Goal: Task Accomplishment & Management: Manage account settings

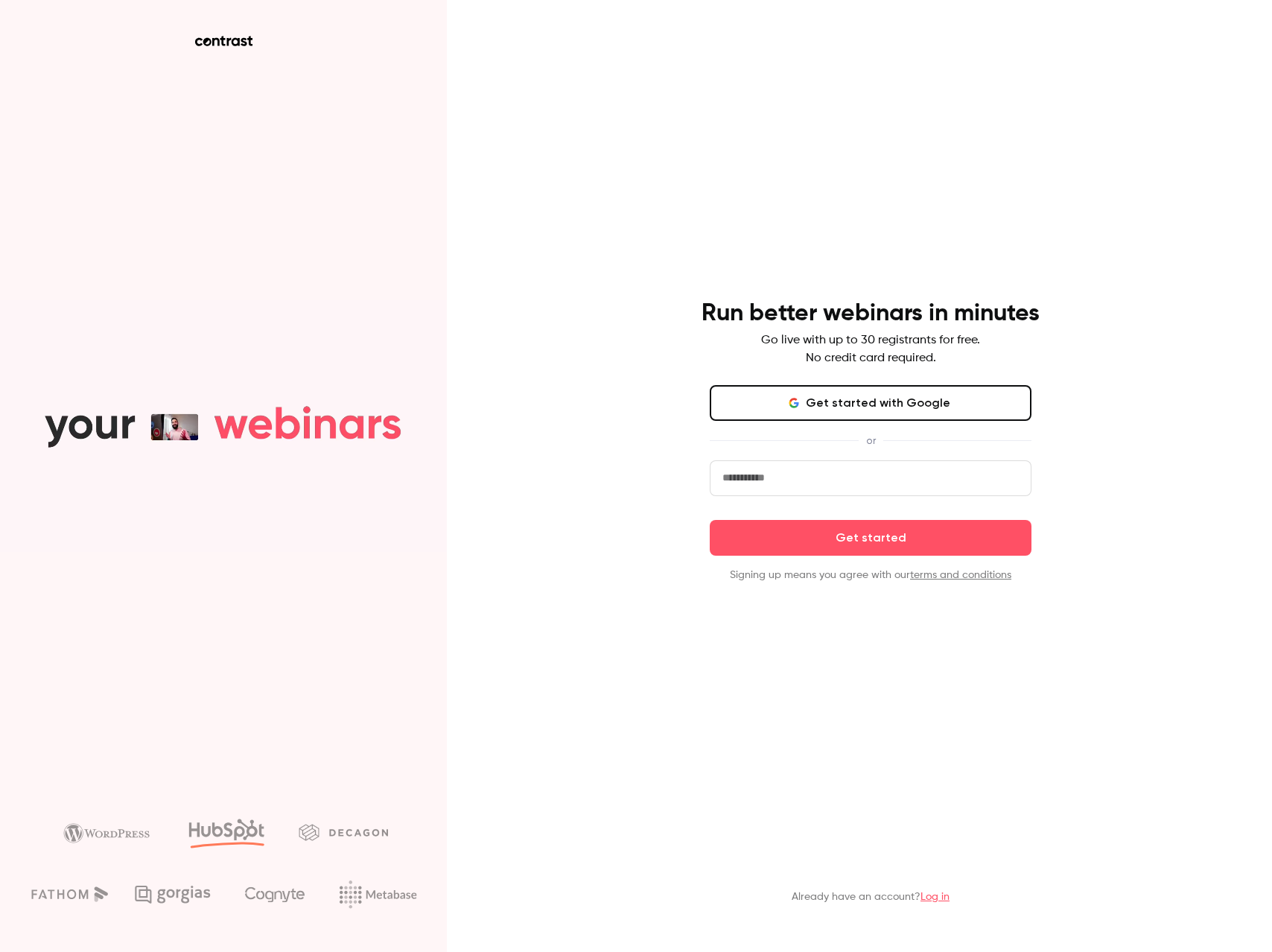
click at [803, 377] on div "Run better webinars in minutes Go live with up to 30 registrants for free. No c…" at bounding box center [871, 440] width 388 height 284
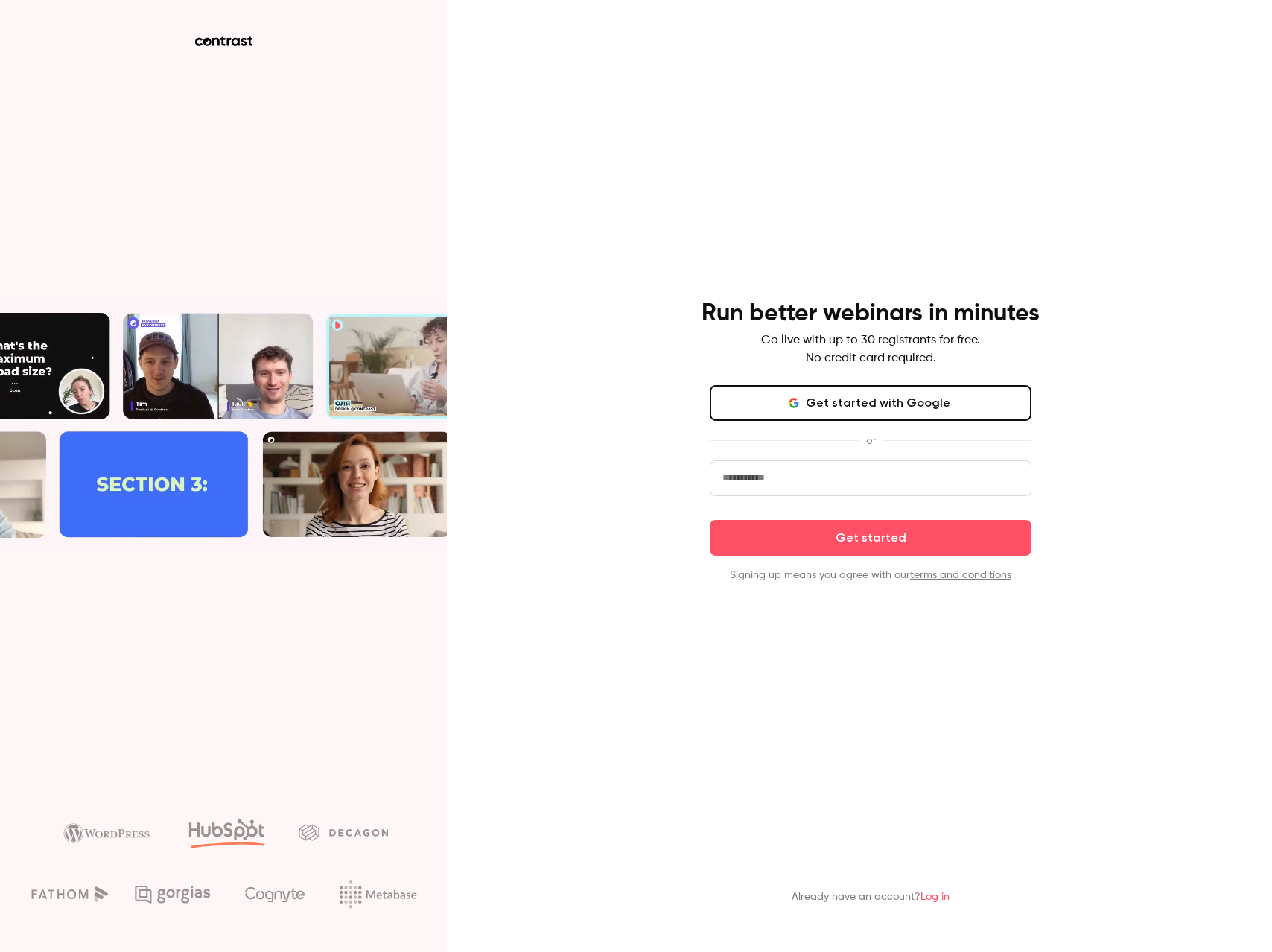
click at [825, 401] on button "Get started with Google" at bounding box center [871, 403] width 322 height 36
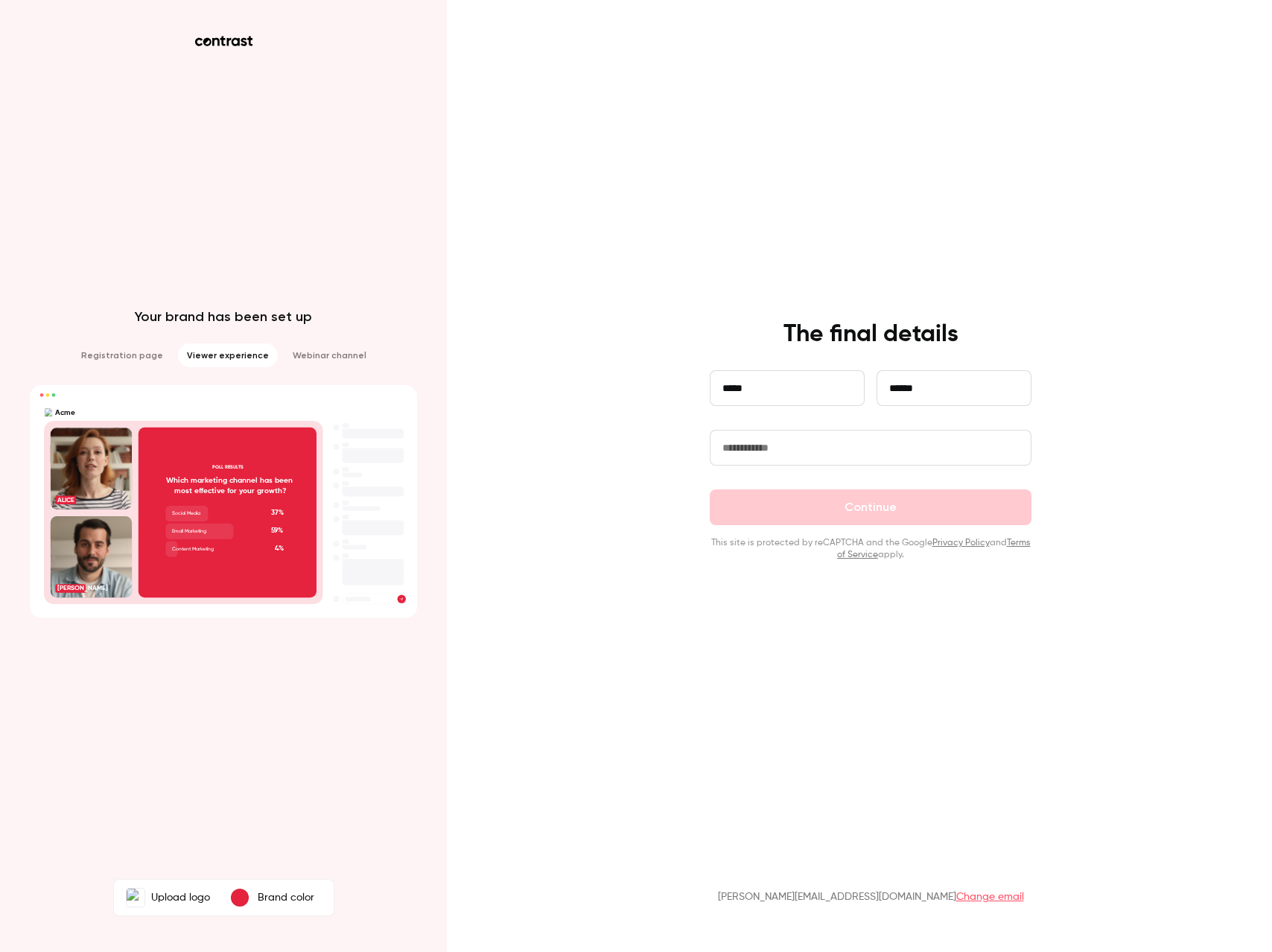
click at [853, 450] on input "text" at bounding box center [871, 448] width 322 height 36
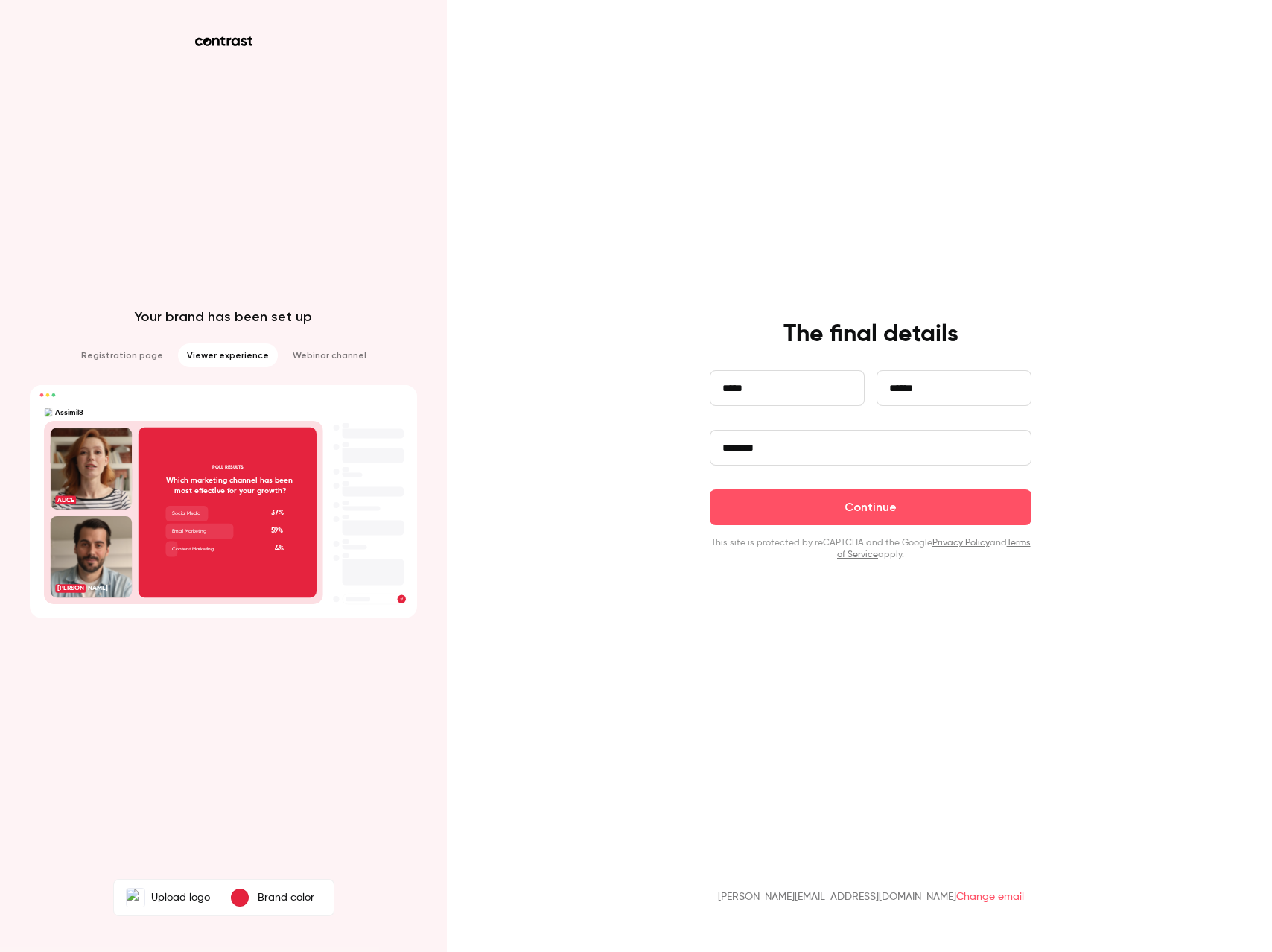
type input "********"
click at [710, 490] on button "Continue" at bounding box center [871, 508] width 322 height 36
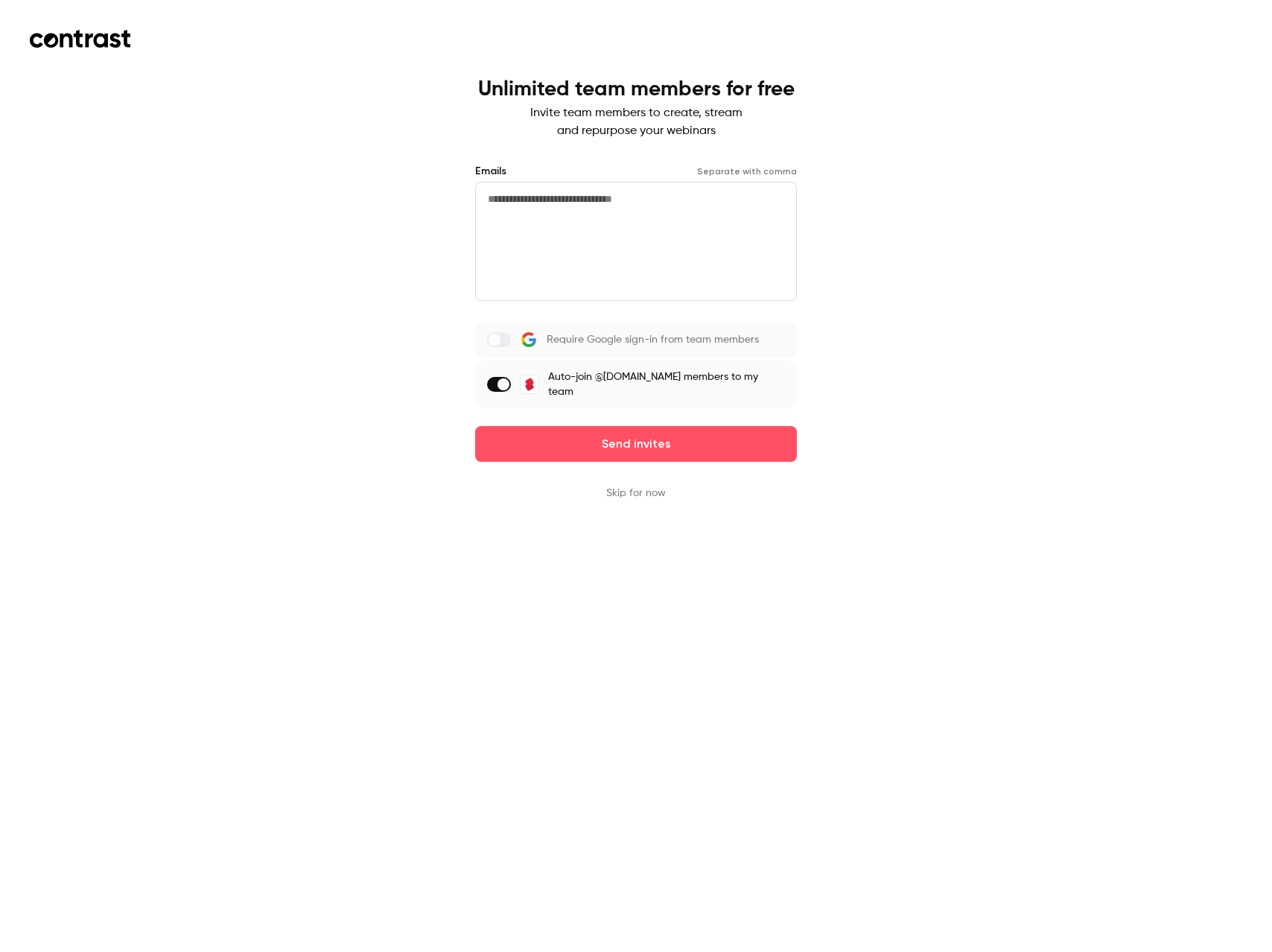
click at [593, 241] on textarea at bounding box center [636, 241] width 322 height 119
click at [642, 410] on div "Emails Separate with comma Require Google sign-in from team members Auto-join @…" at bounding box center [636, 312] width 322 height 298
click at [648, 486] on button "Skip for now" at bounding box center [636, 492] width 59 height 15
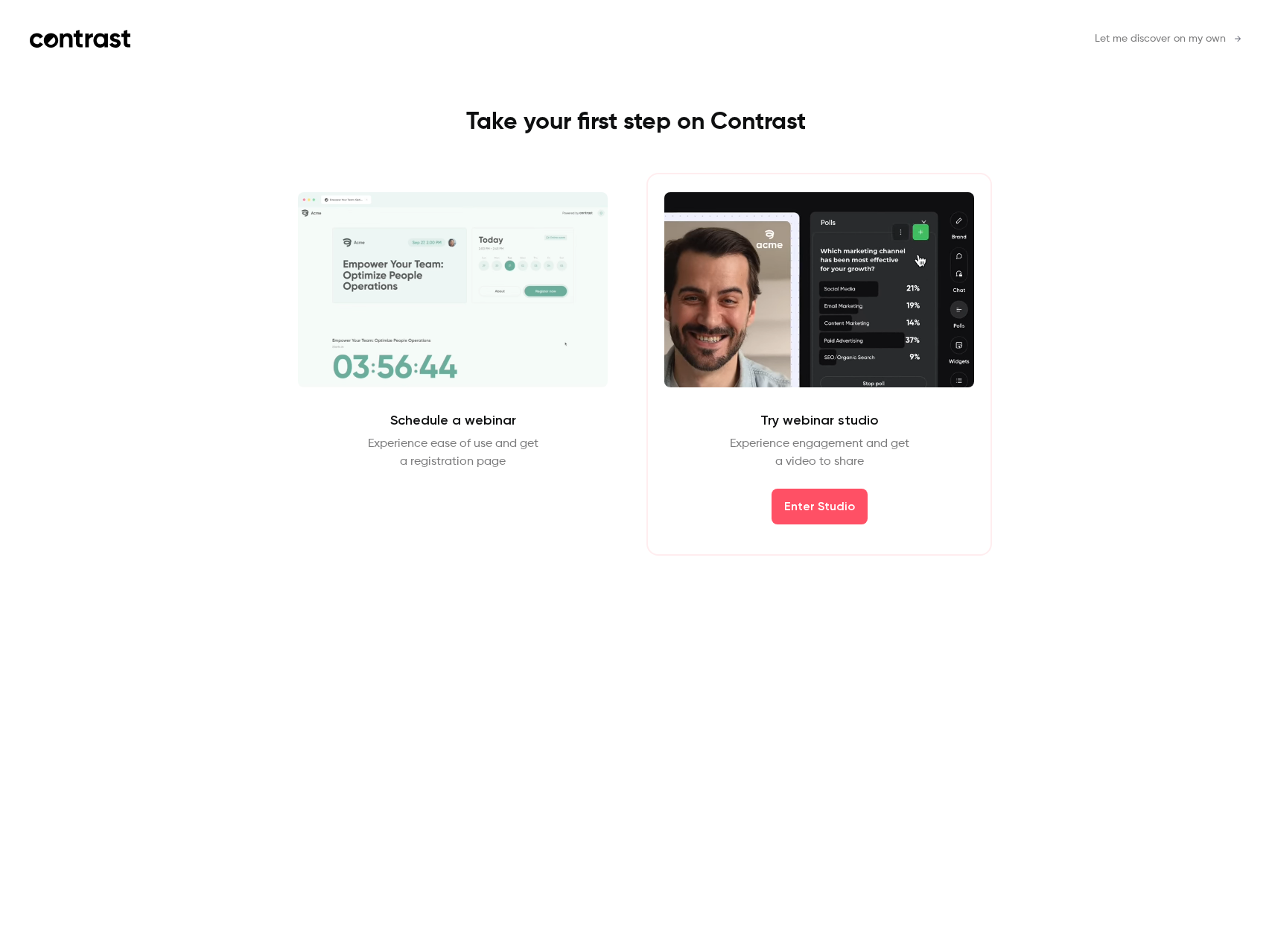
click at [1139, 31] on span "Let me discover on my own" at bounding box center [1160, 39] width 131 height 15
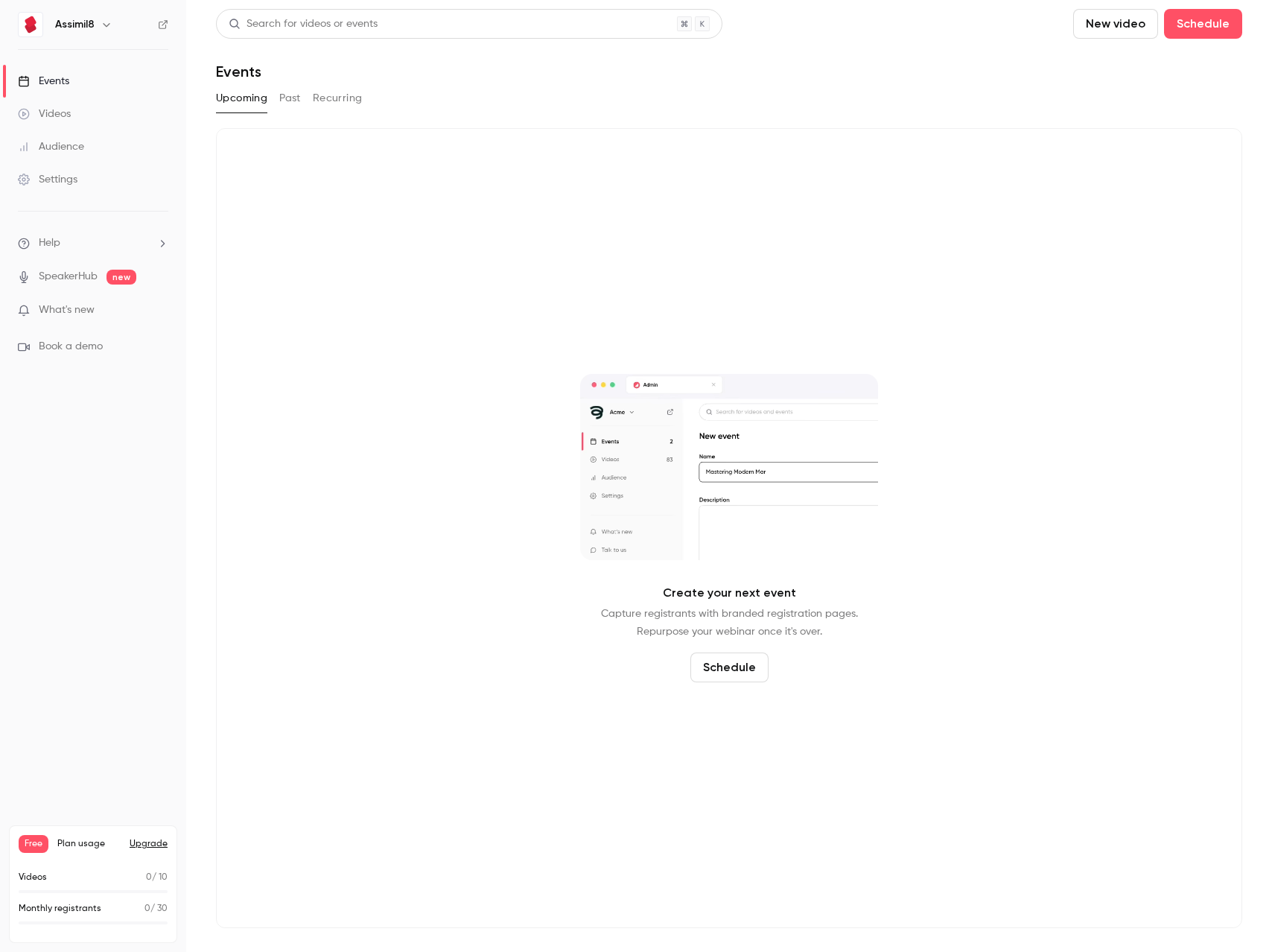
click at [79, 284] on link "SpeakerHub" at bounding box center [68, 277] width 59 height 15
click at [116, 316] on p "What's new" at bounding box center [81, 310] width 127 height 15
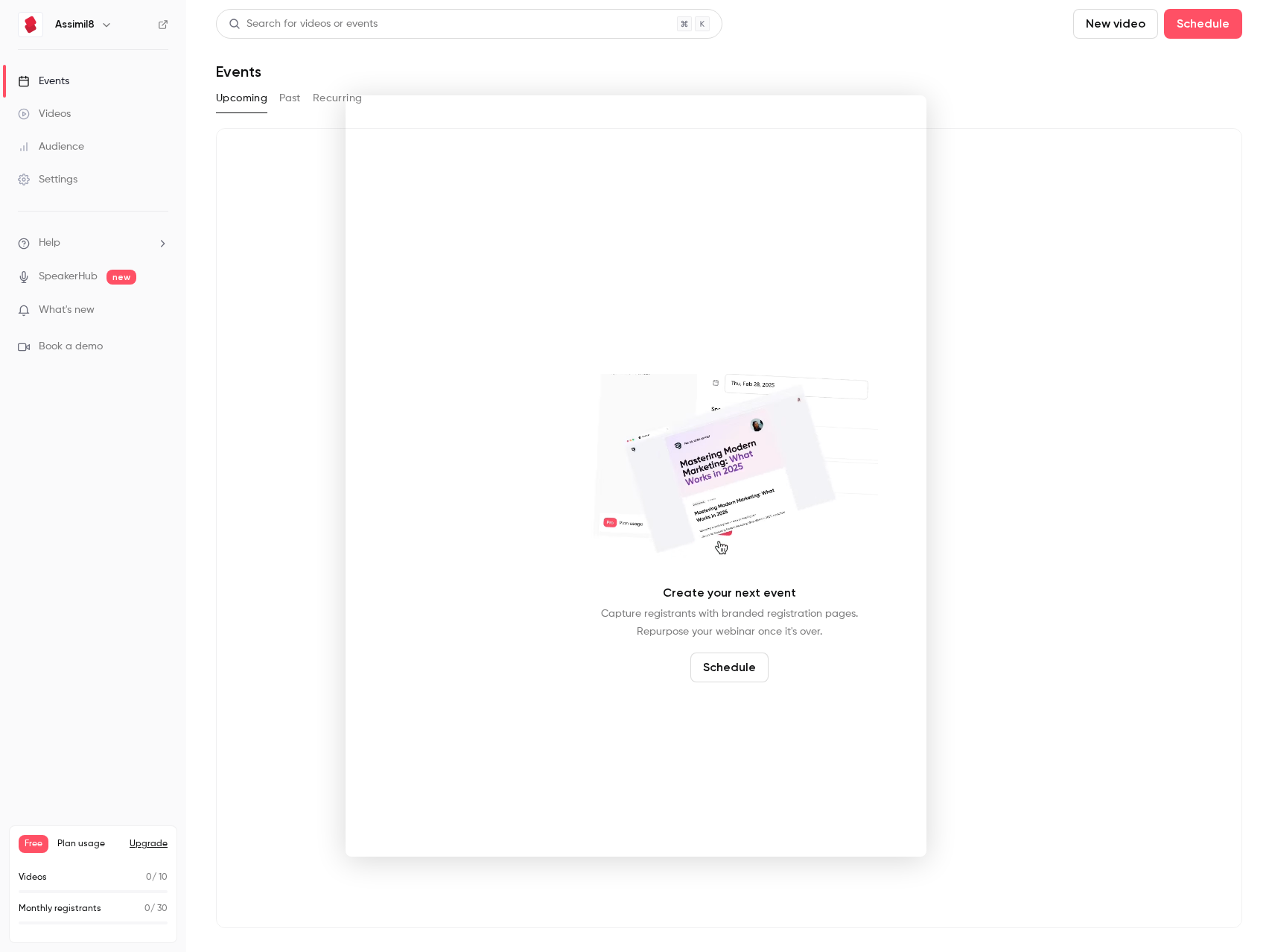
click at [1082, 178] on div at bounding box center [636, 476] width 1272 height 952
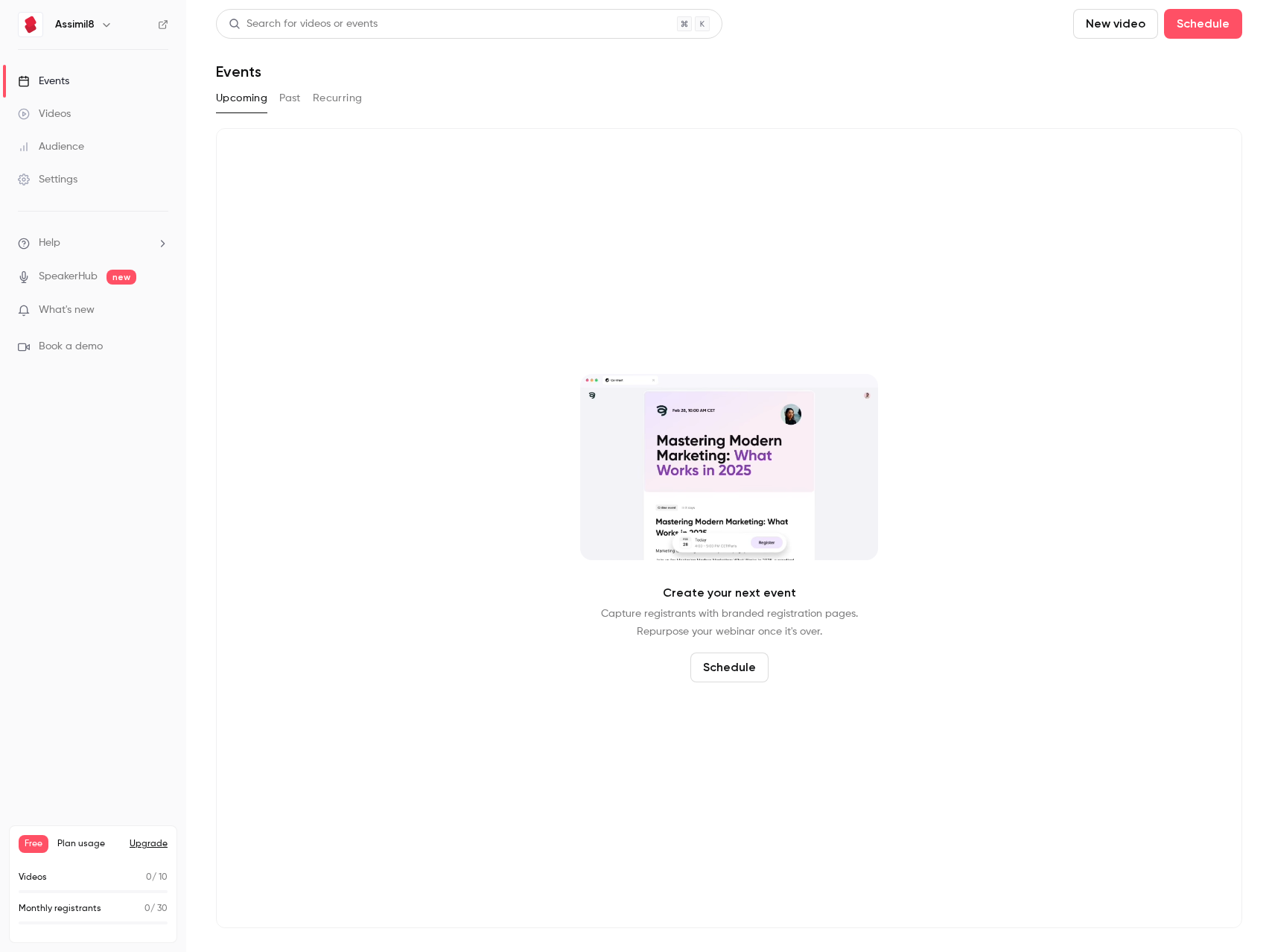
click at [88, 133] on link "Audience" at bounding box center [93, 147] width 186 height 33
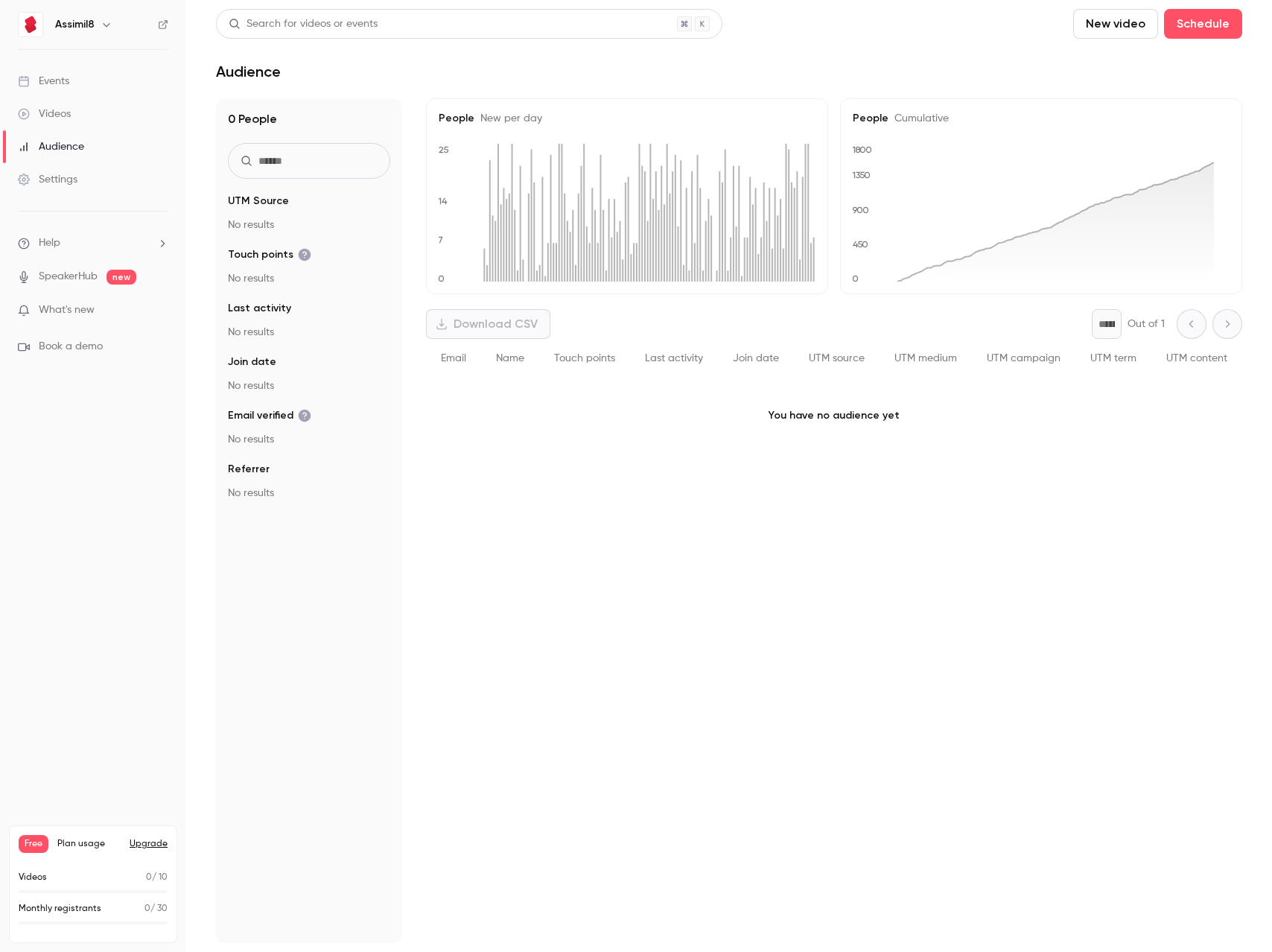
click at [78, 116] on link "Videos" at bounding box center [93, 114] width 186 height 33
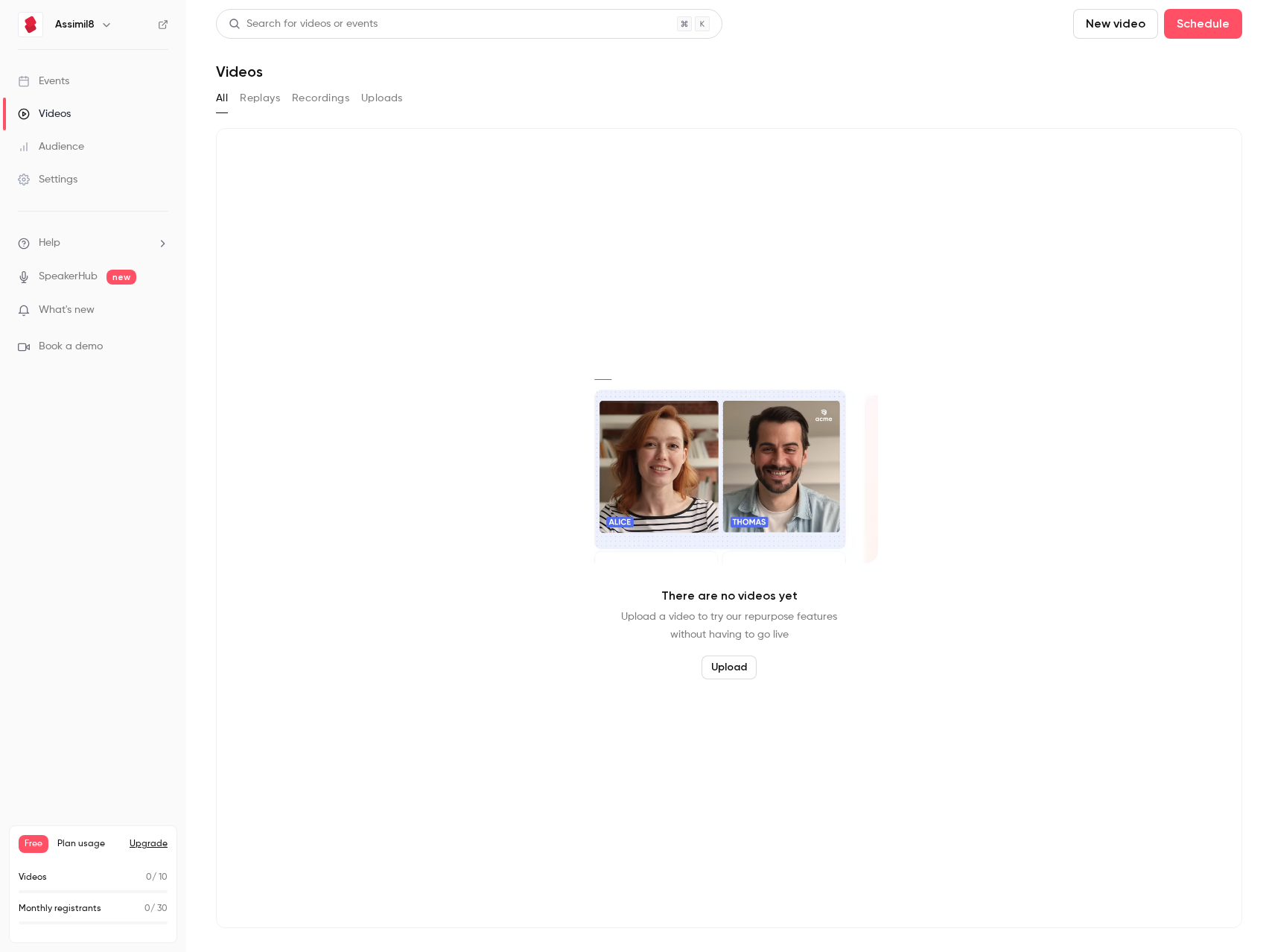
click at [98, 154] on link "Audience" at bounding box center [93, 147] width 186 height 33
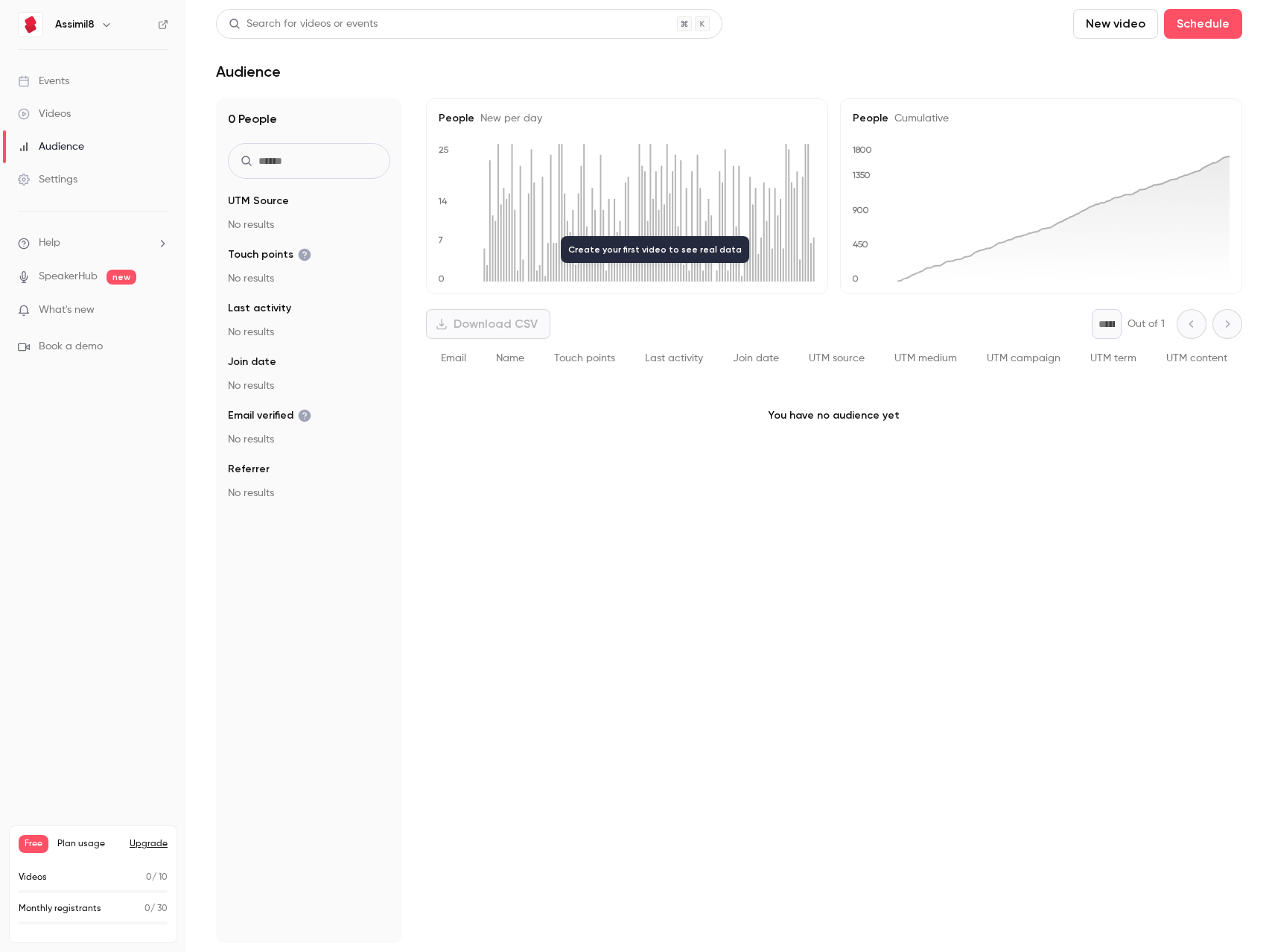
click at [53, 181] on div "Settings" at bounding box center [47, 179] width 59 height 15
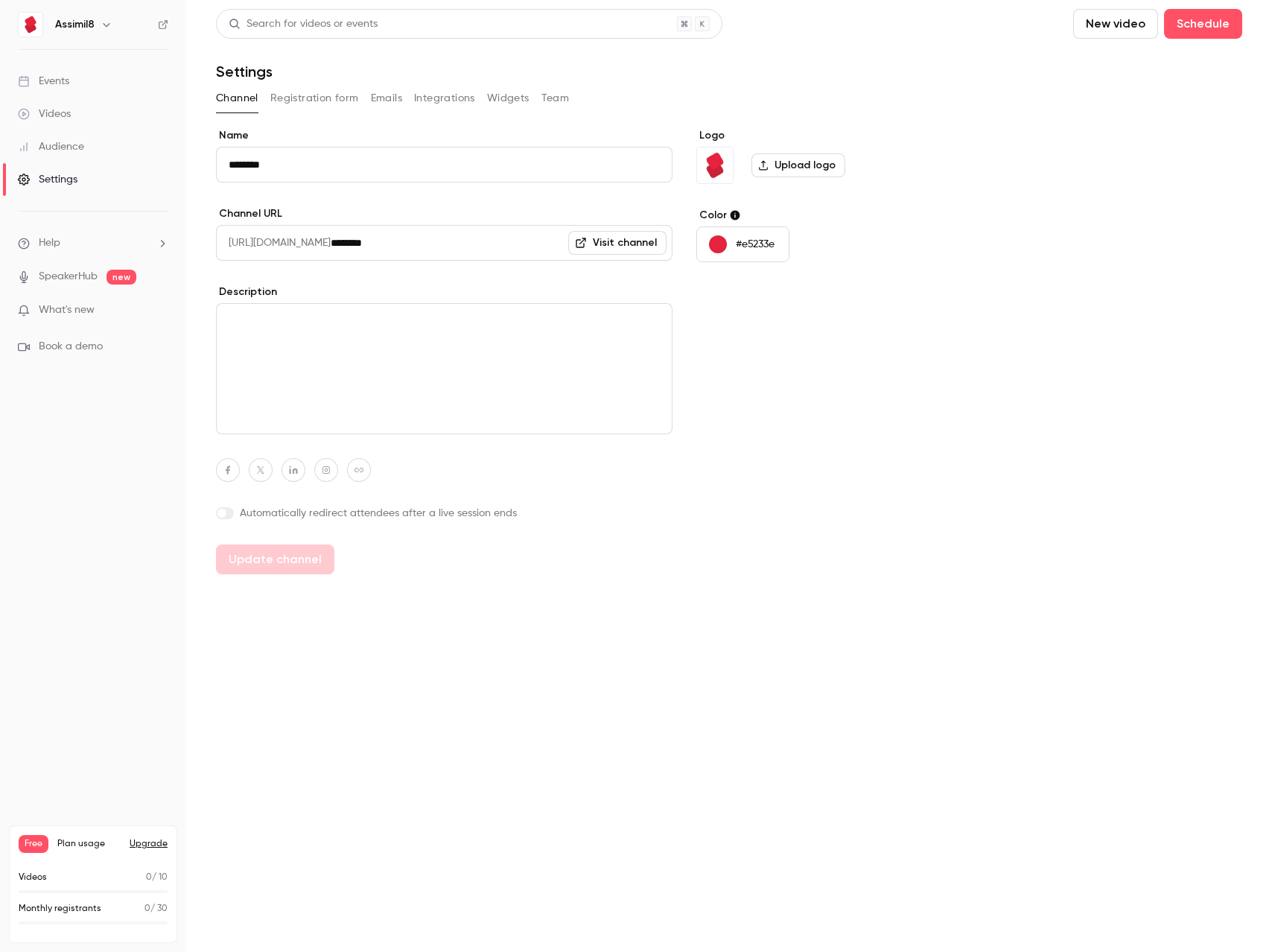
click at [335, 99] on button "Registration form" at bounding box center [314, 99] width 88 height 24
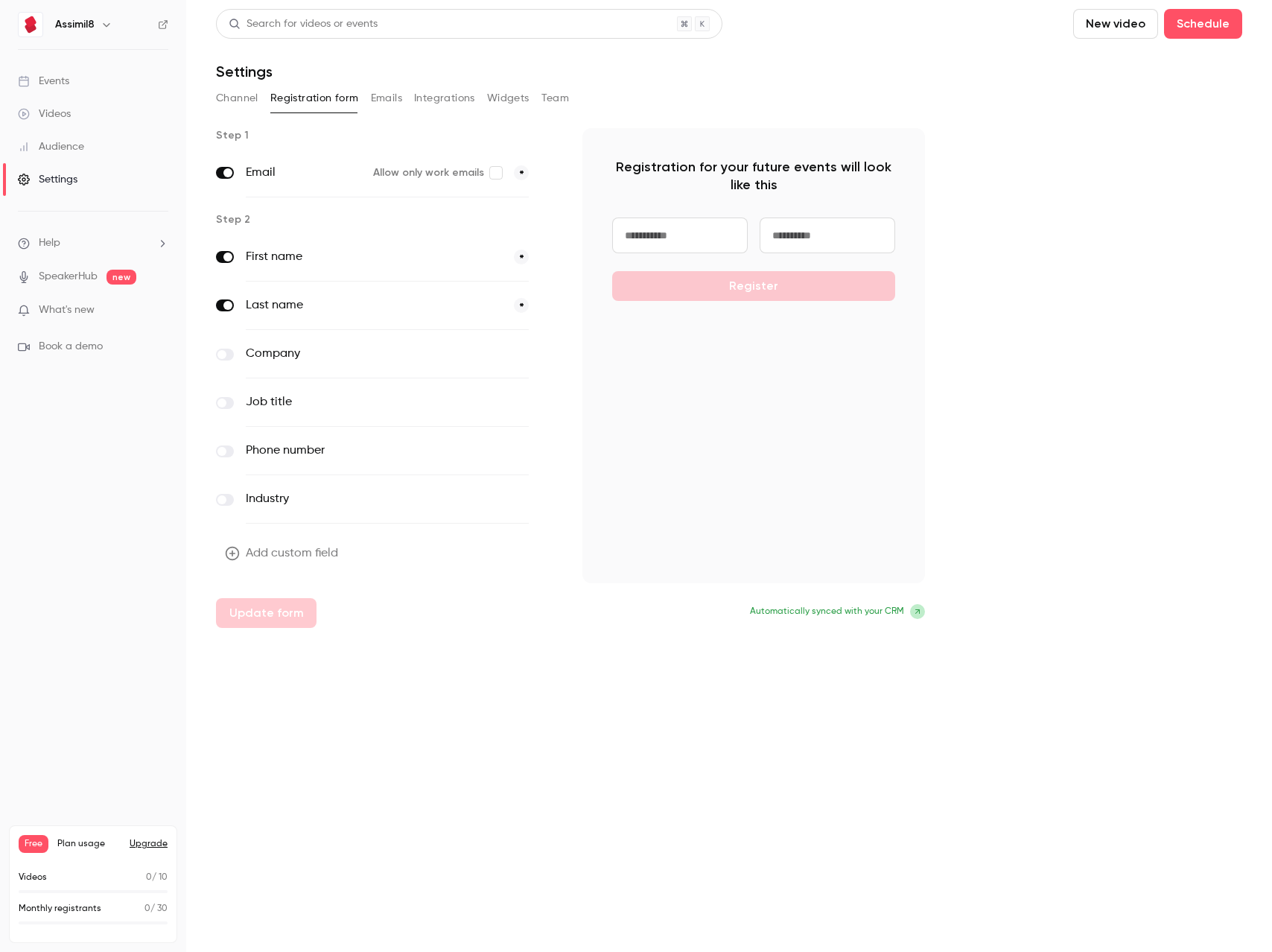
click at [221, 359] on span at bounding box center [222, 354] width 9 height 9
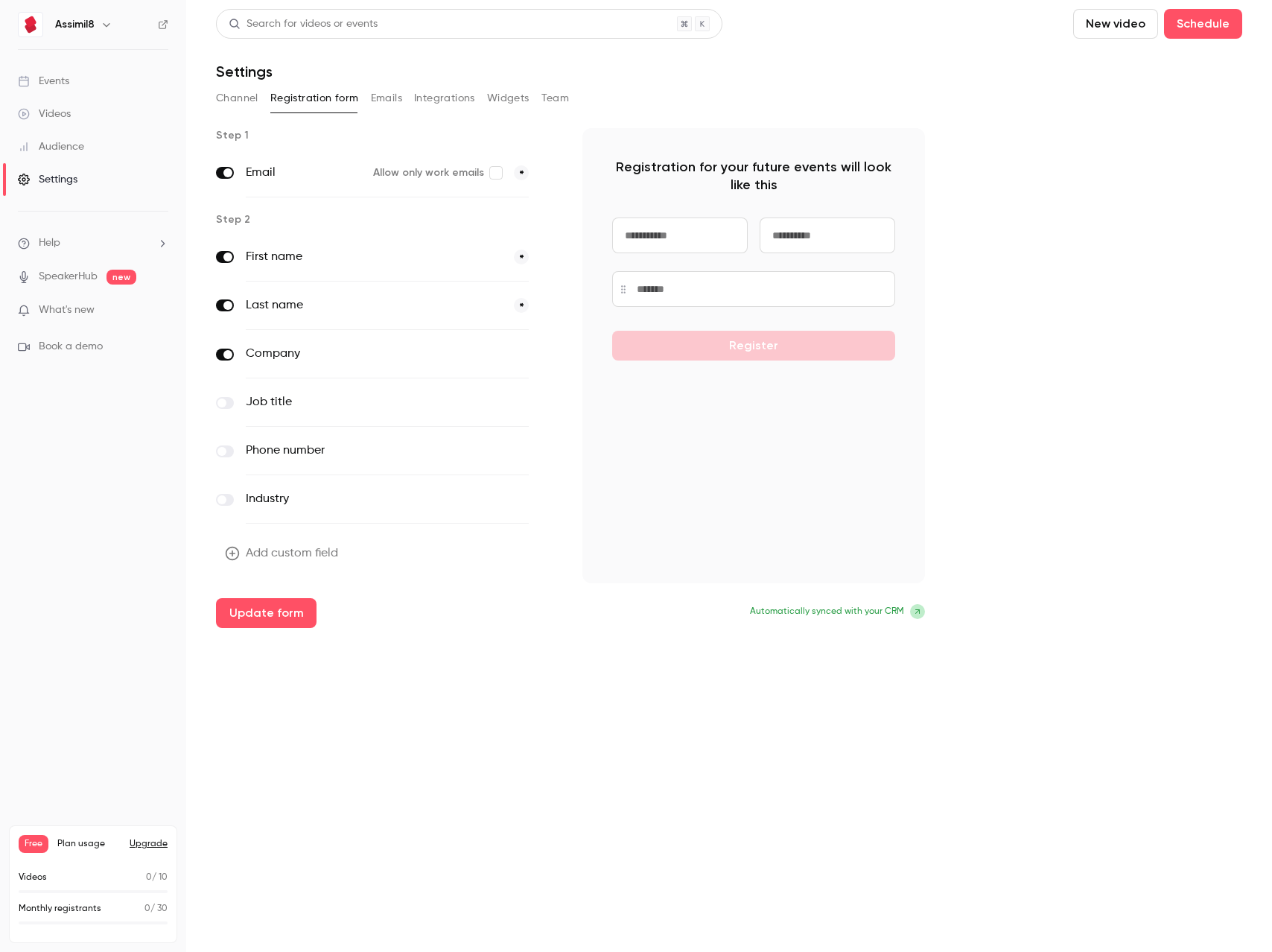
click at [394, 95] on button "Emails" at bounding box center [387, 99] width 31 height 24
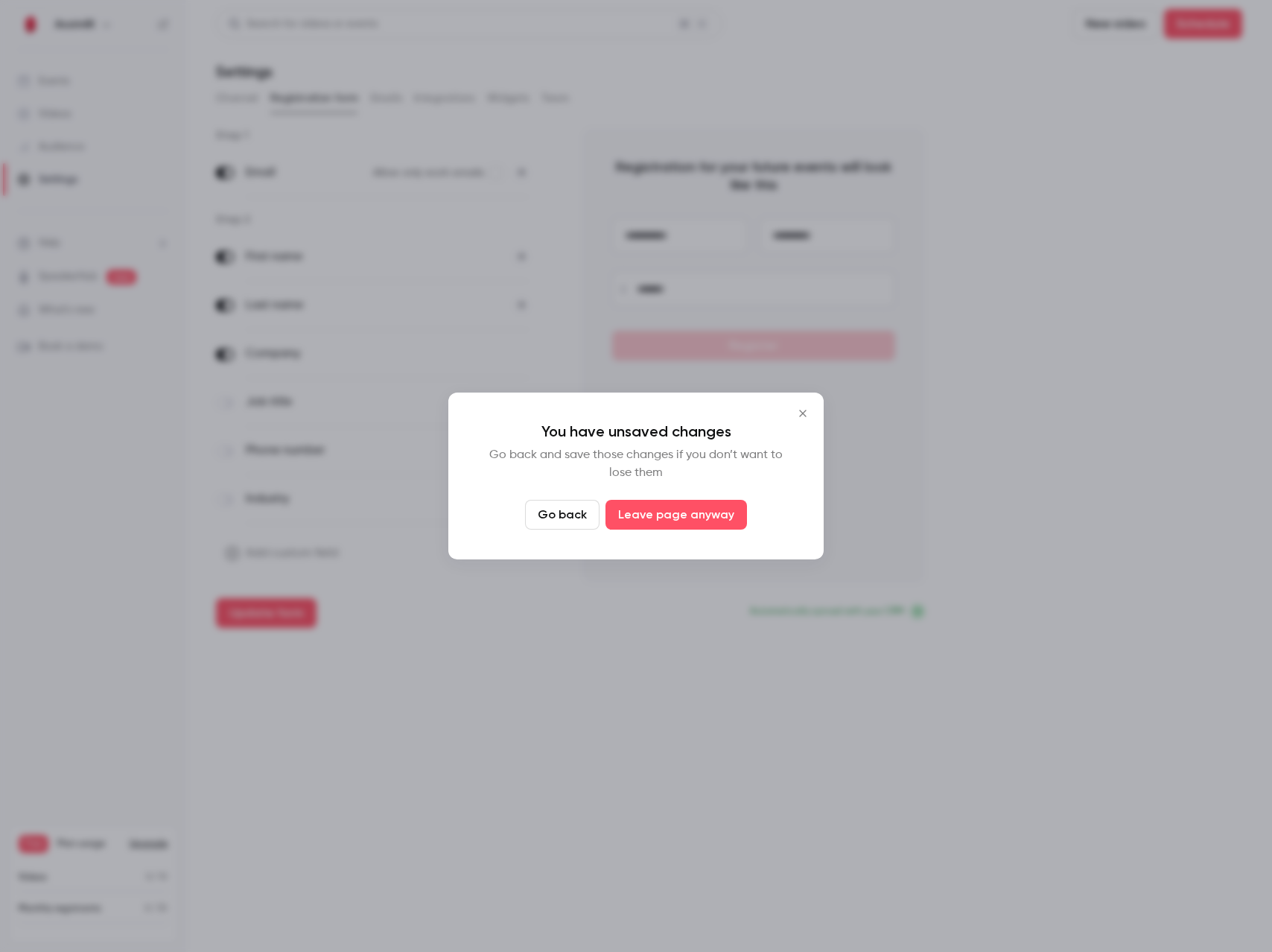
click at [577, 510] on button "Go back" at bounding box center [562, 515] width 75 height 30
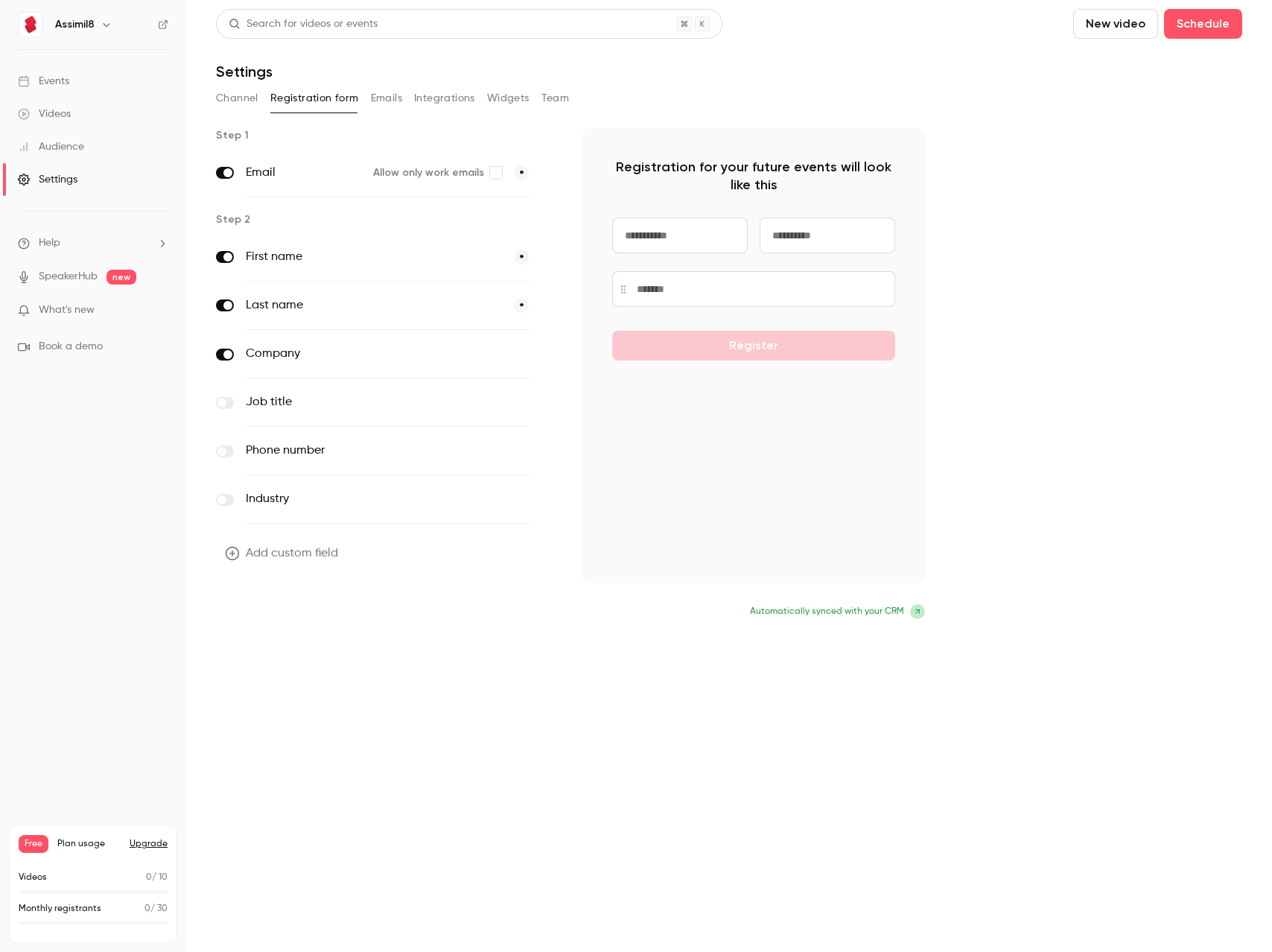
click at [266, 610] on button "Update form" at bounding box center [266, 612] width 100 height 30
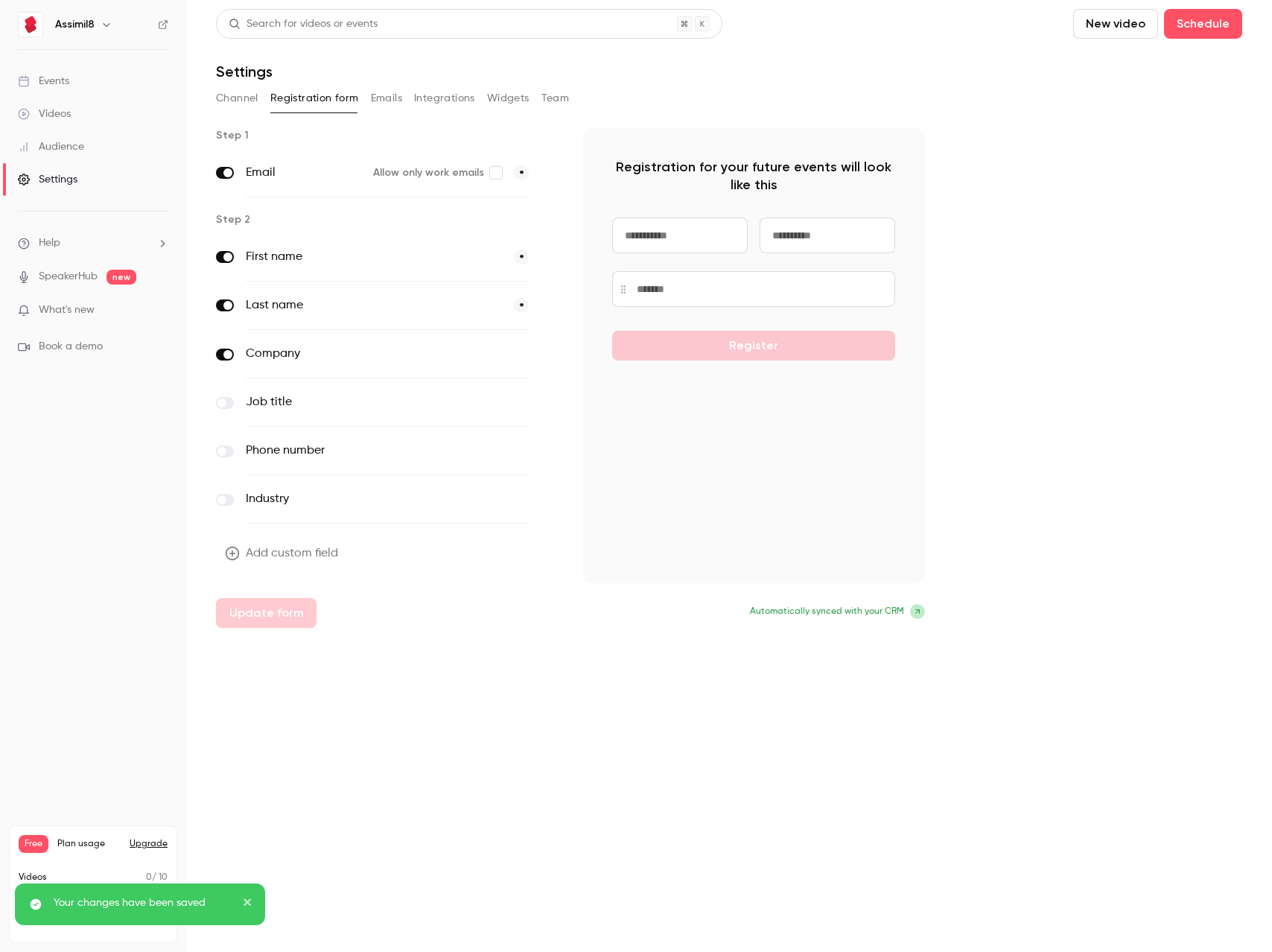
click at [389, 99] on button "Emails" at bounding box center [387, 99] width 31 height 24
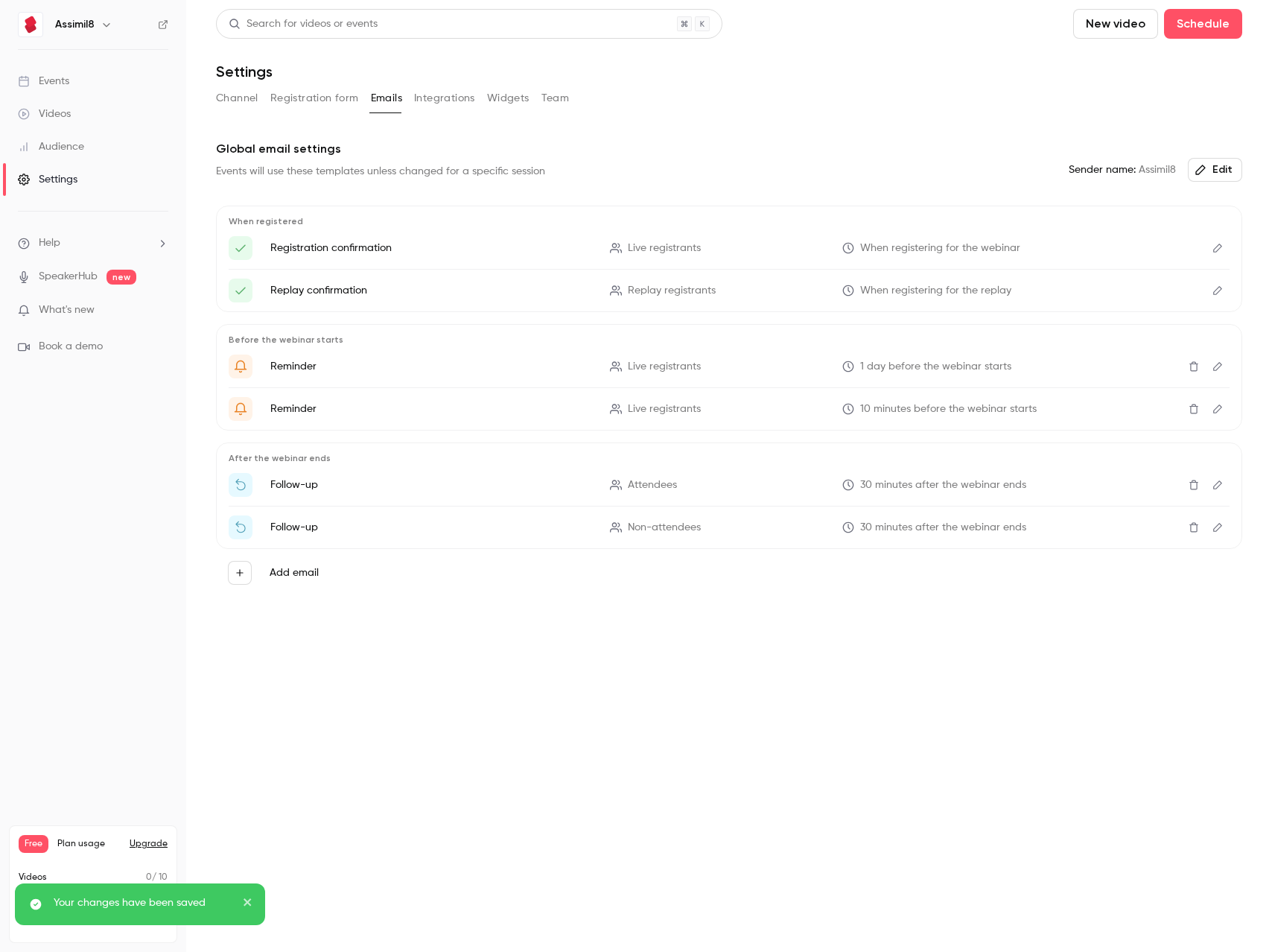
click at [329, 107] on button "Registration form" at bounding box center [314, 99] width 88 height 24
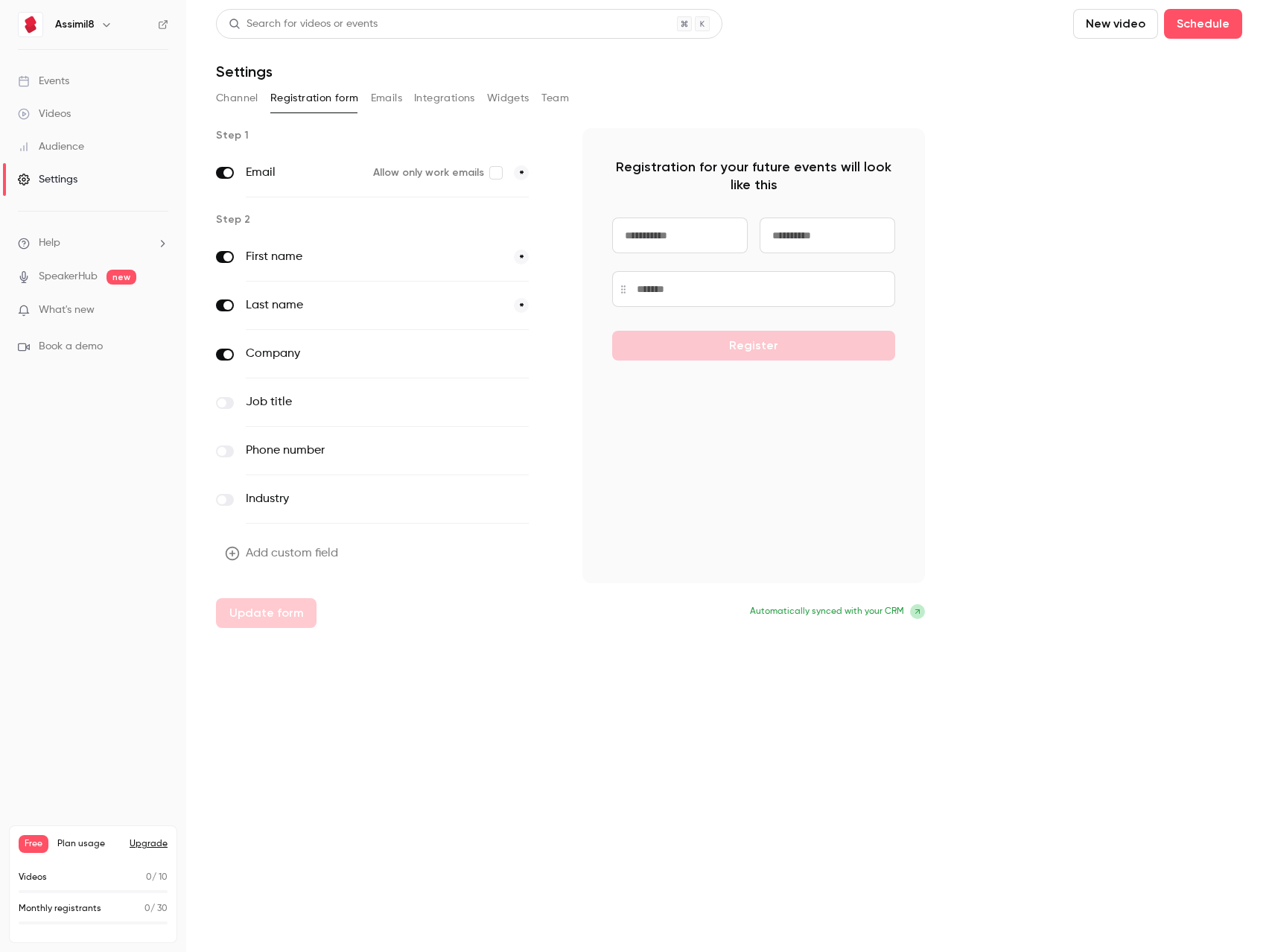
click at [219, 353] on label at bounding box center [225, 354] width 18 height 12
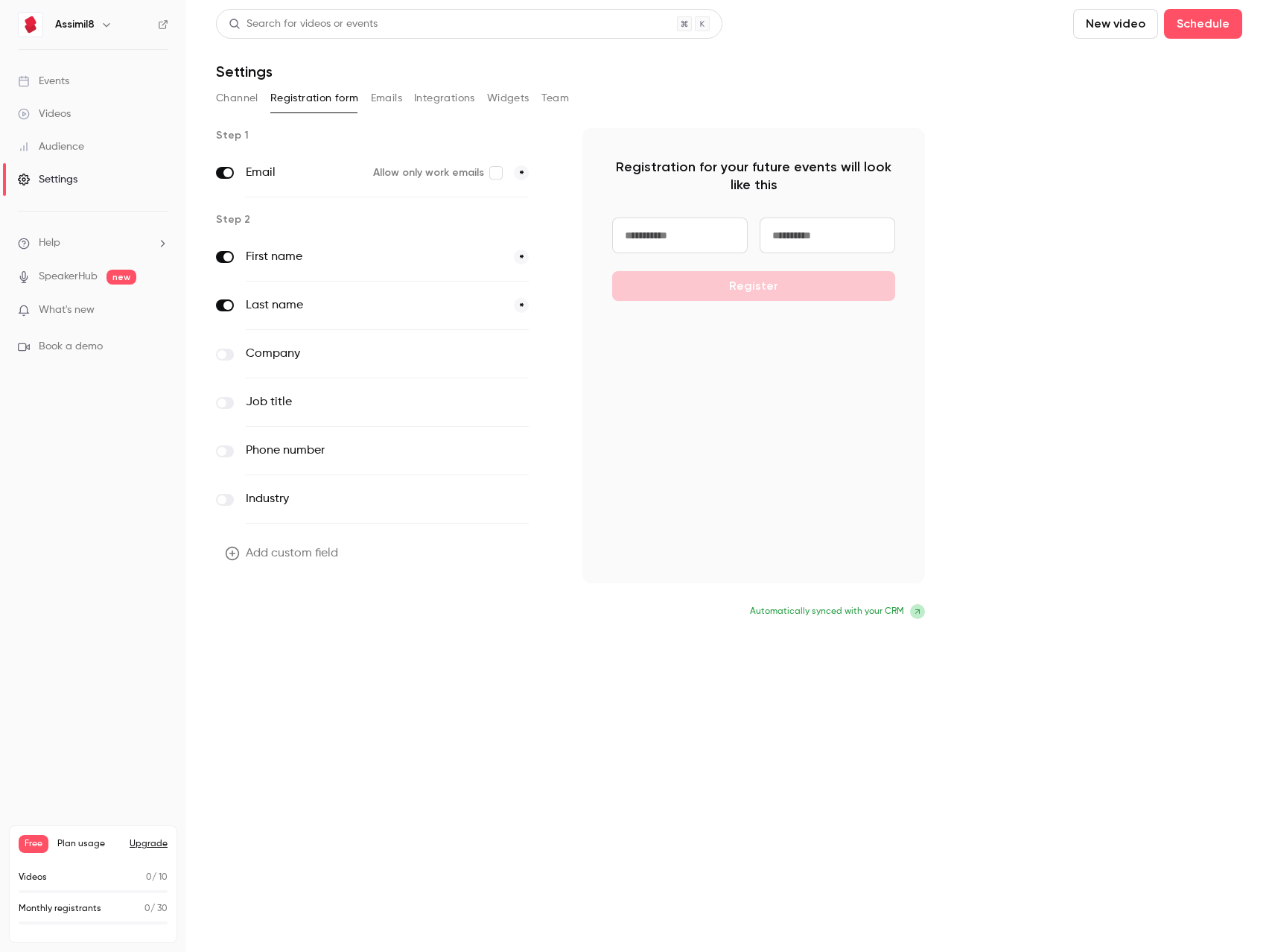
click at [279, 614] on button "Update form" at bounding box center [266, 612] width 100 height 30
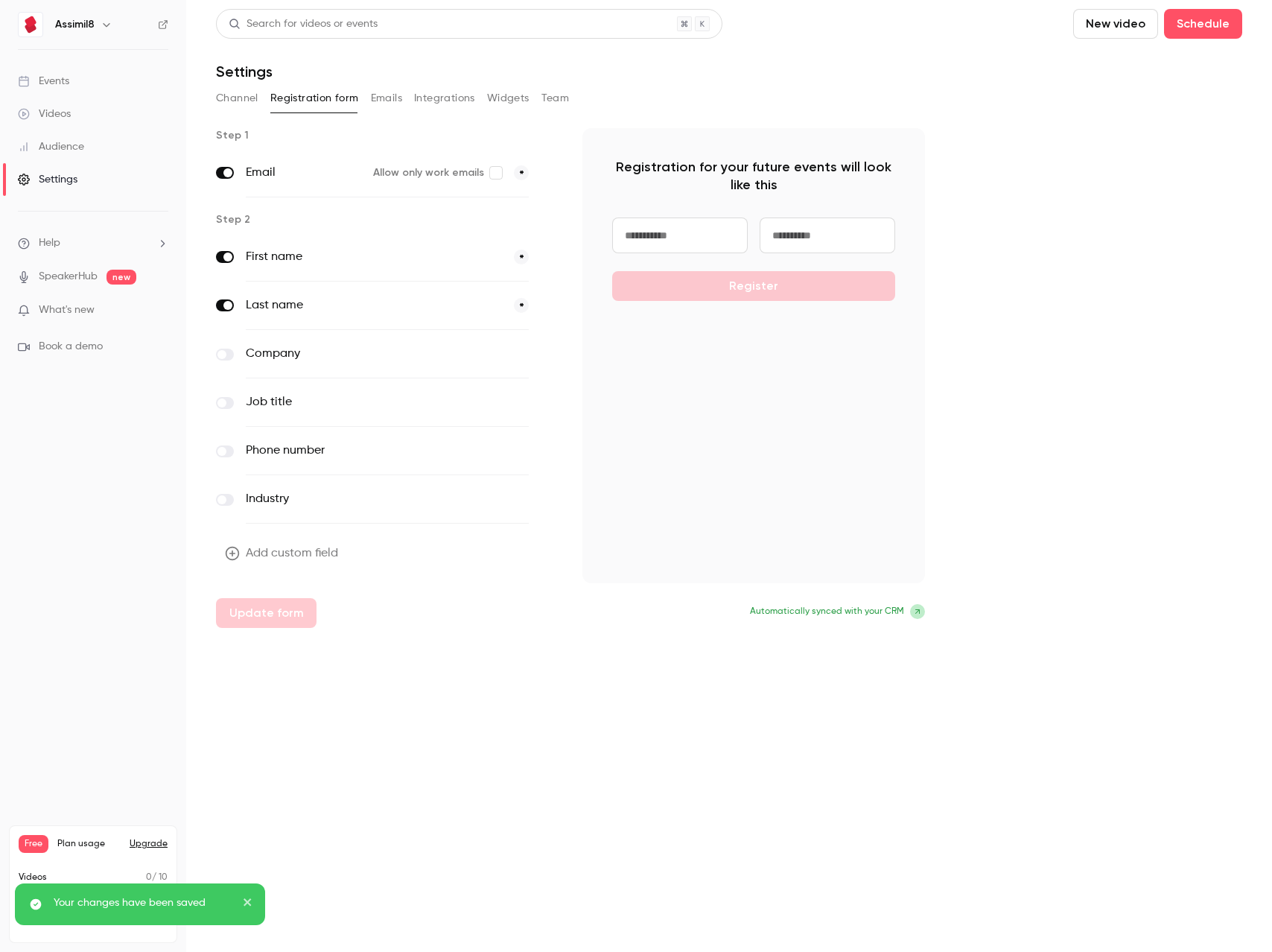
click at [386, 99] on button "Emails" at bounding box center [387, 99] width 31 height 24
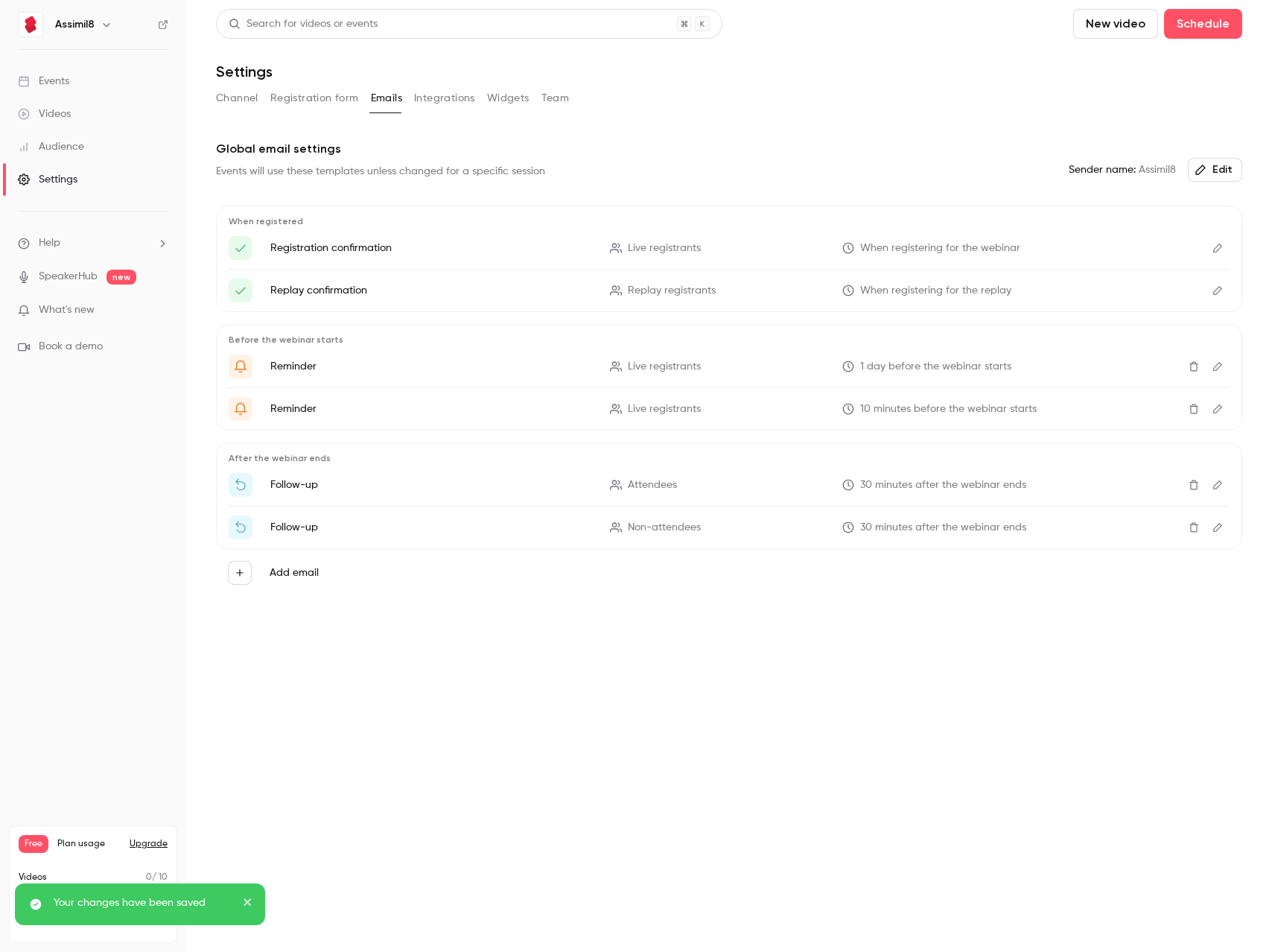
click at [648, 370] on span "Live registrants" at bounding box center [664, 367] width 73 height 15
drag, startPoint x: 900, startPoint y: 371, endPoint x: 1146, endPoint y: 383, distance: 246.3
click at [903, 371] on span "1 day before the webinar starts" at bounding box center [936, 367] width 151 height 15
click at [1201, 164] on icon "button" at bounding box center [1201, 170] width 12 height 12
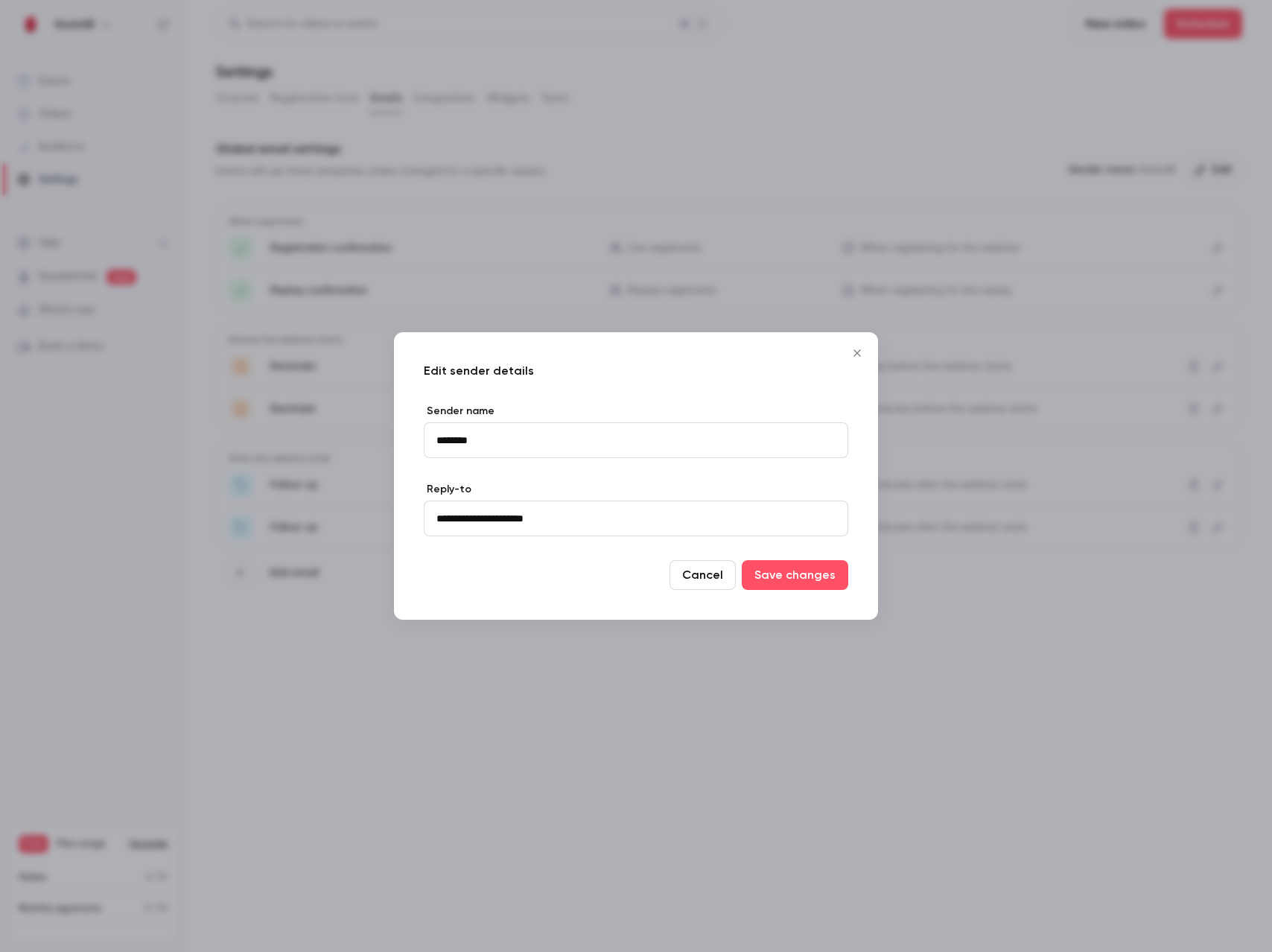
click at [817, 200] on div at bounding box center [636, 476] width 1272 height 952
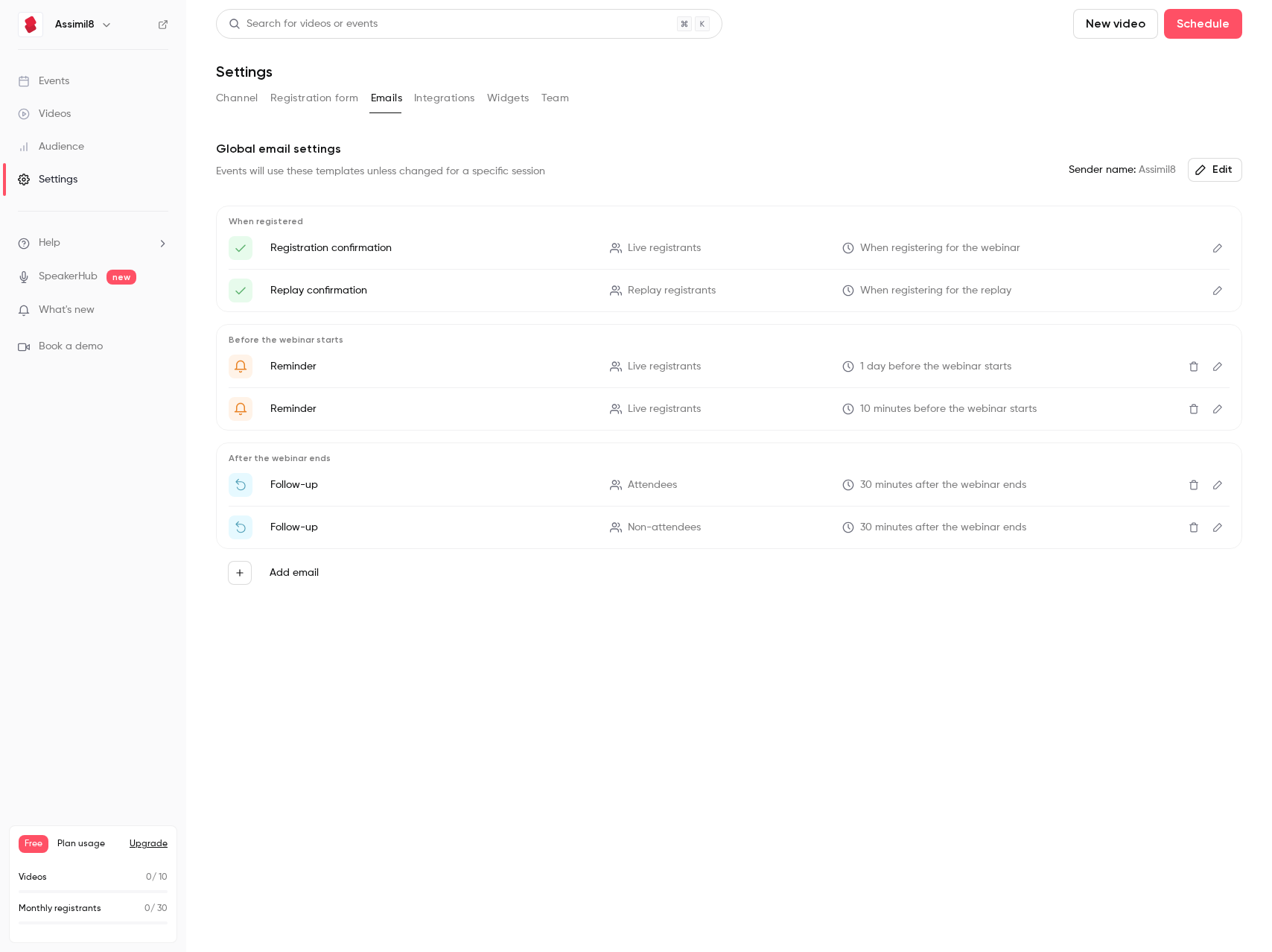
click at [1233, 170] on button "Edit" at bounding box center [1215, 170] width 54 height 24
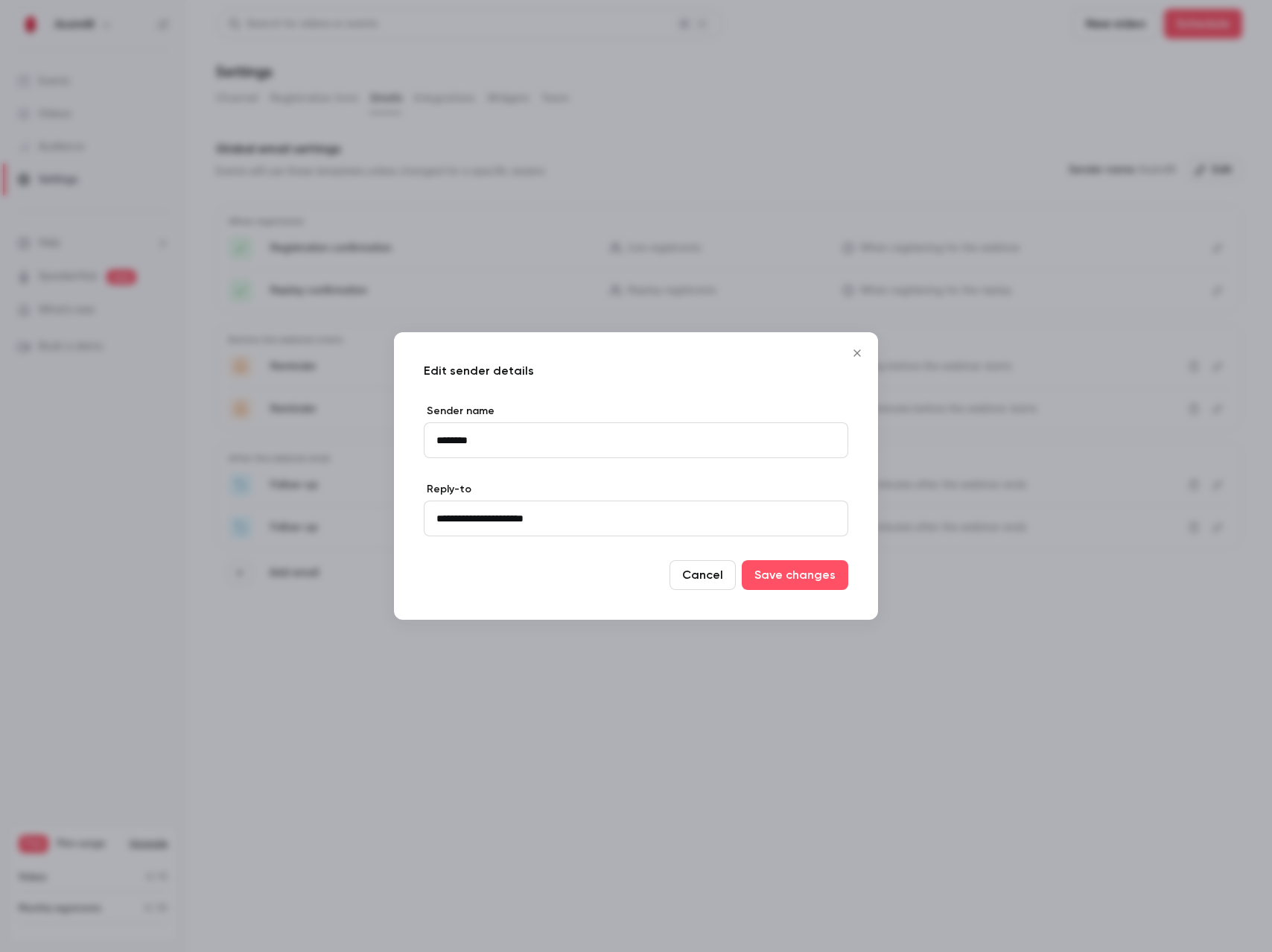
click at [660, 523] on input "**********" at bounding box center [636, 519] width 425 height 36
click at [660, 515] on input "**********" at bounding box center [636, 519] width 425 height 36
type input "**********"
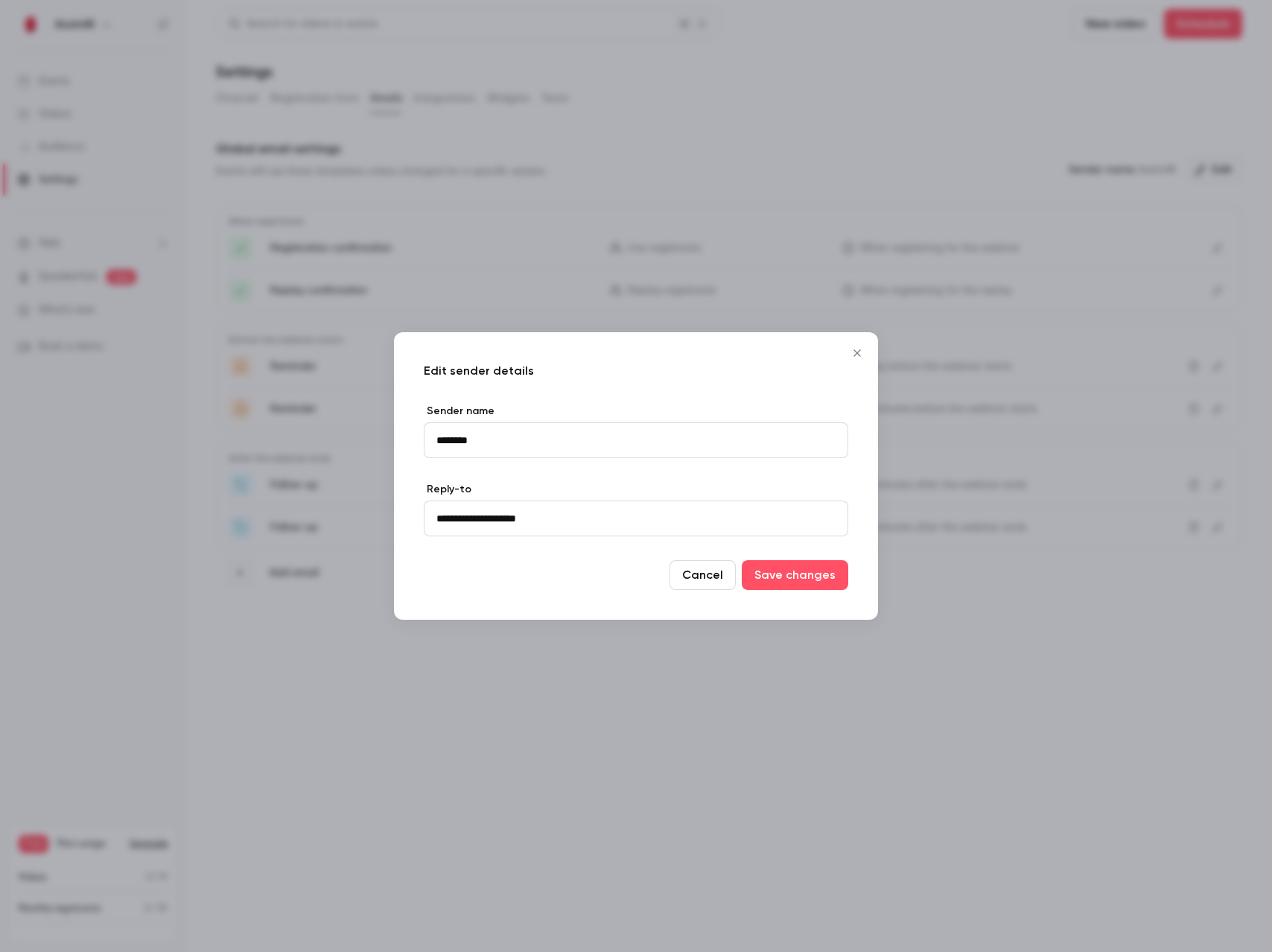
click at [742, 560] on button "Save changes" at bounding box center [795, 575] width 106 height 30
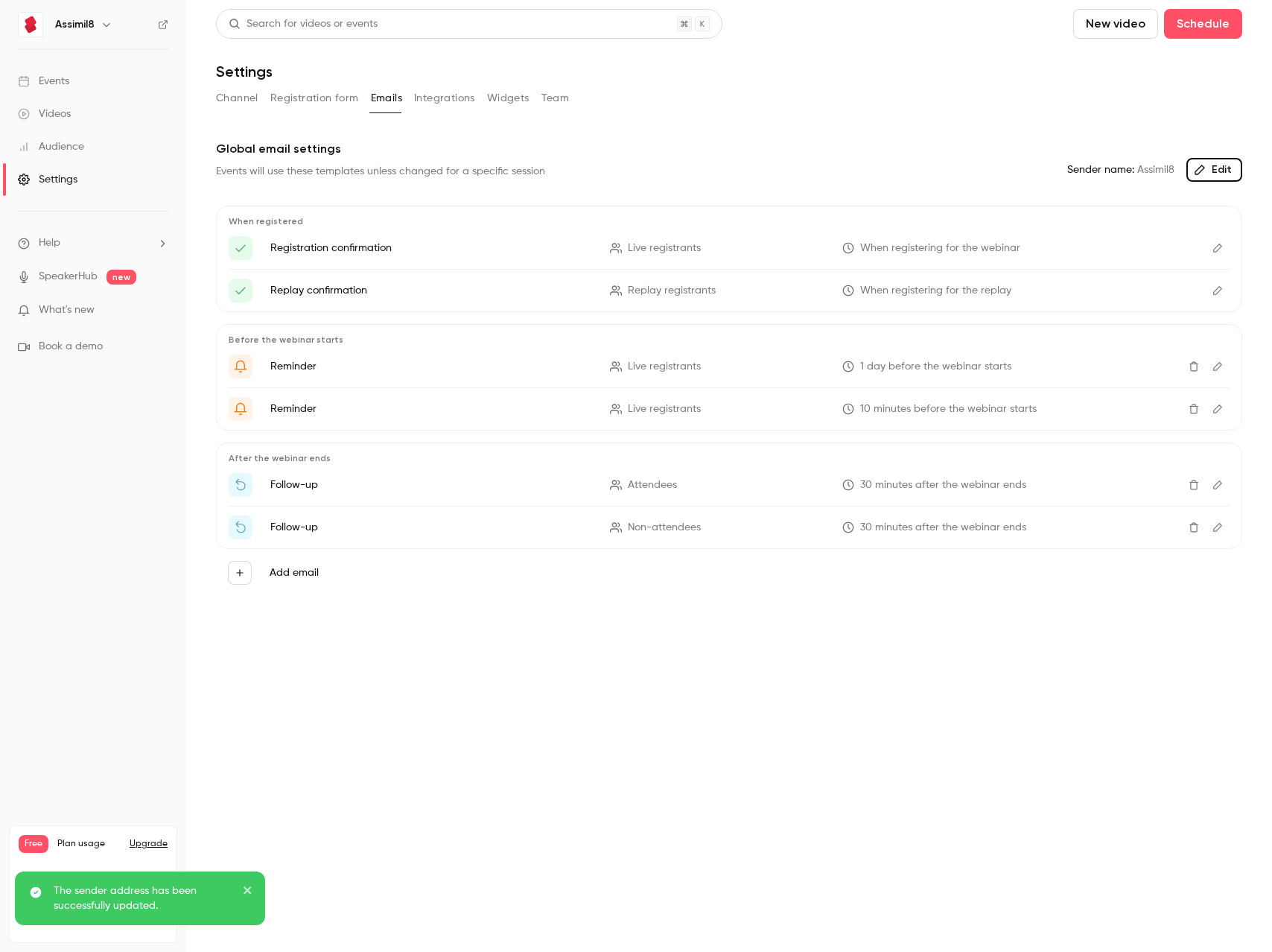
click at [1214, 165] on button "Edit" at bounding box center [1214, 170] width 56 height 24
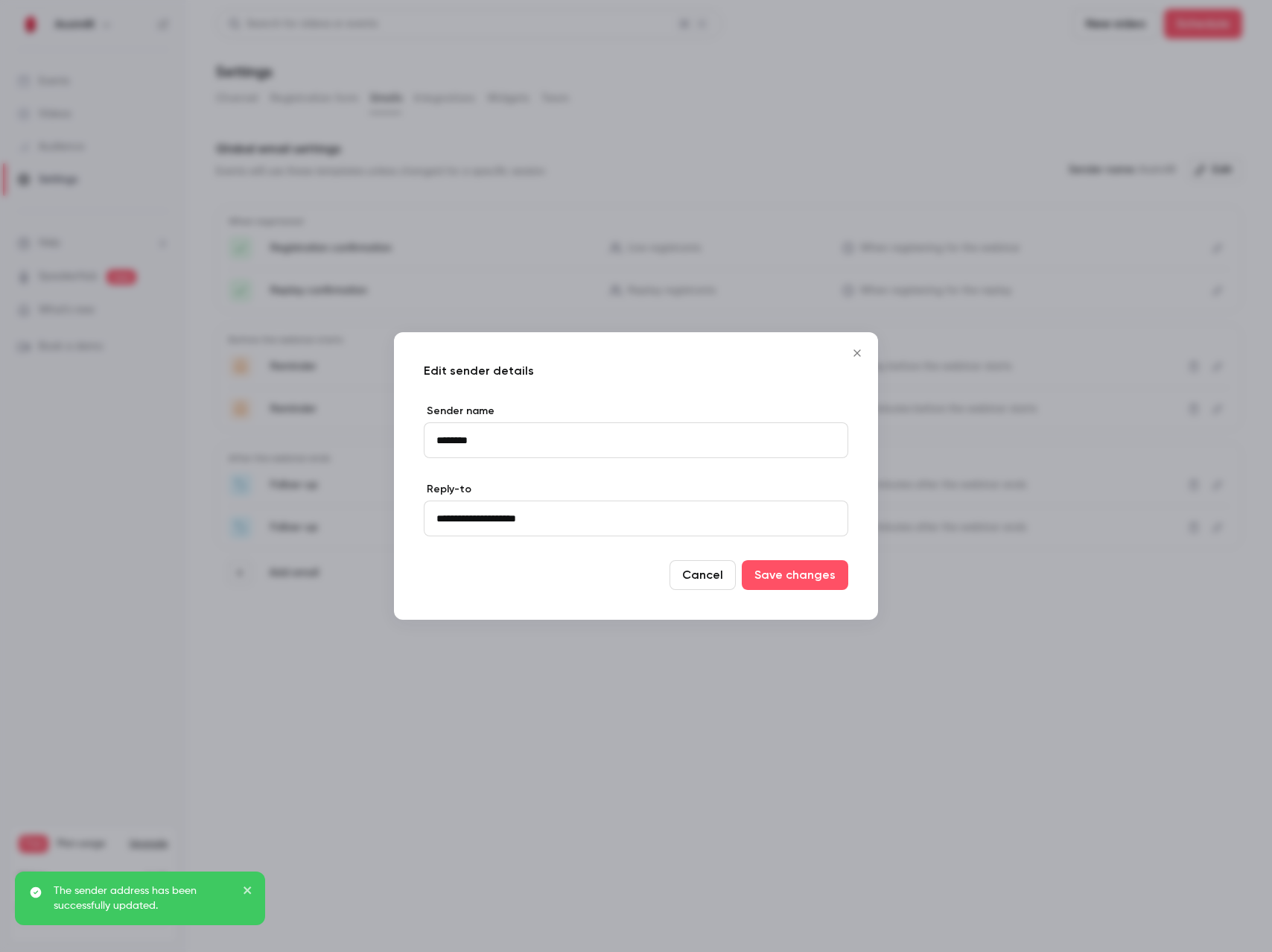
click at [704, 575] on button "Cancel" at bounding box center [702, 575] width 66 height 30
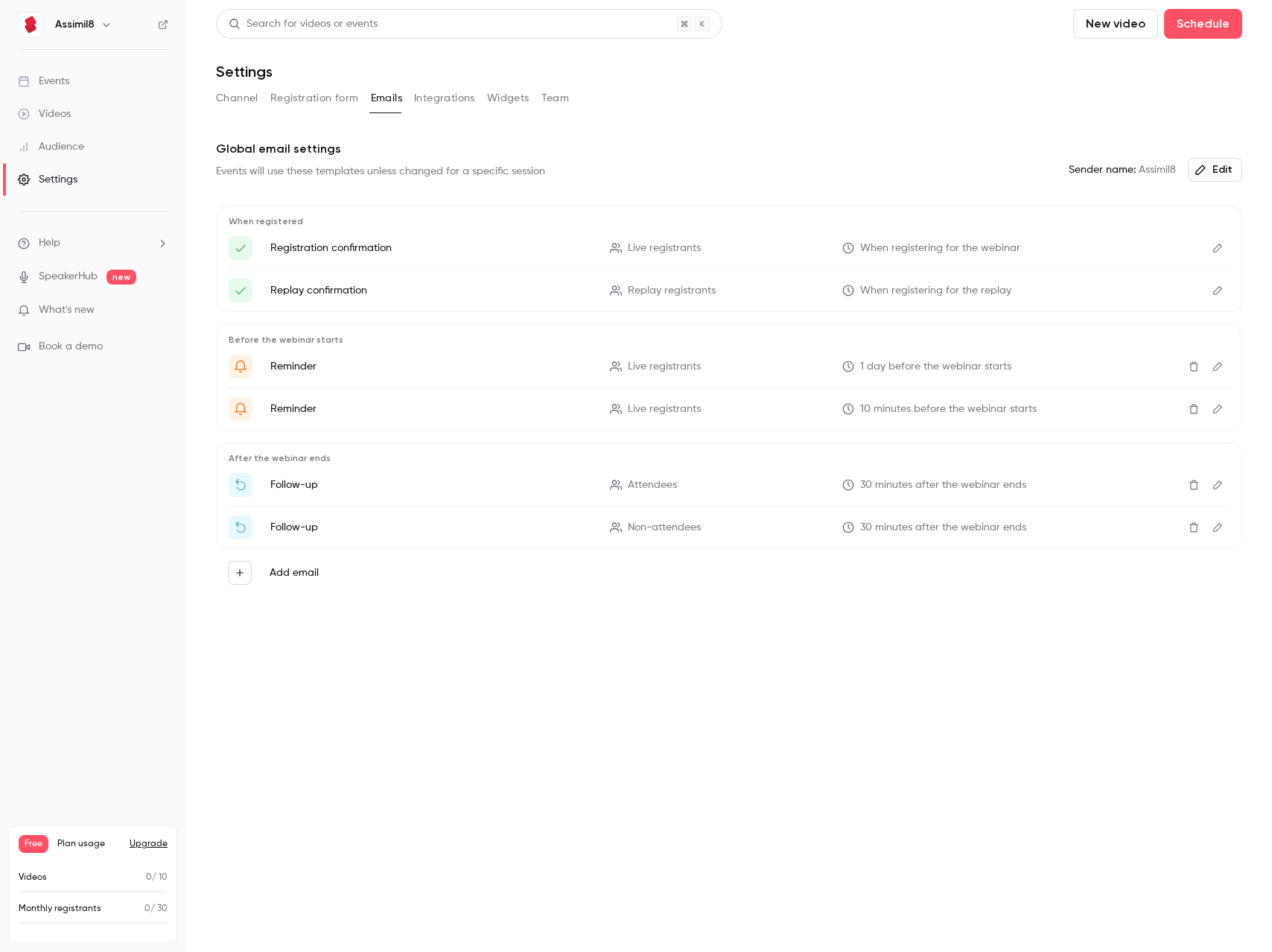
click at [241, 574] on icon "button" at bounding box center [240, 573] width 10 height 10
click at [372, 528] on p "To event registrants" at bounding box center [367, 531] width 98 height 15
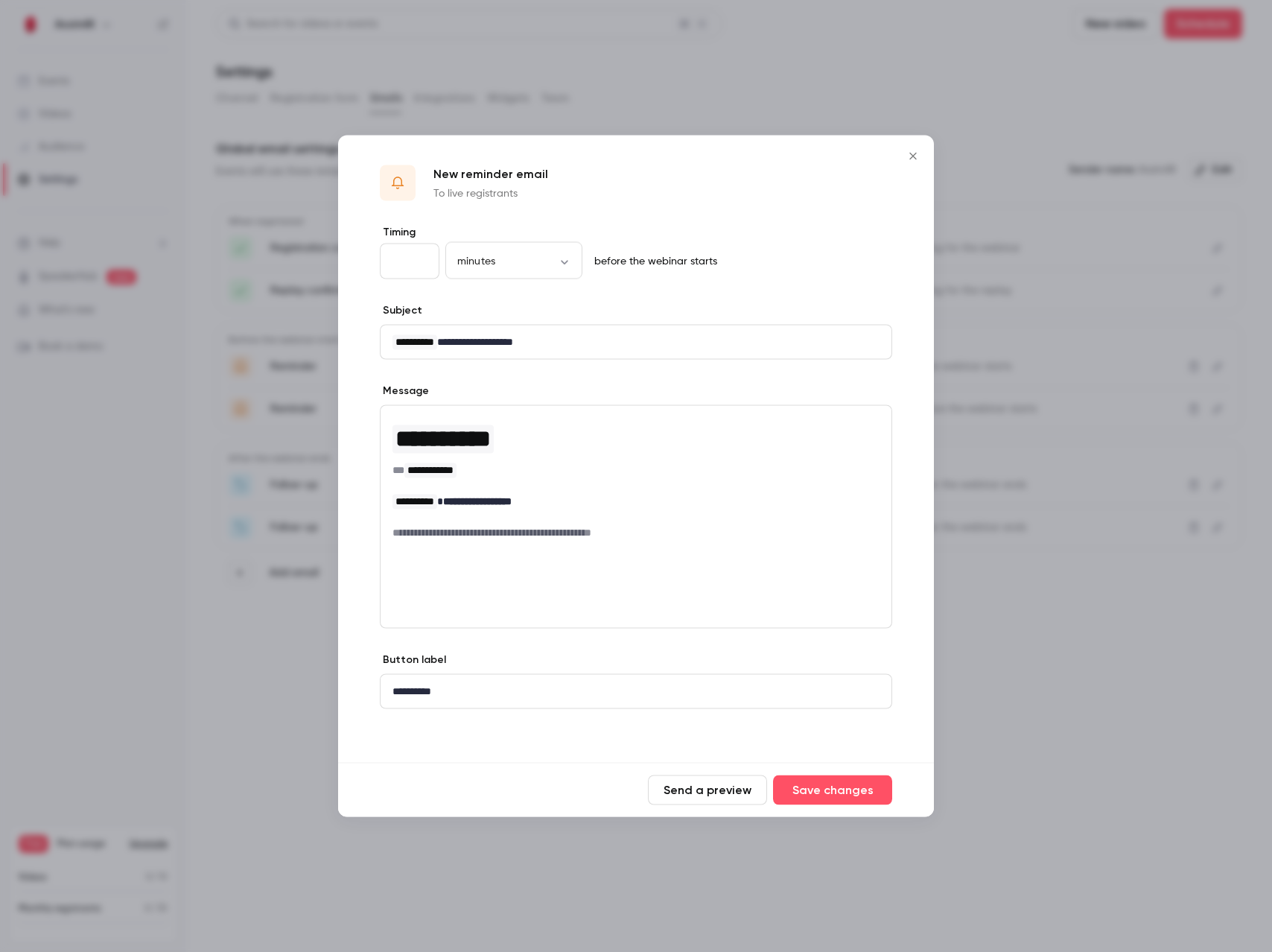
click at [466, 544] on div "**********" at bounding box center [636, 477] width 511 height 143
click at [522, 352] on div "**********" at bounding box center [636, 342] width 511 height 33
click at [477, 681] on div "**********" at bounding box center [636, 691] width 511 height 33
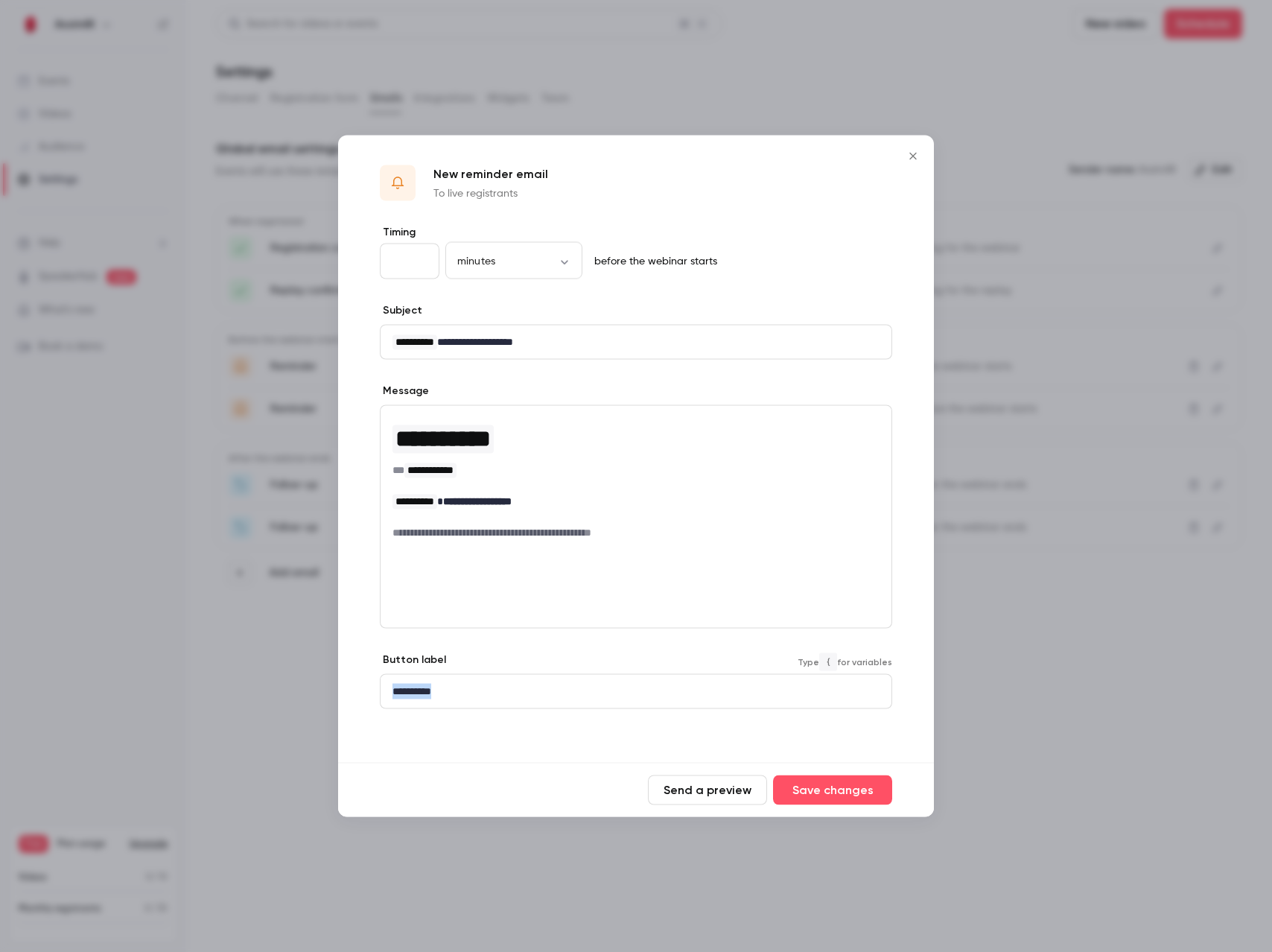
click at [910, 147] on button "Close" at bounding box center [913, 156] width 30 height 30
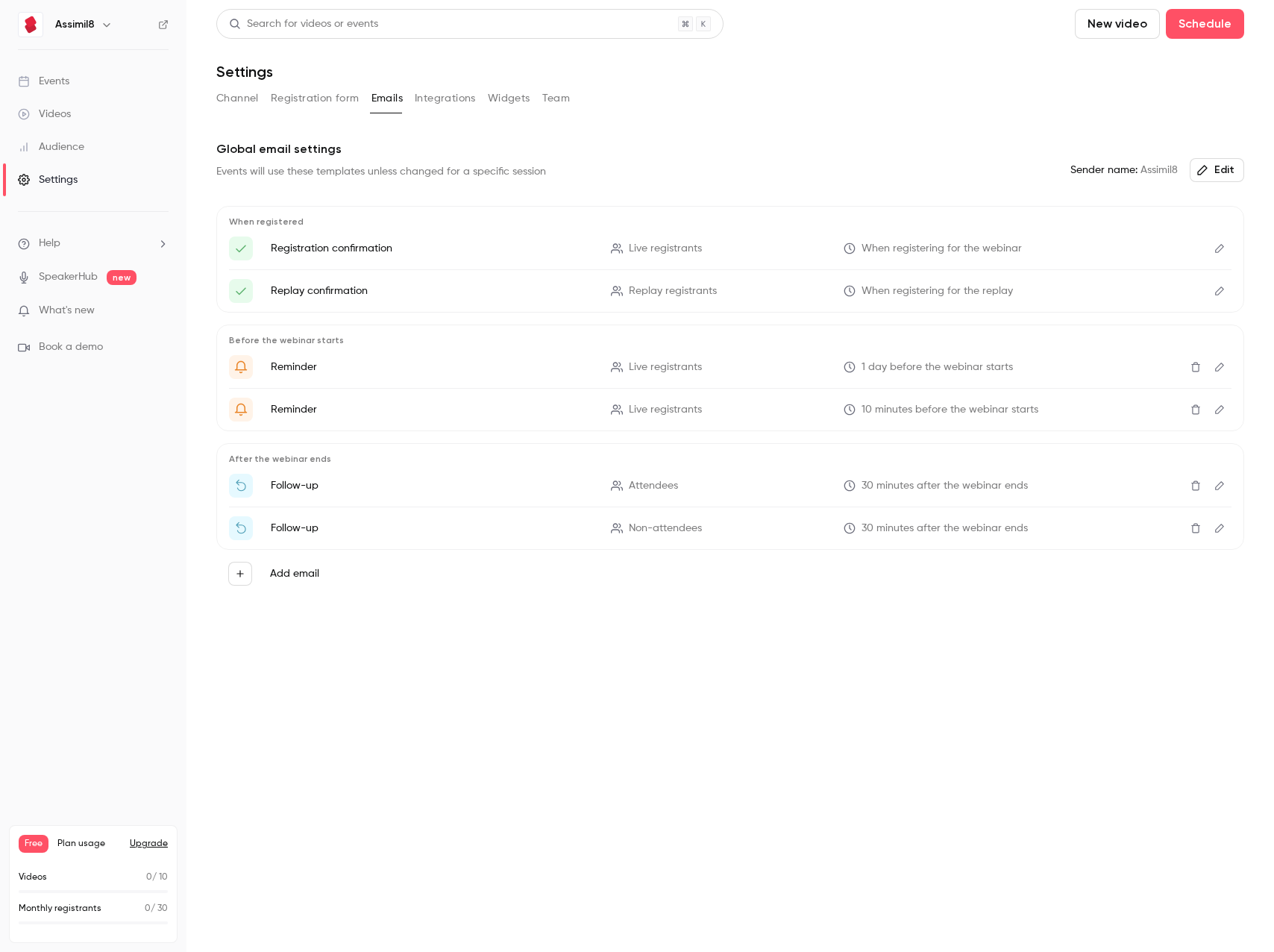
click at [415, 94] on button "Integrations" at bounding box center [445, 99] width 61 height 24
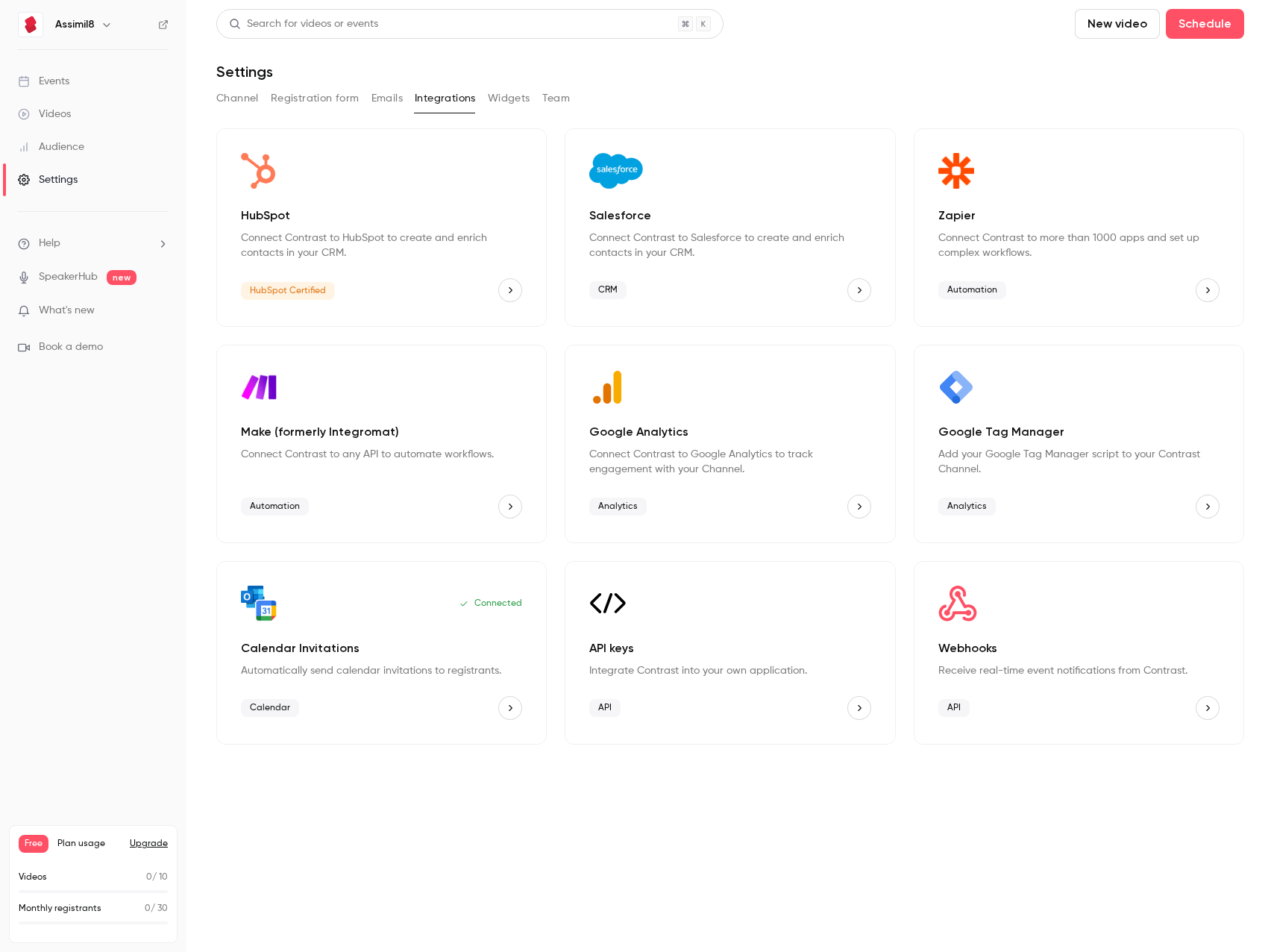
click at [314, 282] on span "HubSpot Certified" at bounding box center [288, 290] width 94 height 18
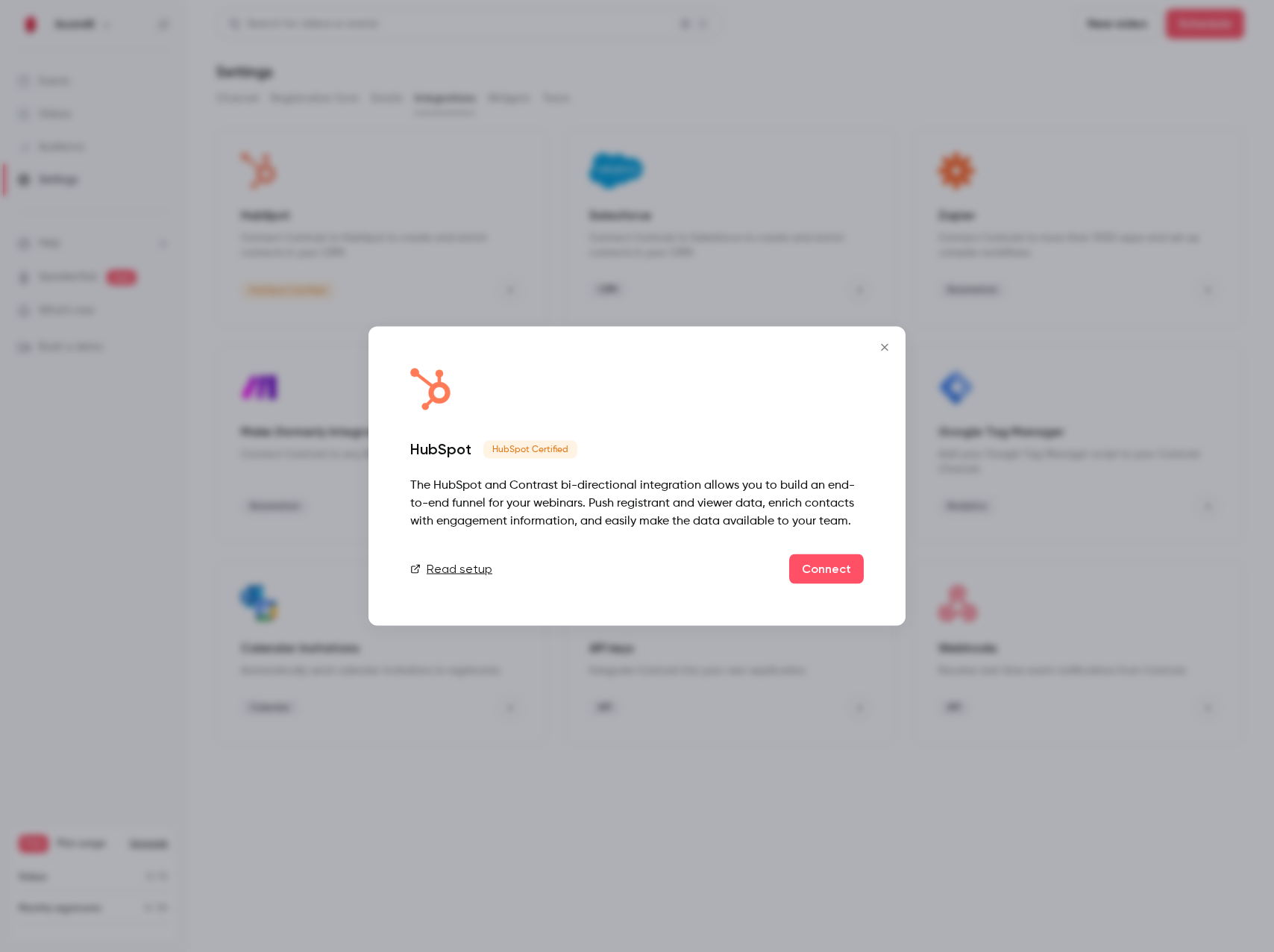
click at [889, 349] on icon "Close" at bounding box center [885, 348] width 18 height 12
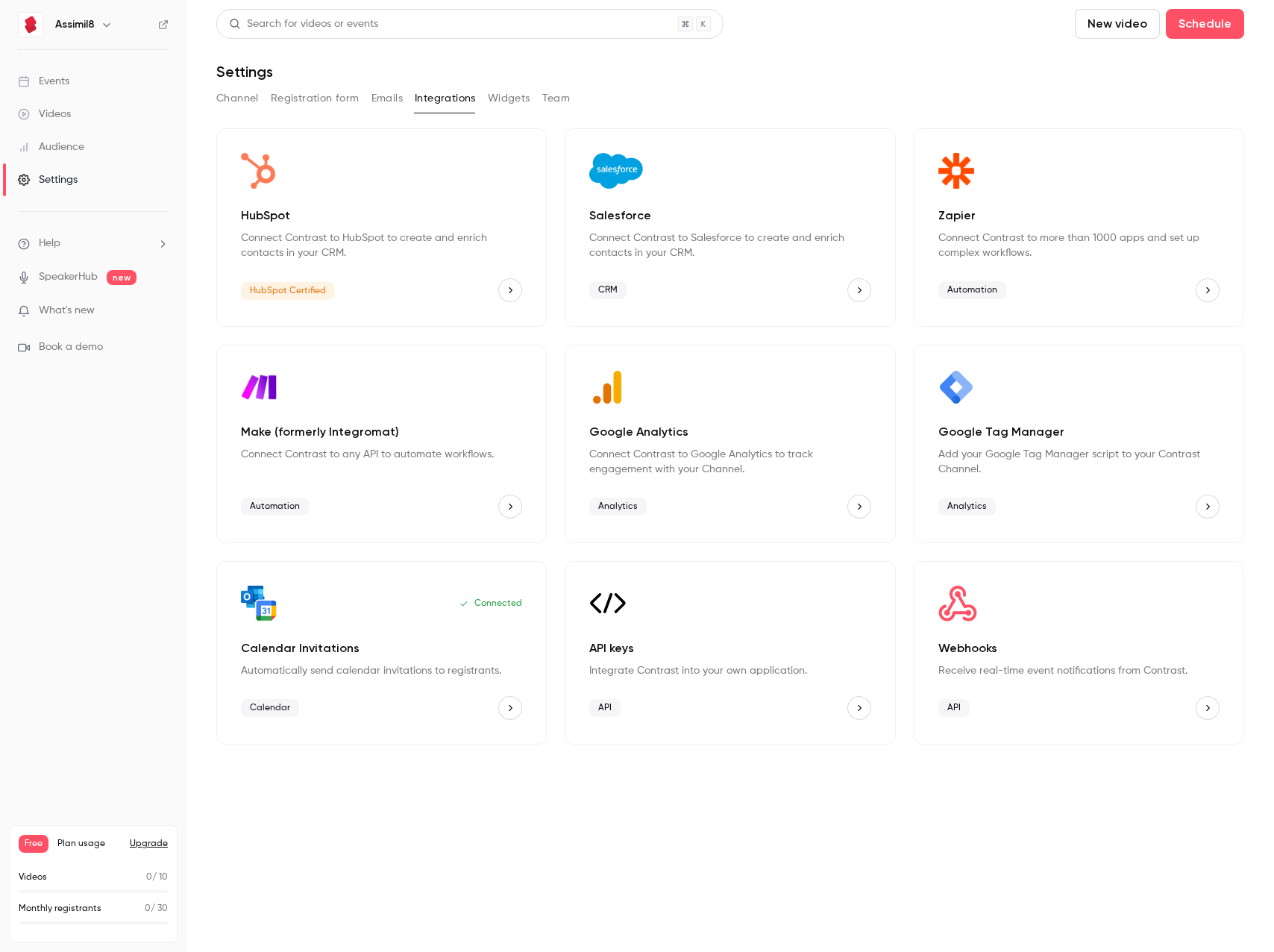
click at [722, 671] on p "Integrate Contrast into your own application." at bounding box center [729, 670] width 281 height 15
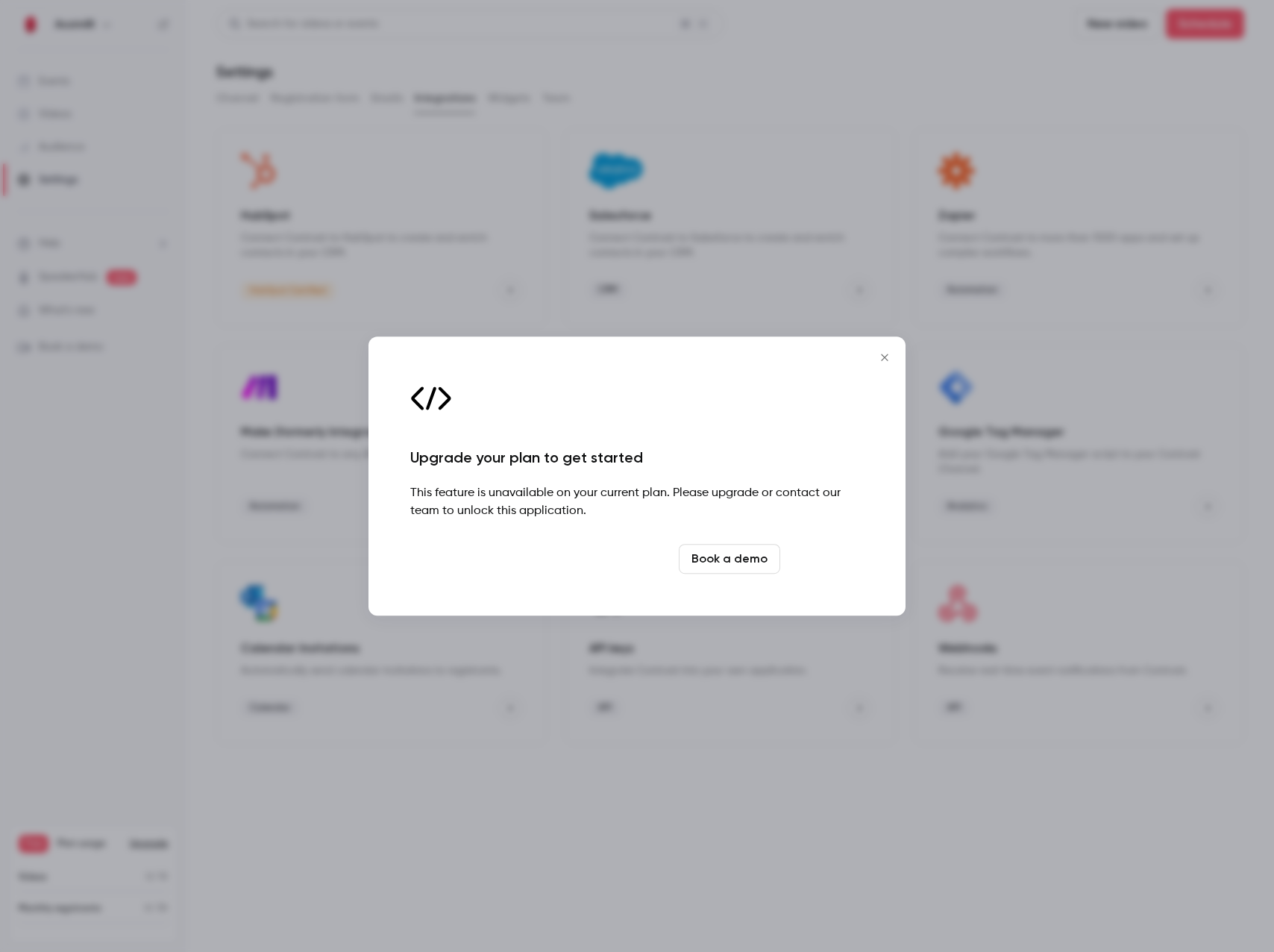
click at [823, 558] on link "Upgrade" at bounding box center [825, 558] width 77 height 30
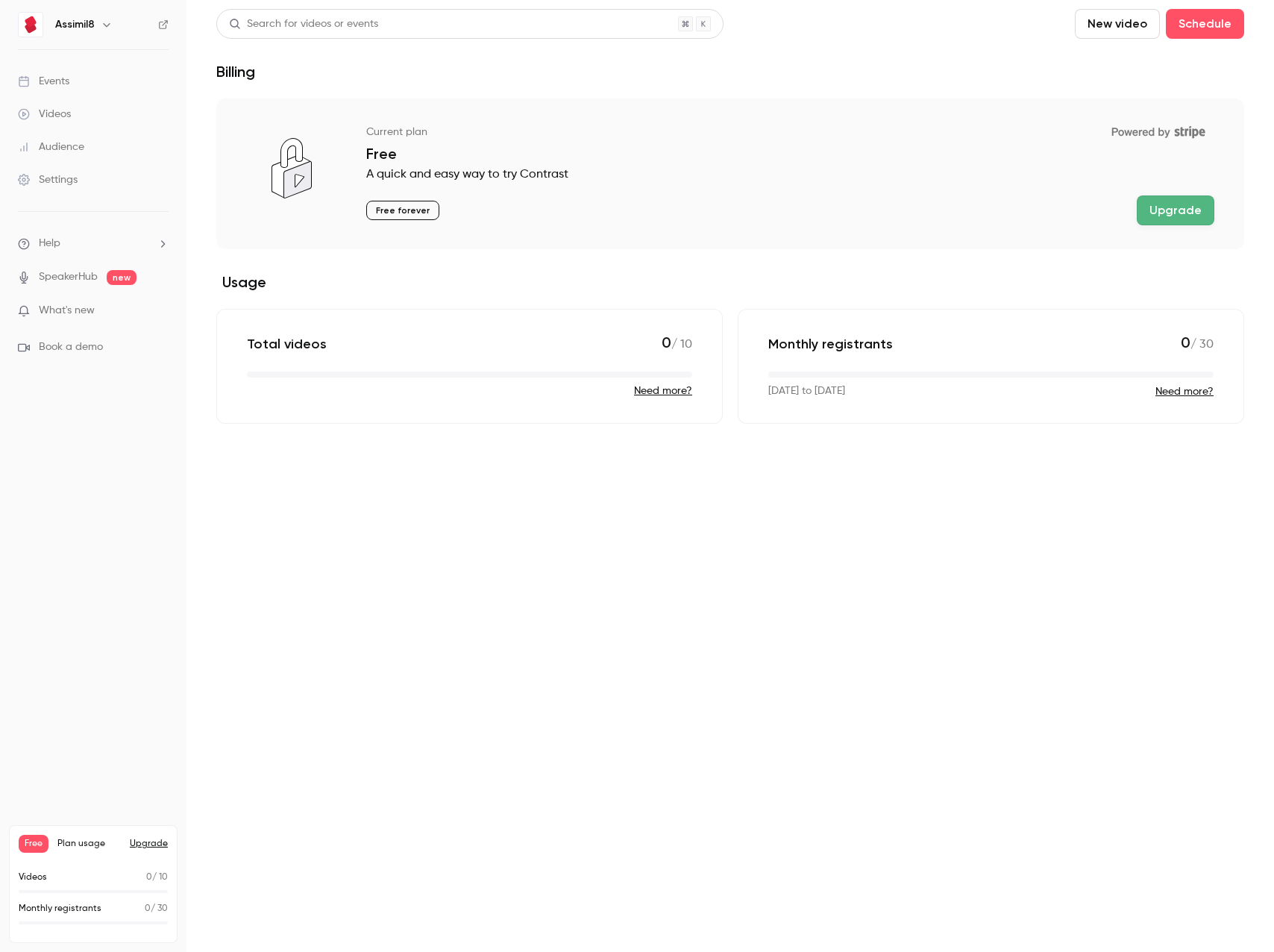
click at [1167, 227] on div "Current plan Powered by Stripe Free A quick and easy way to try Contrast Free f…" at bounding box center [730, 174] width 1028 height 150
click at [1173, 213] on button "Upgrade" at bounding box center [1176, 211] width 77 height 30
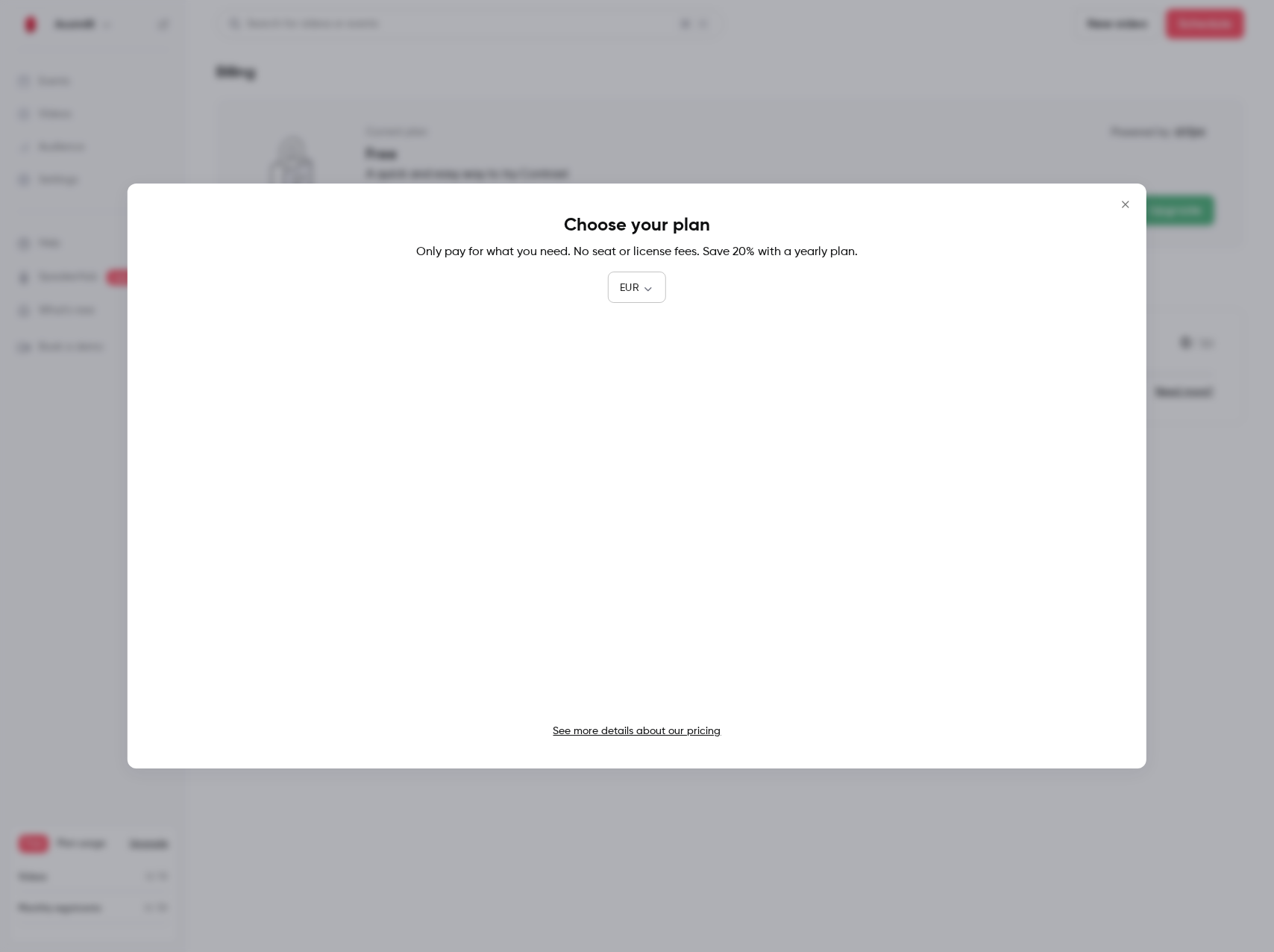
click at [649, 280] on body "Assimil8 Events Videos Audience Settings Help SpeakerHub new What's new Book a …" at bounding box center [637, 476] width 1274 height 952
click at [639, 440] on li "GBP" at bounding box center [637, 450] width 58 height 39
type input "***"
click at [604, 729] on link "See more details about our pricing" at bounding box center [637, 731] width 168 height 10
click at [1136, 204] on button "Close" at bounding box center [1125, 204] width 30 height 30
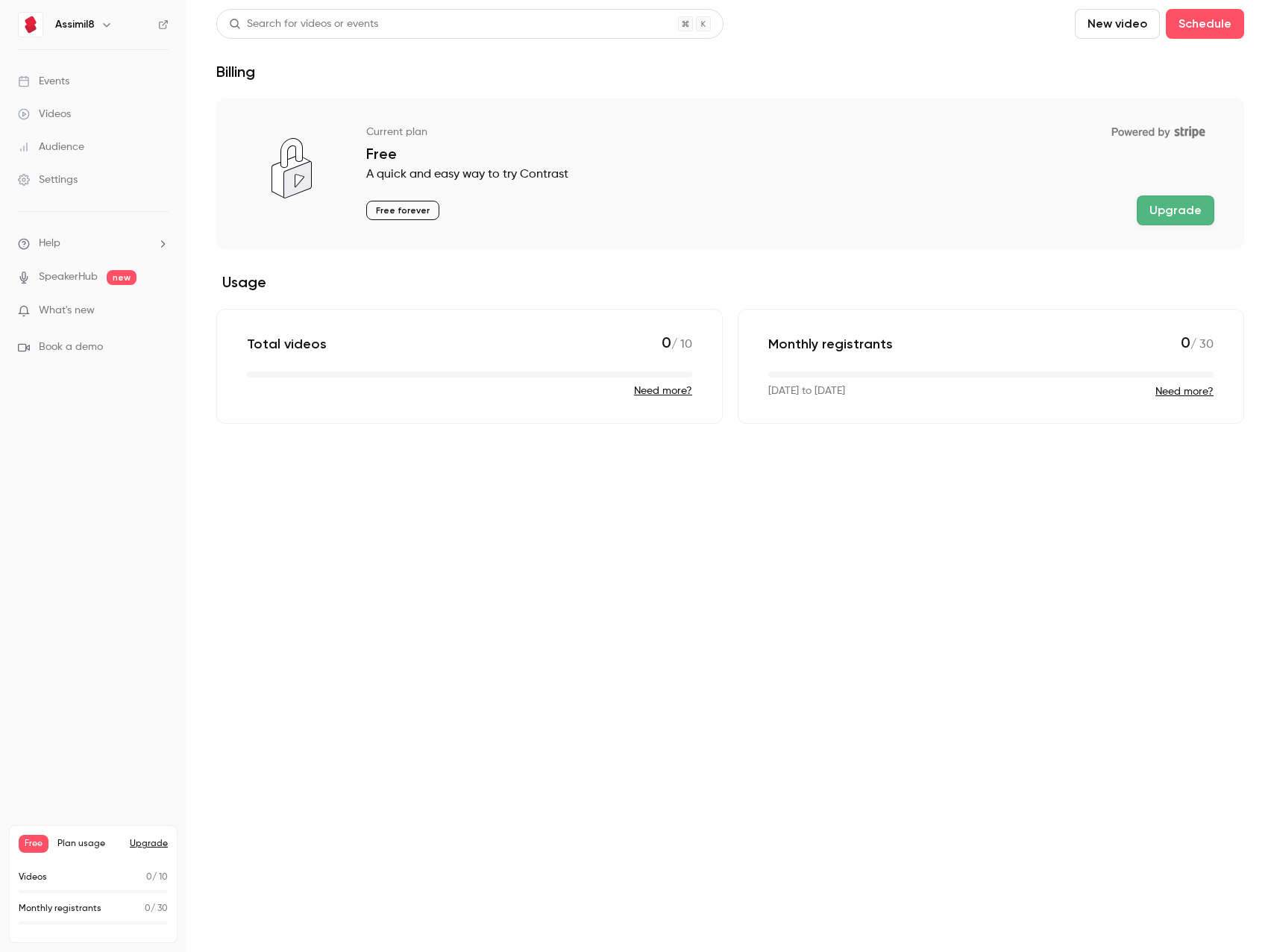
click at [67, 83] on div "Events" at bounding box center [44, 81] width 52 height 15
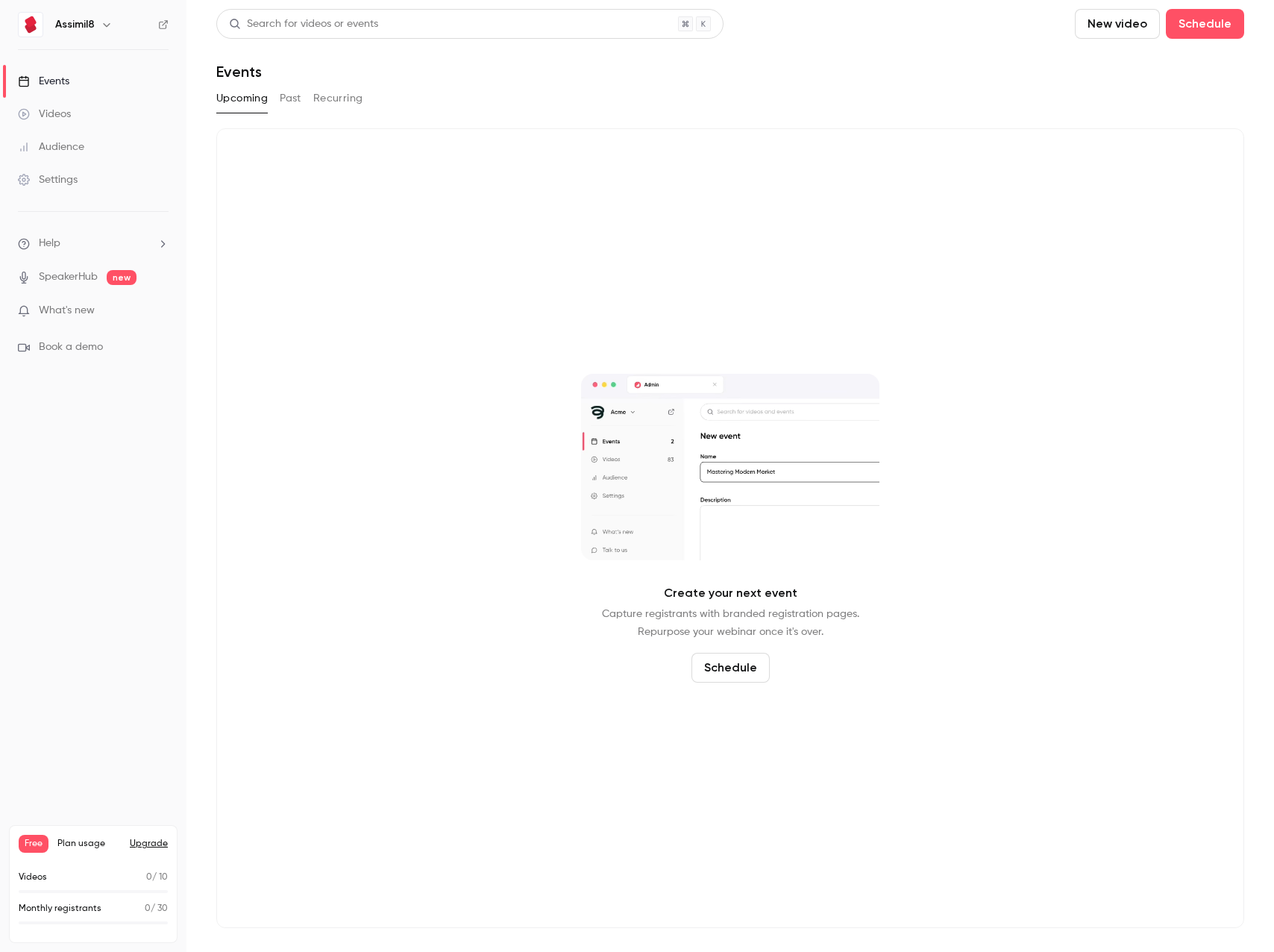
click at [296, 103] on button "Past" at bounding box center [290, 99] width 21 height 24
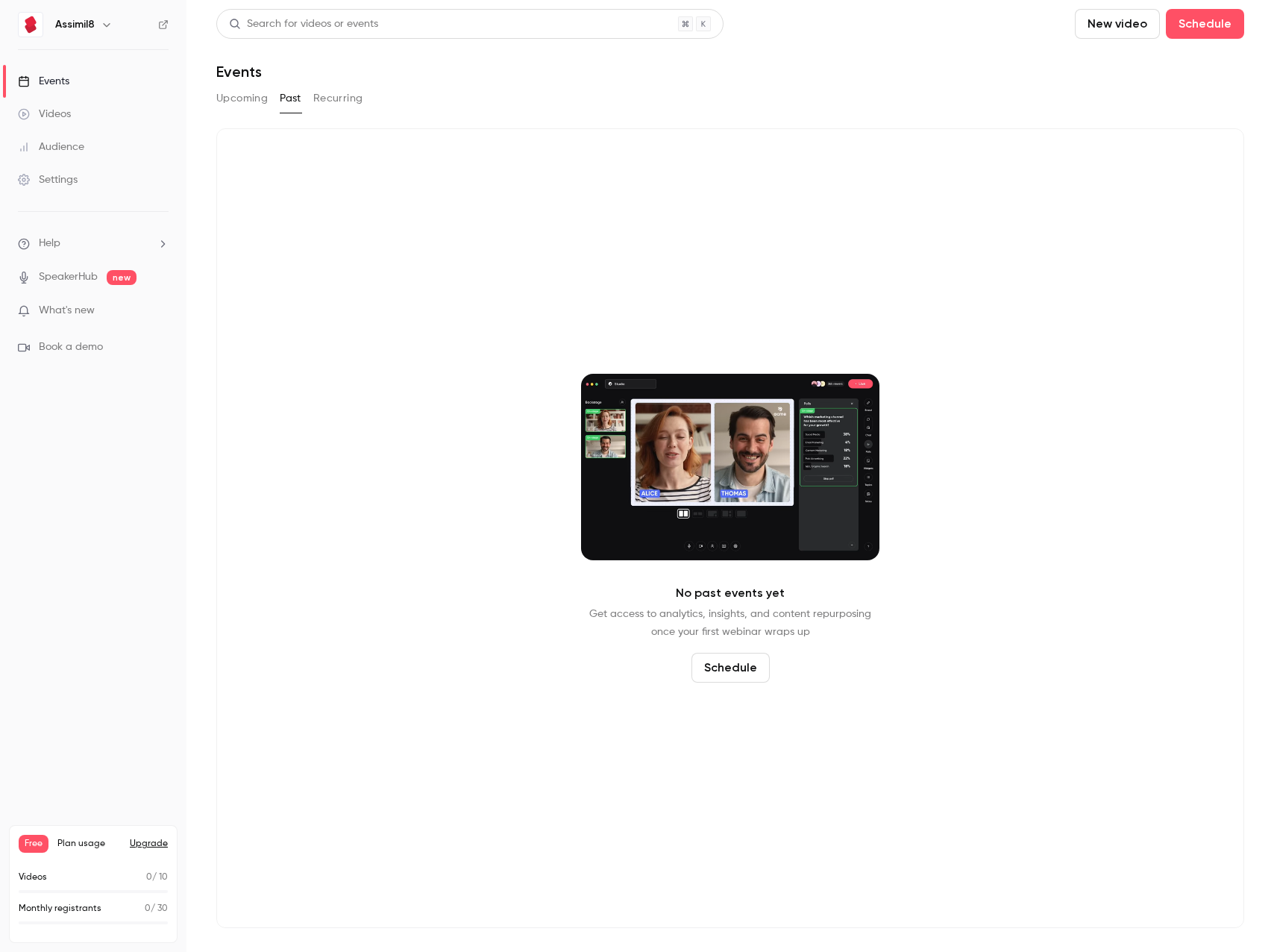
click at [366, 100] on div "Upcoming Past Recurring" at bounding box center [730, 99] width 1028 height 24
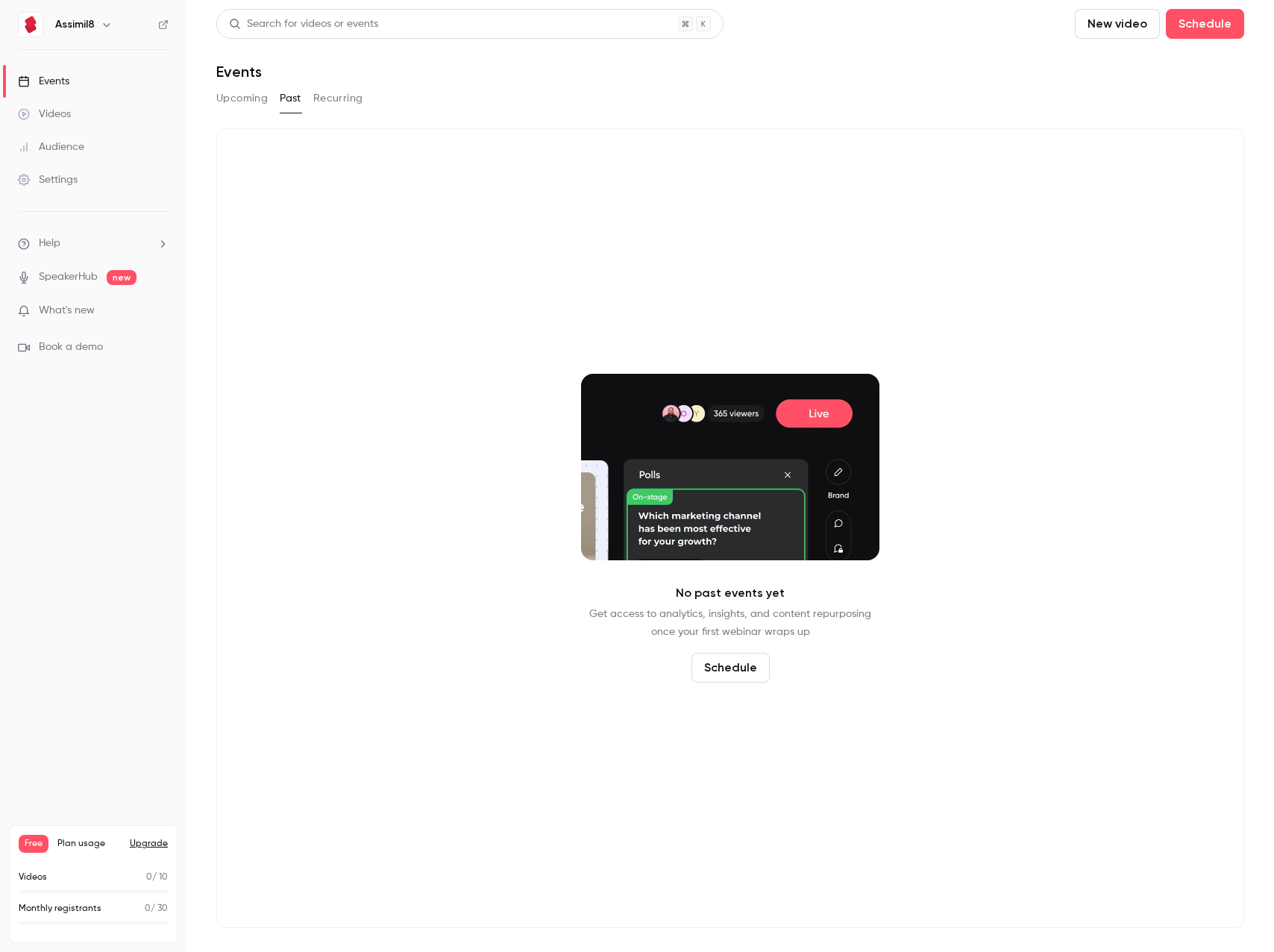
click at [350, 103] on button "Recurring" at bounding box center [338, 99] width 50 height 24
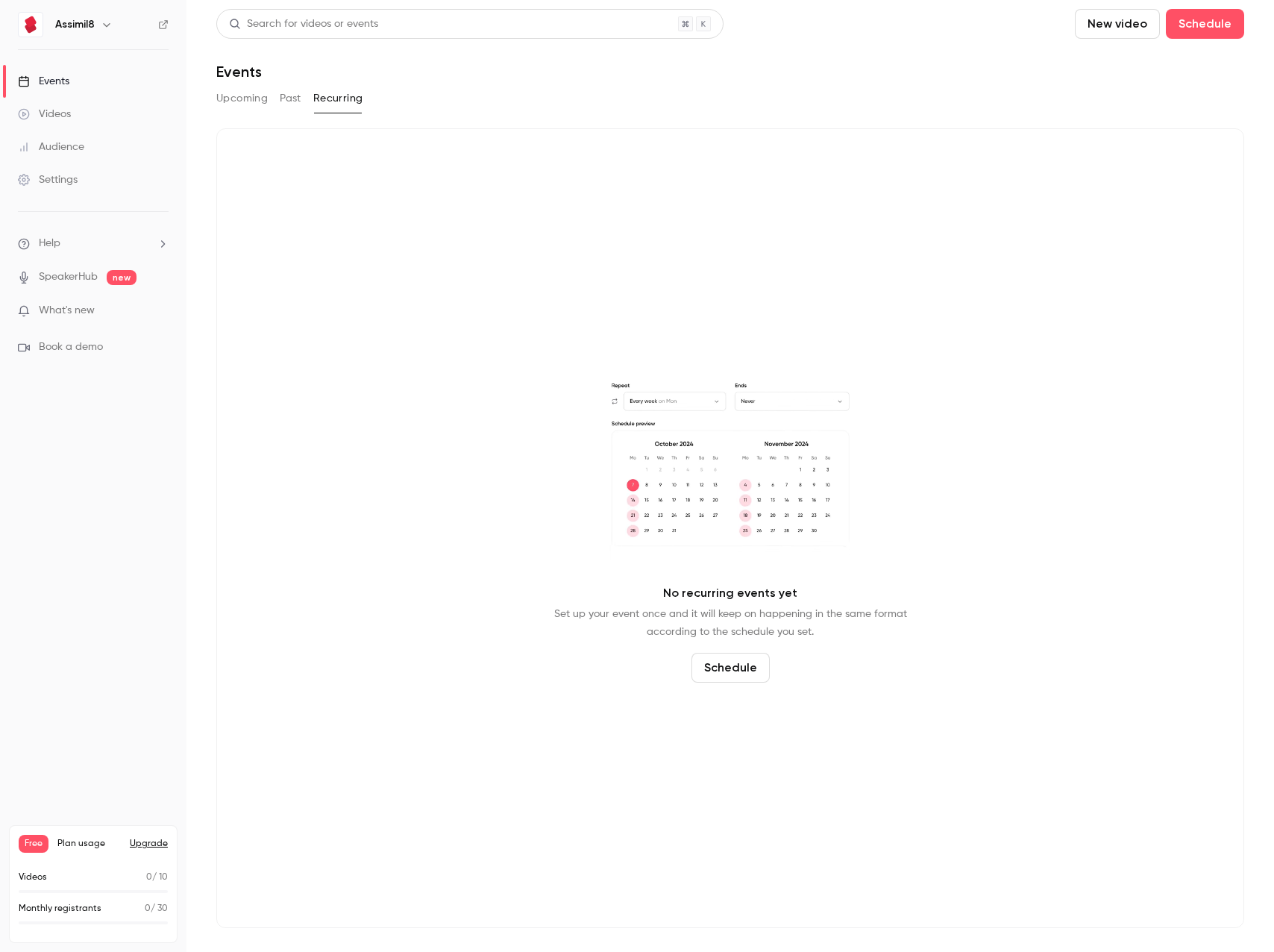
click at [283, 106] on button "Past" at bounding box center [290, 99] width 21 height 24
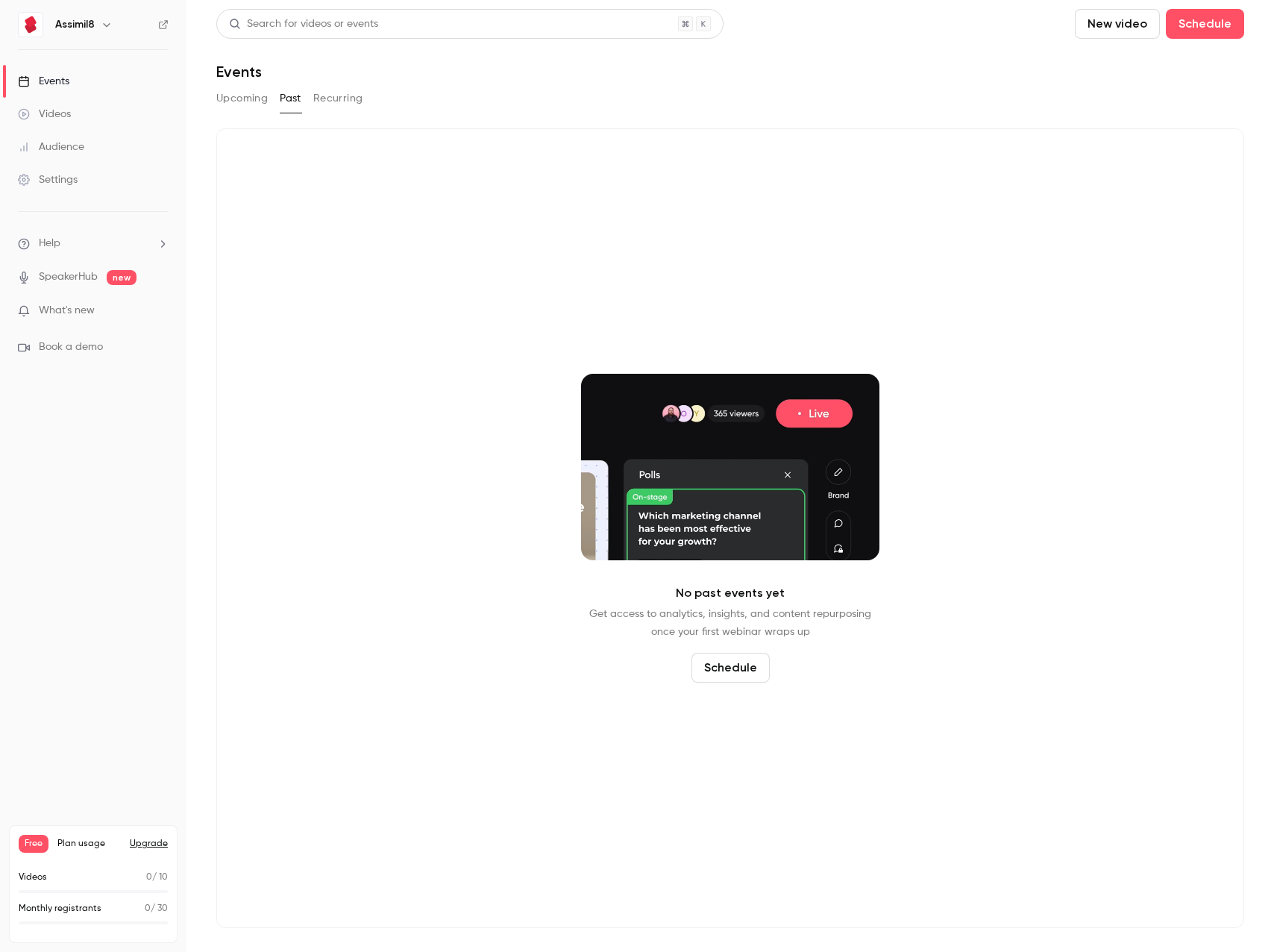
click at [610, 171] on div "No past events yet Get access to analytics, insights, and content repurposing o…" at bounding box center [730, 528] width 1028 height 800
drag, startPoint x: 597, startPoint y: 162, endPoint x: 843, endPoint y: 113, distance: 250.8
click at [598, 162] on div "No past events yet Get access to analytics, insights, and content repurposing o…" at bounding box center [730, 528] width 1028 height 800
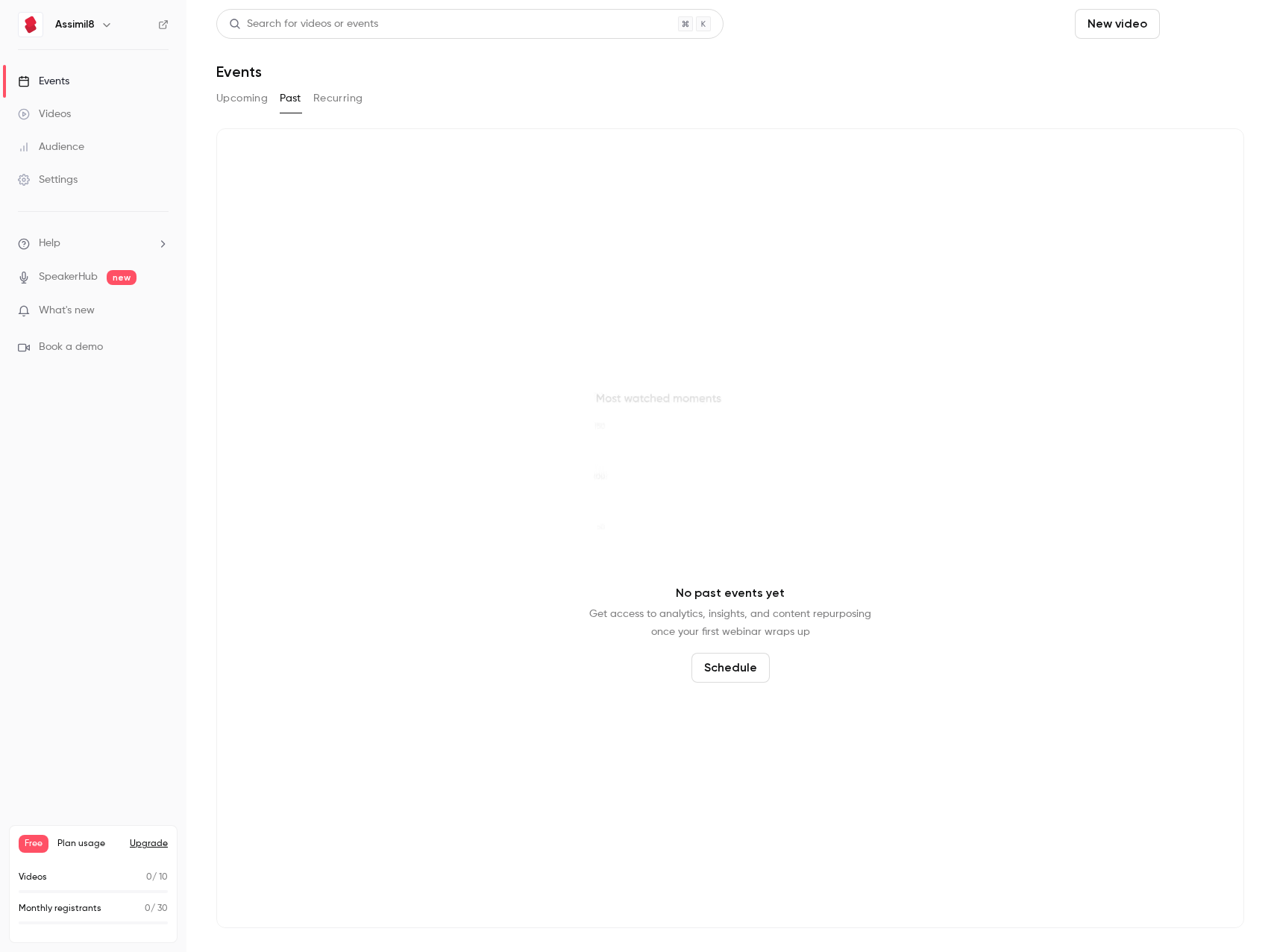
click at [1185, 26] on button "Schedule" at bounding box center [1204, 23] width 78 height 30
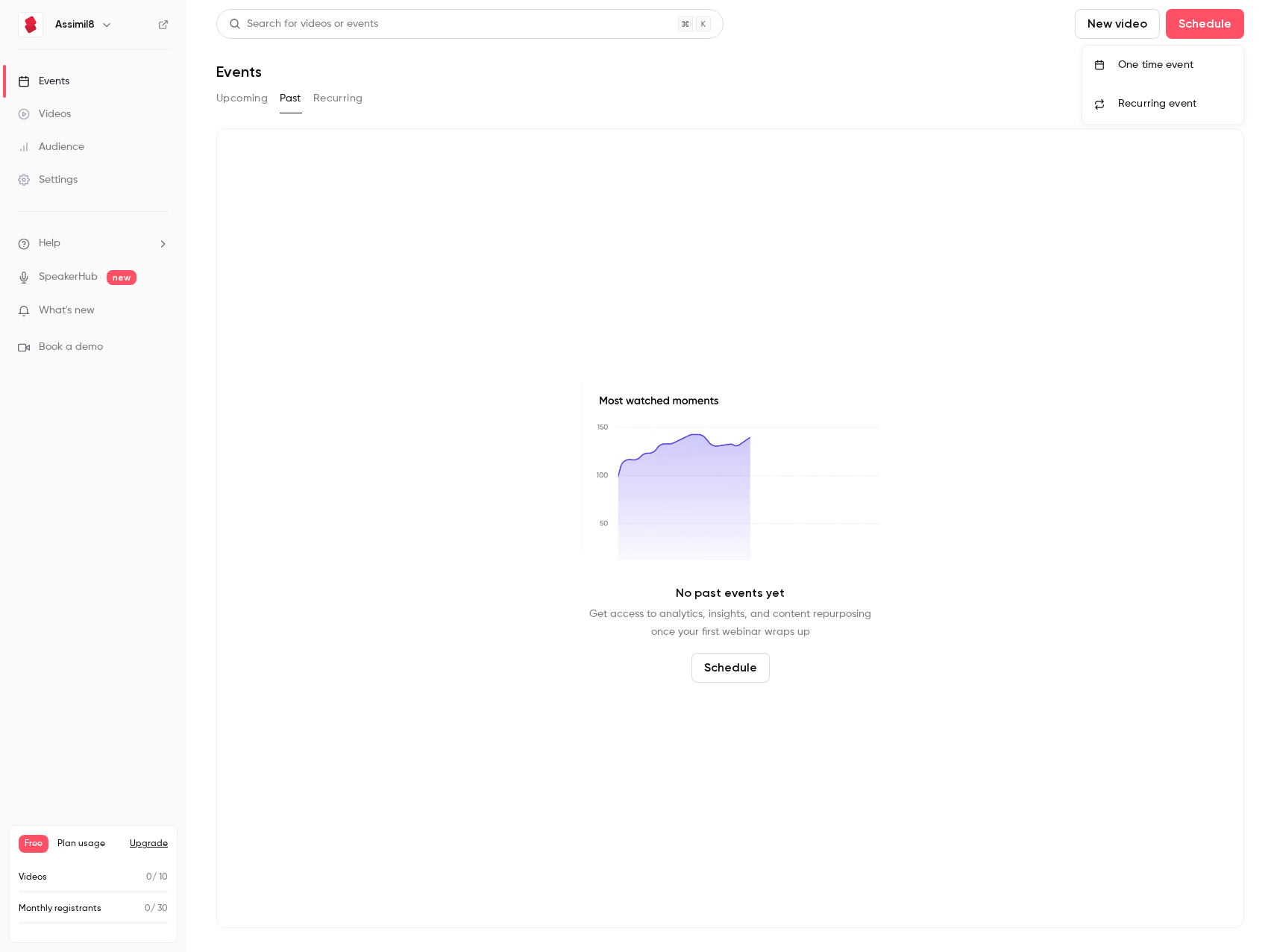
click at [74, 116] on div at bounding box center [637, 476] width 1274 height 952
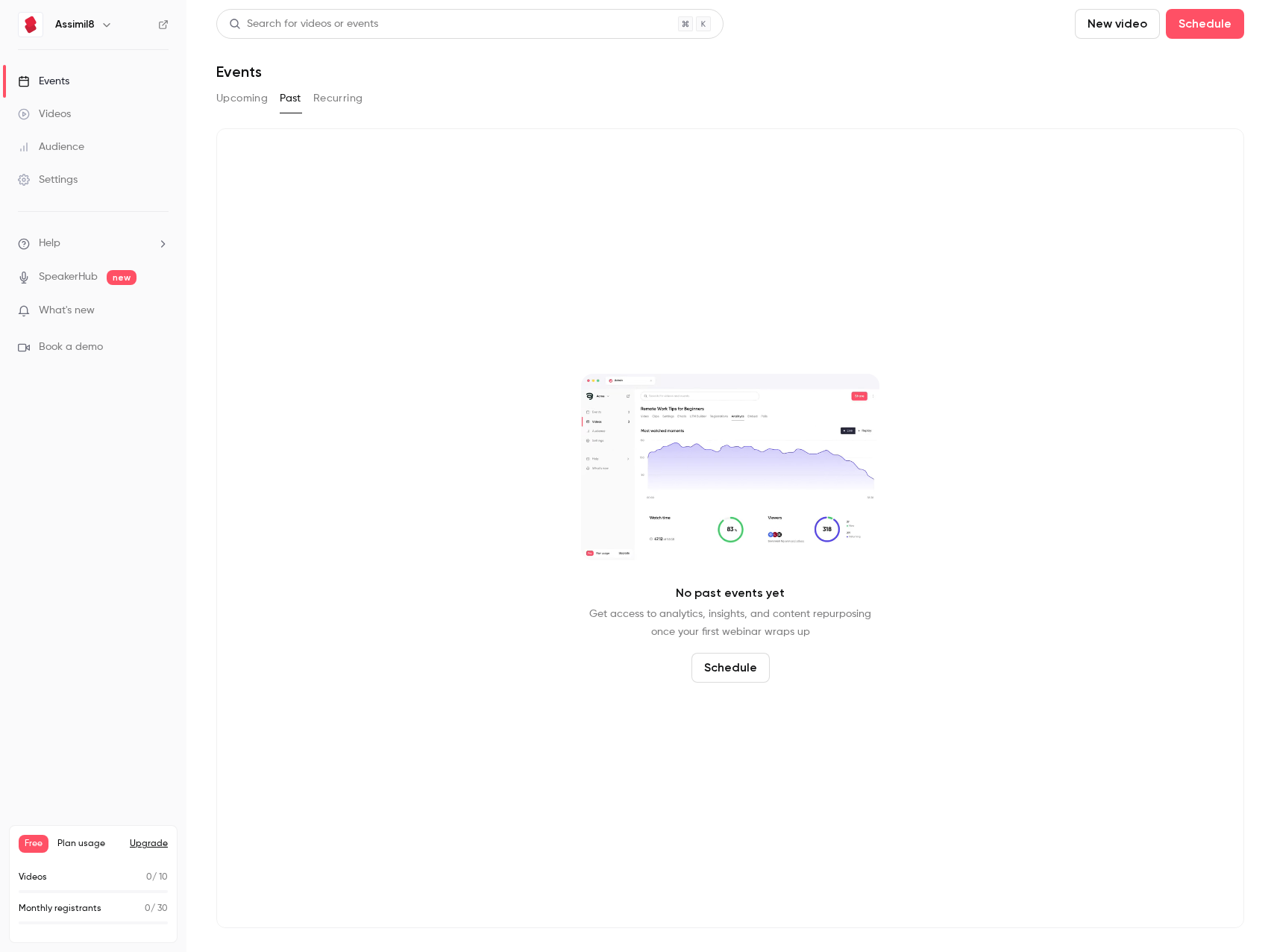
click at [70, 115] on div "Videos" at bounding box center [45, 113] width 53 height 15
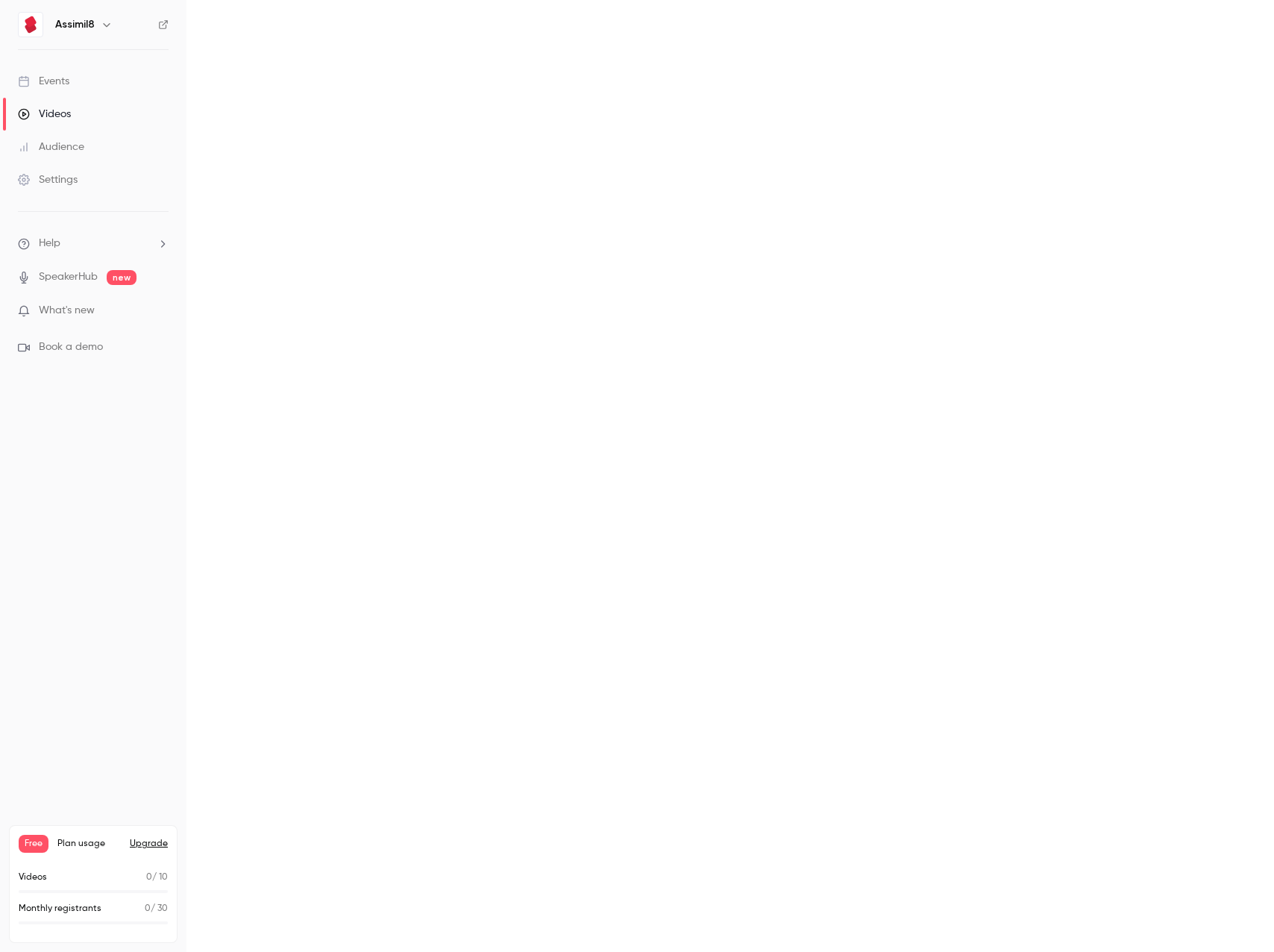
click at [70, 115] on div "Videos" at bounding box center [45, 113] width 53 height 15
click at [73, 76] on link "Events" at bounding box center [93, 82] width 186 height 33
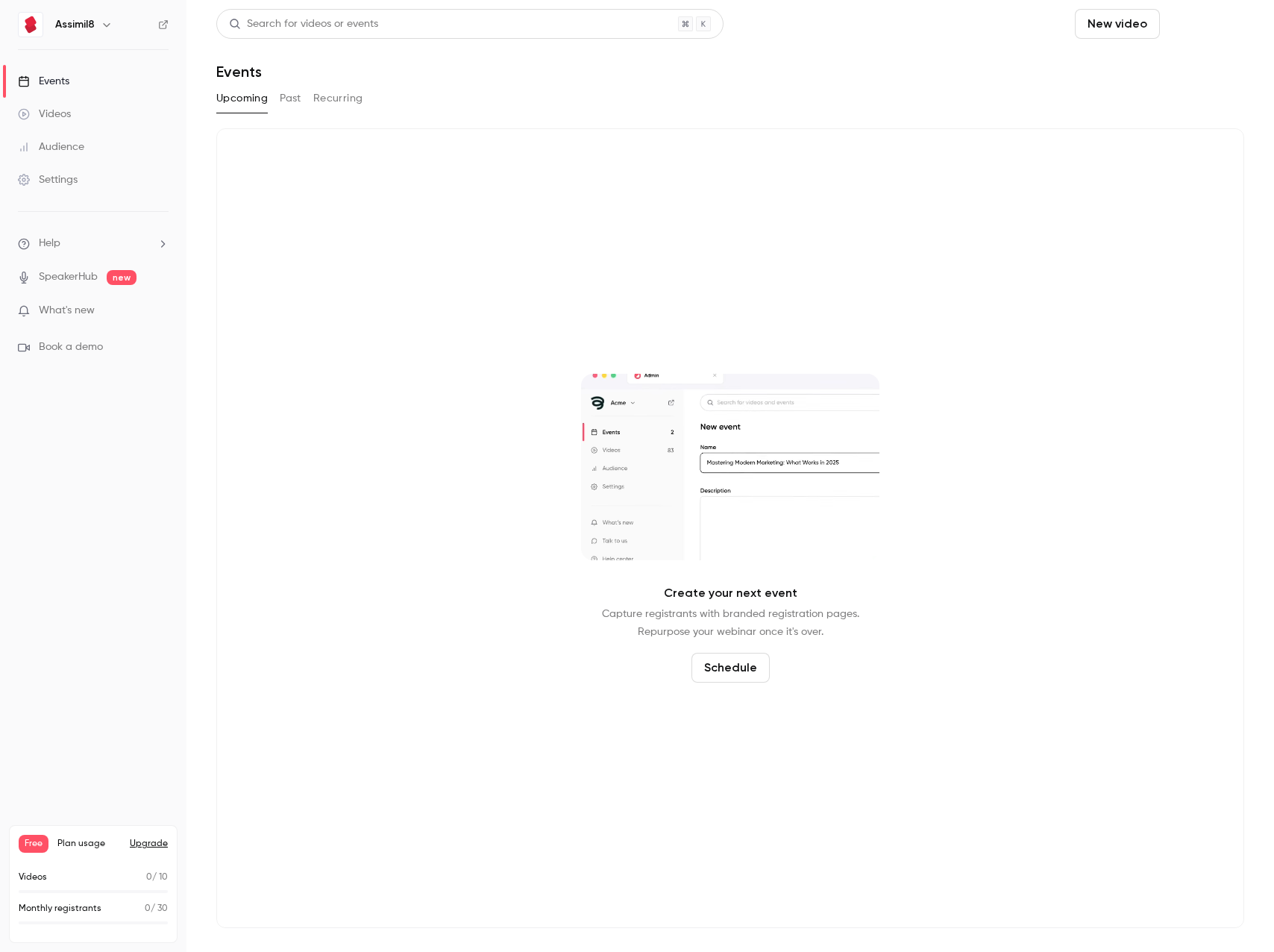
click at [1183, 26] on button "Schedule" at bounding box center [1204, 23] width 78 height 30
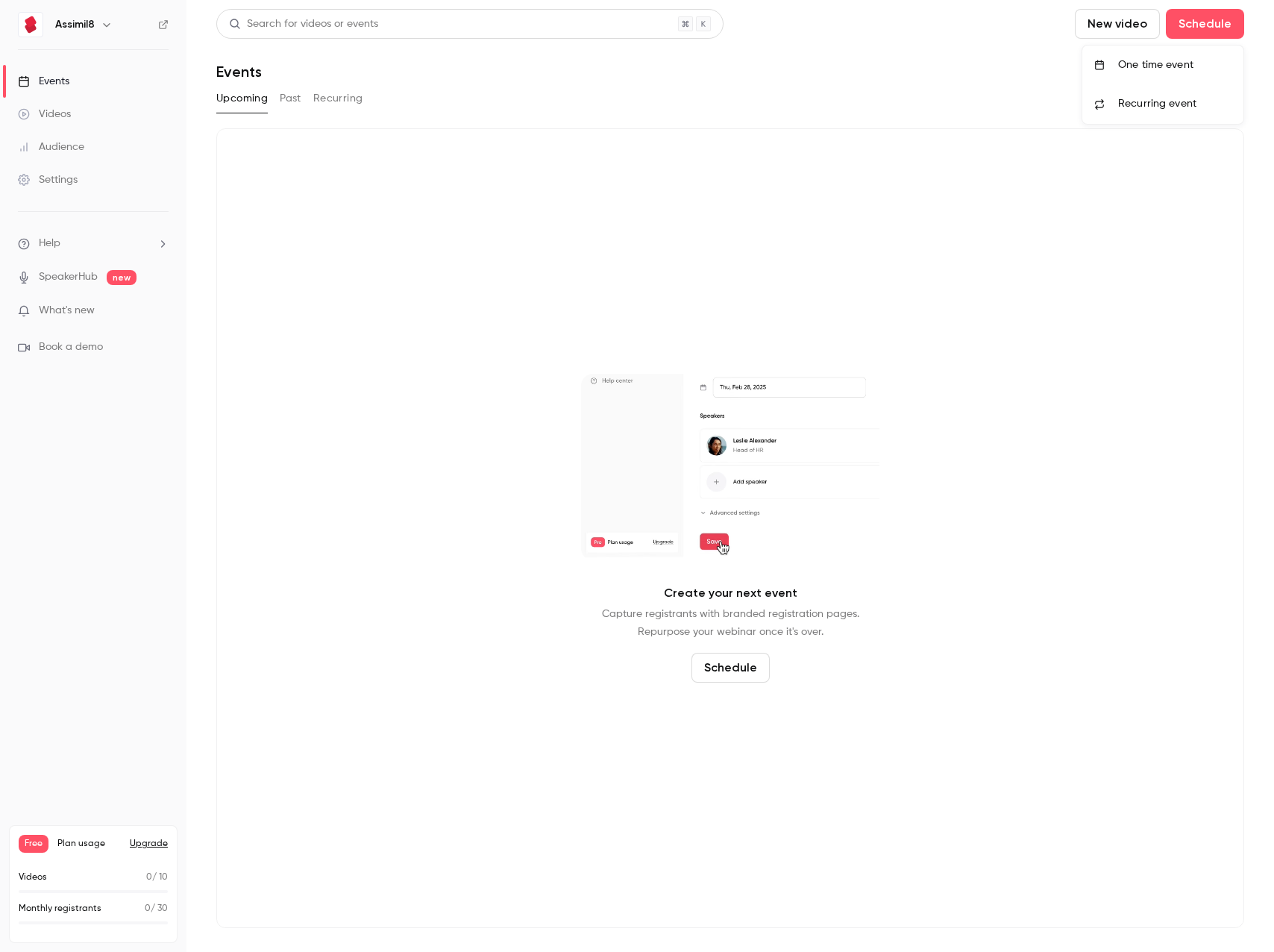
click at [1109, 61] on div at bounding box center [1106, 64] width 24 height 10
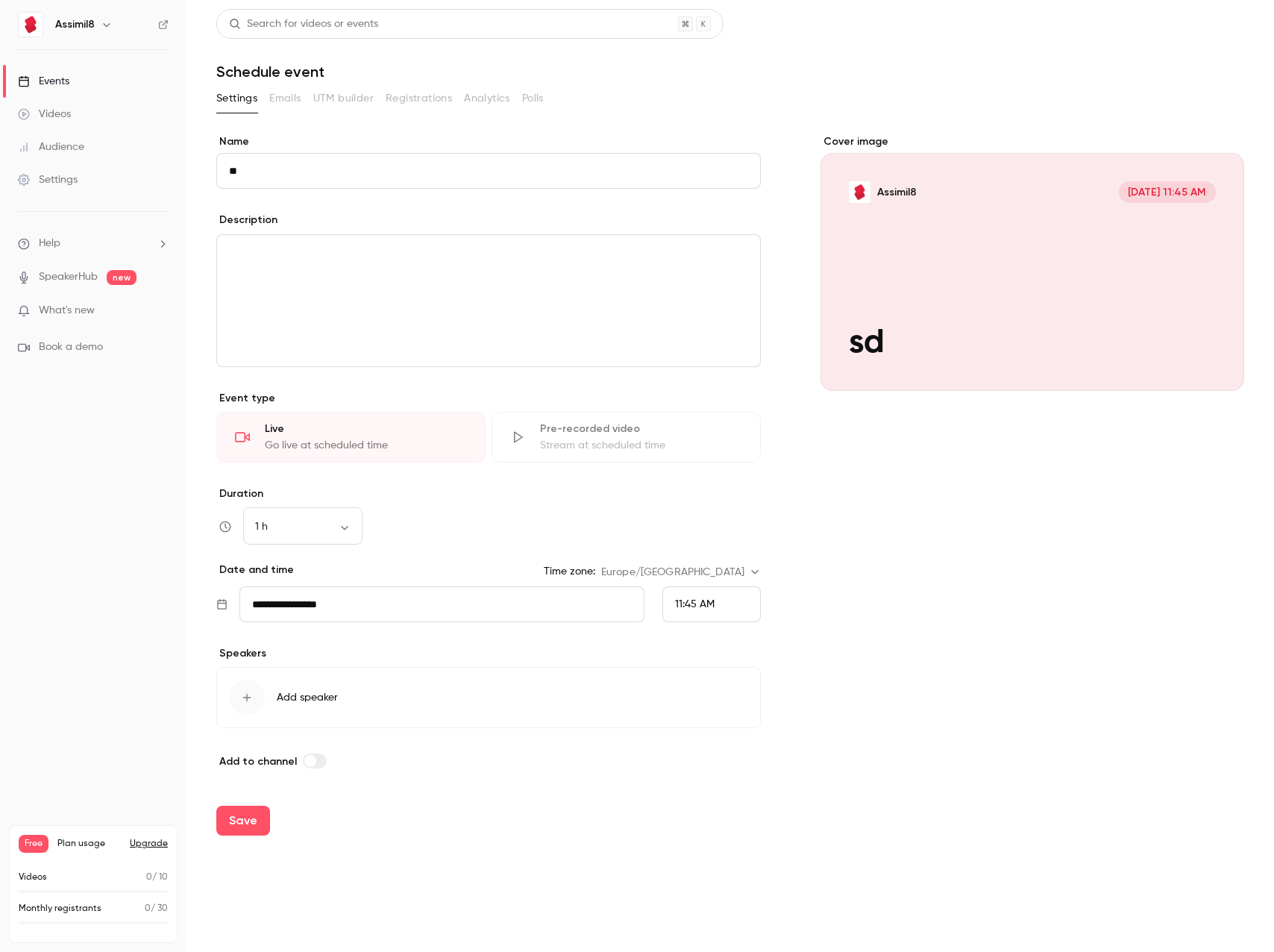
type input "**"
click at [375, 292] on div "editor" at bounding box center [489, 301] width 543 height 131
click at [235, 807] on button "Save" at bounding box center [243, 821] width 54 height 30
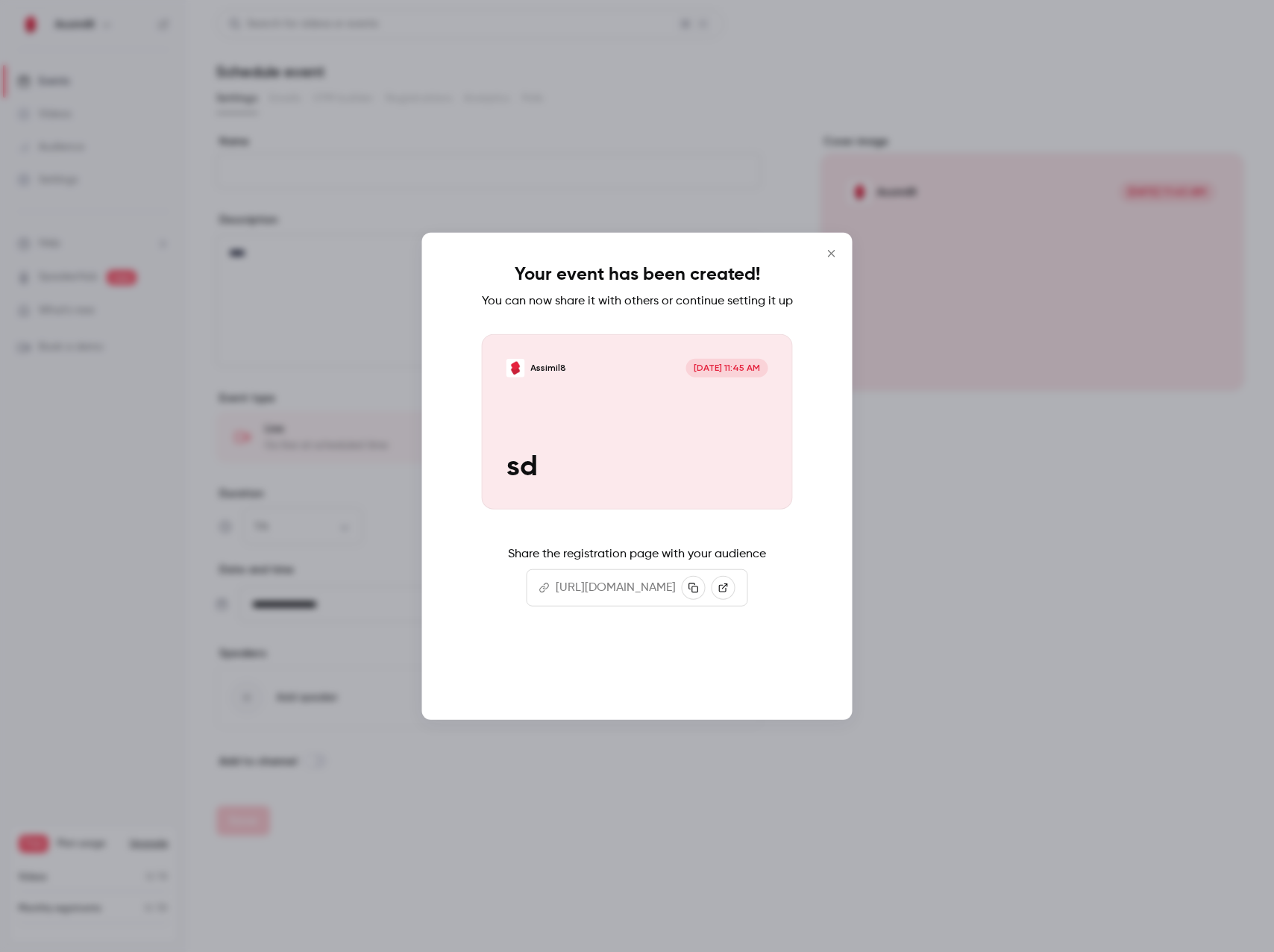
click at [644, 689] on button "Continue" at bounding box center [637, 672] width 149 height 36
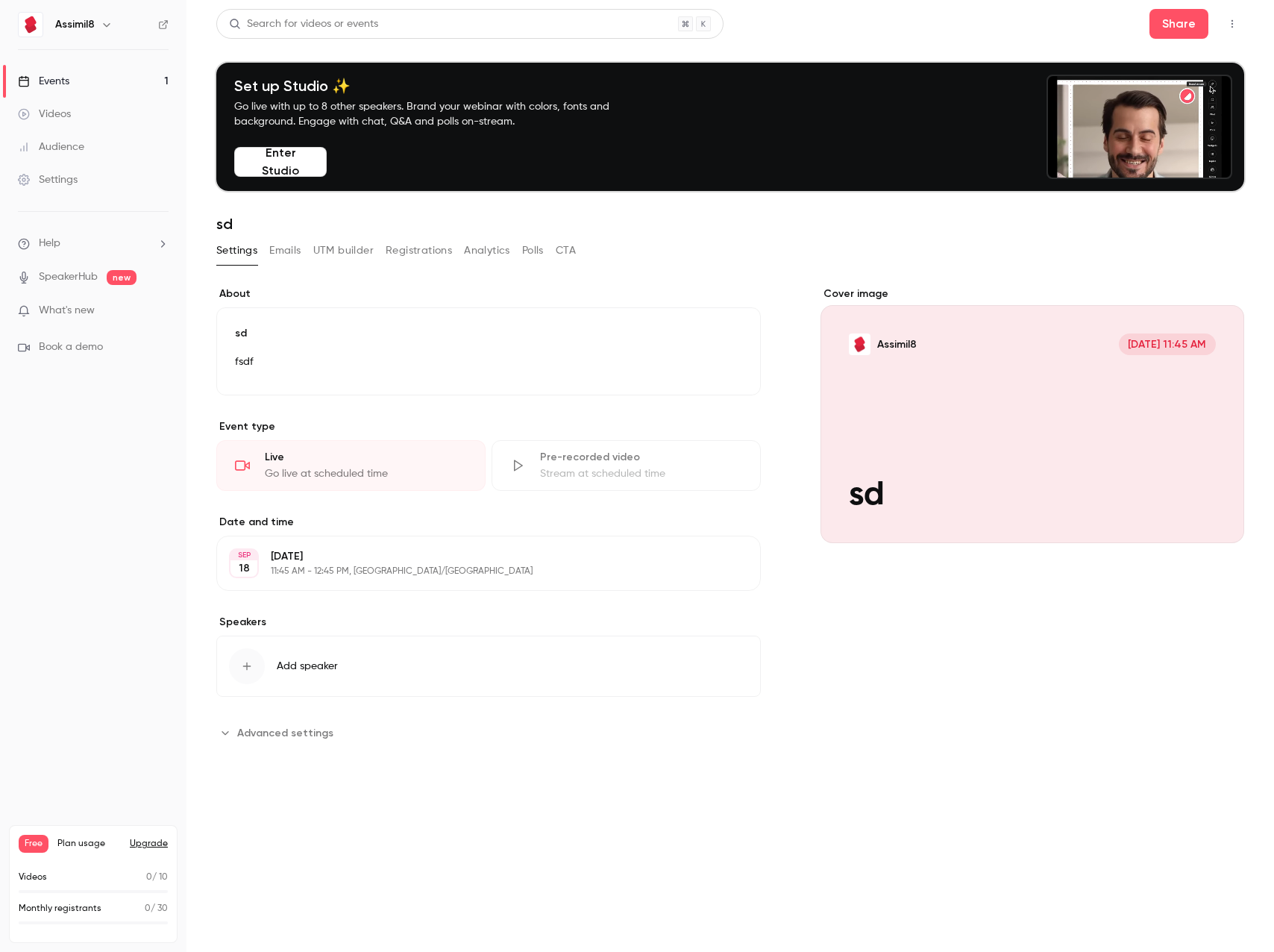
click at [288, 157] on button "Enter Studio" at bounding box center [281, 162] width 93 height 30
click at [716, 197] on header "Search for videos or events Share Set up Studio ✨ Go live with up to 8 other sp…" at bounding box center [730, 120] width 1028 height 224
click at [282, 729] on span "Advanced settings" at bounding box center [285, 733] width 96 height 15
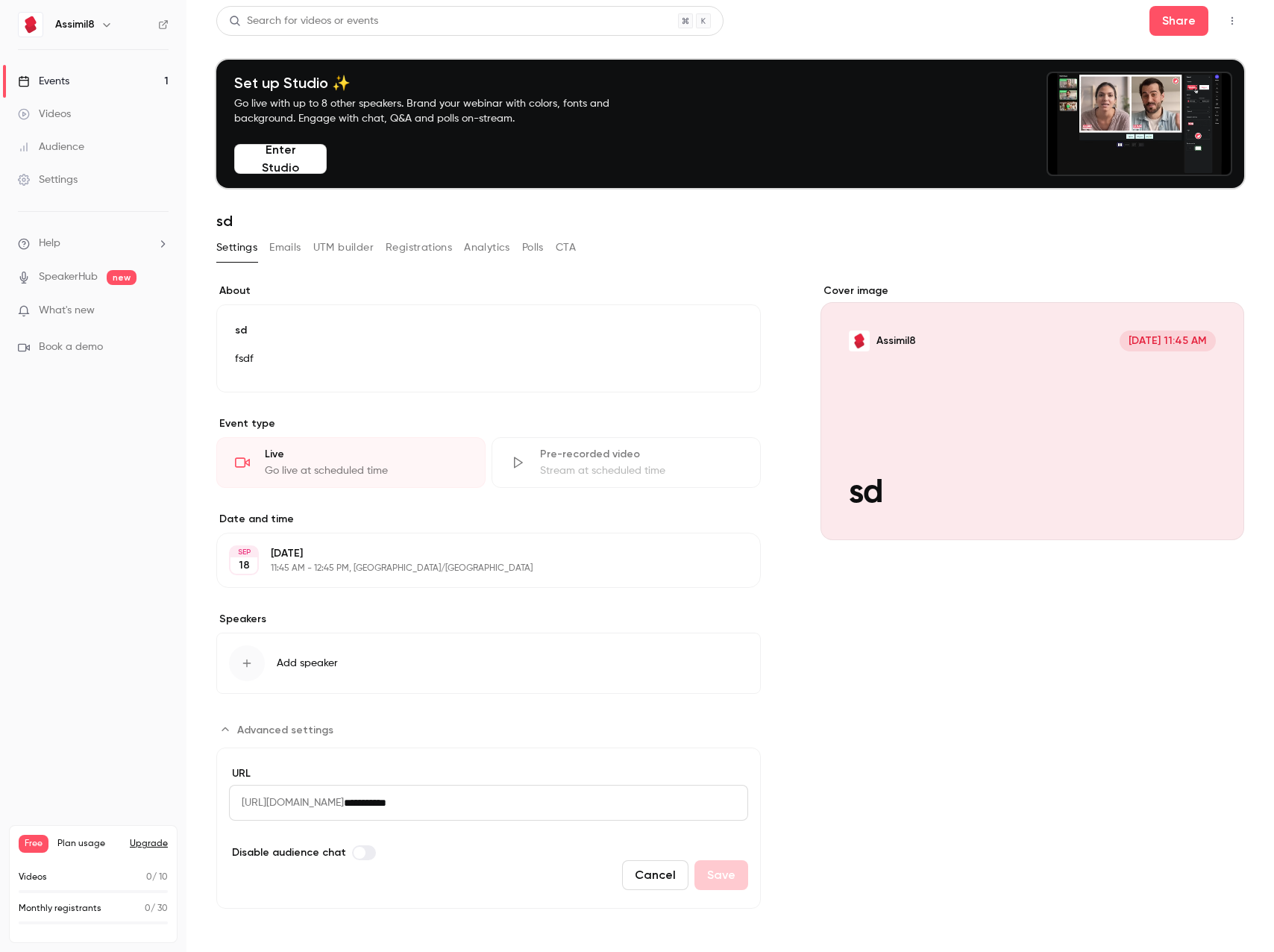
scroll to position [4, 0]
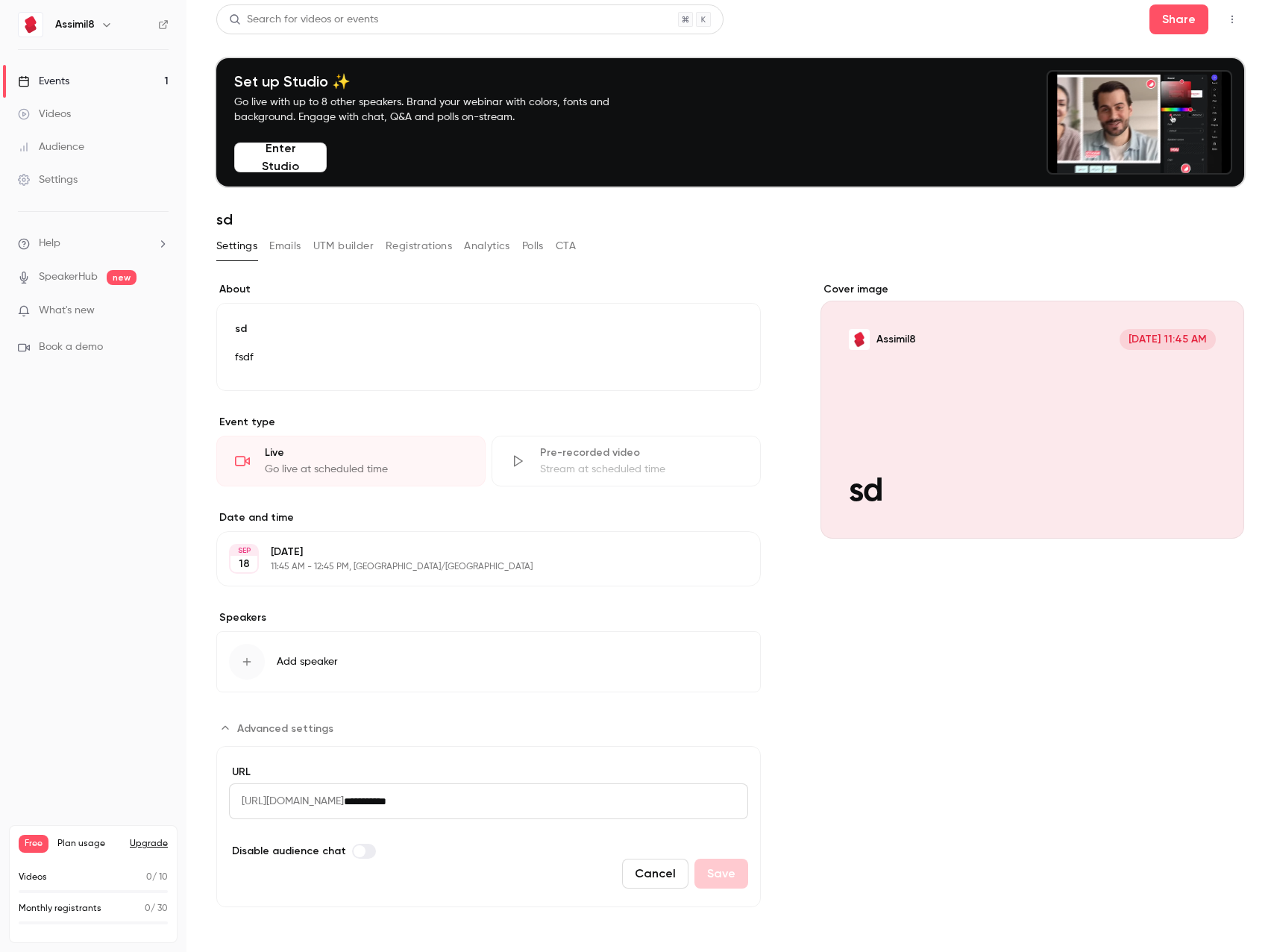
click at [68, 95] on link "Events 1" at bounding box center [93, 82] width 186 height 33
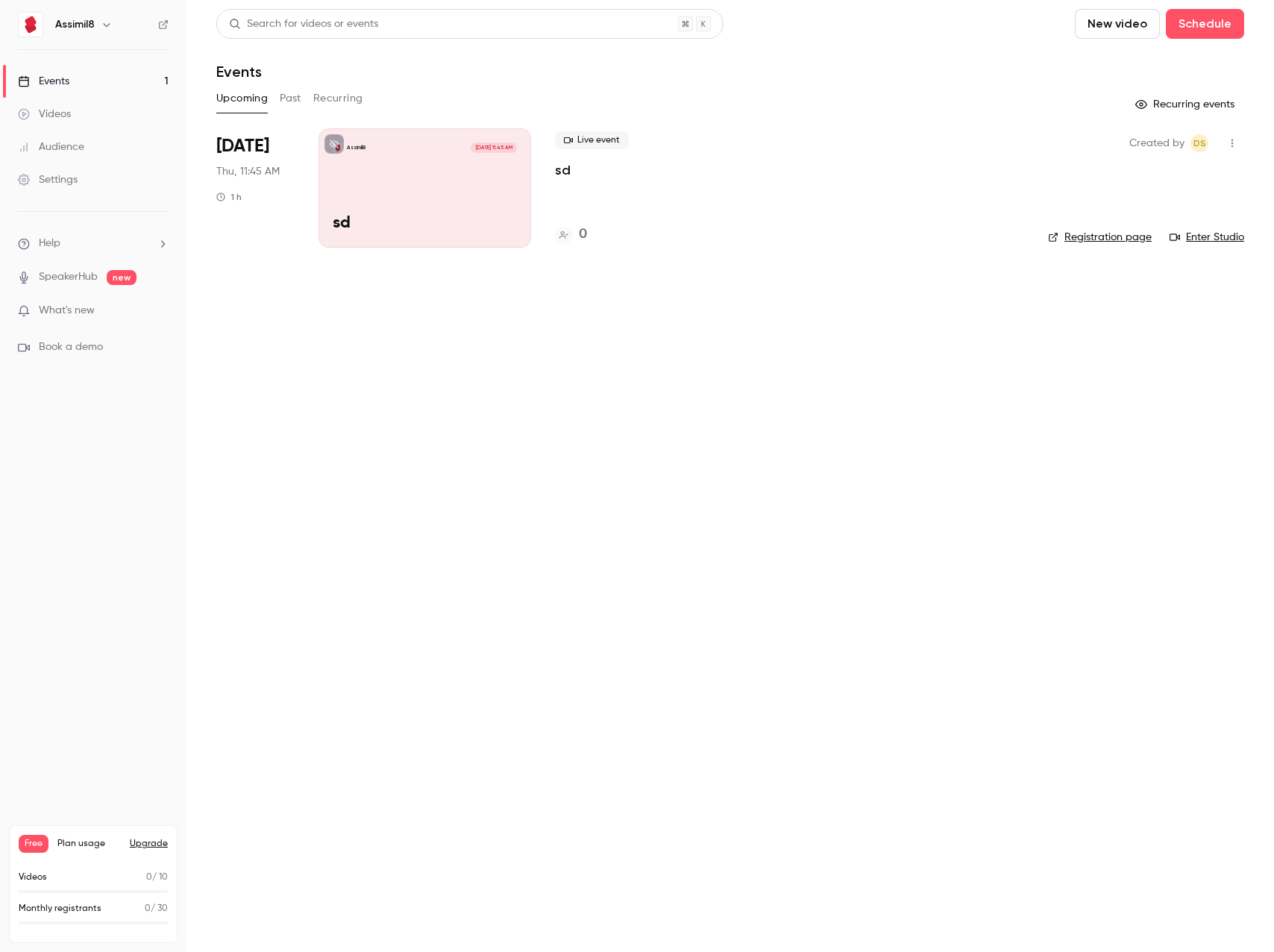
click at [468, 192] on div "Assimil8 [DATE] 11:45 AM sd" at bounding box center [425, 187] width 213 height 119
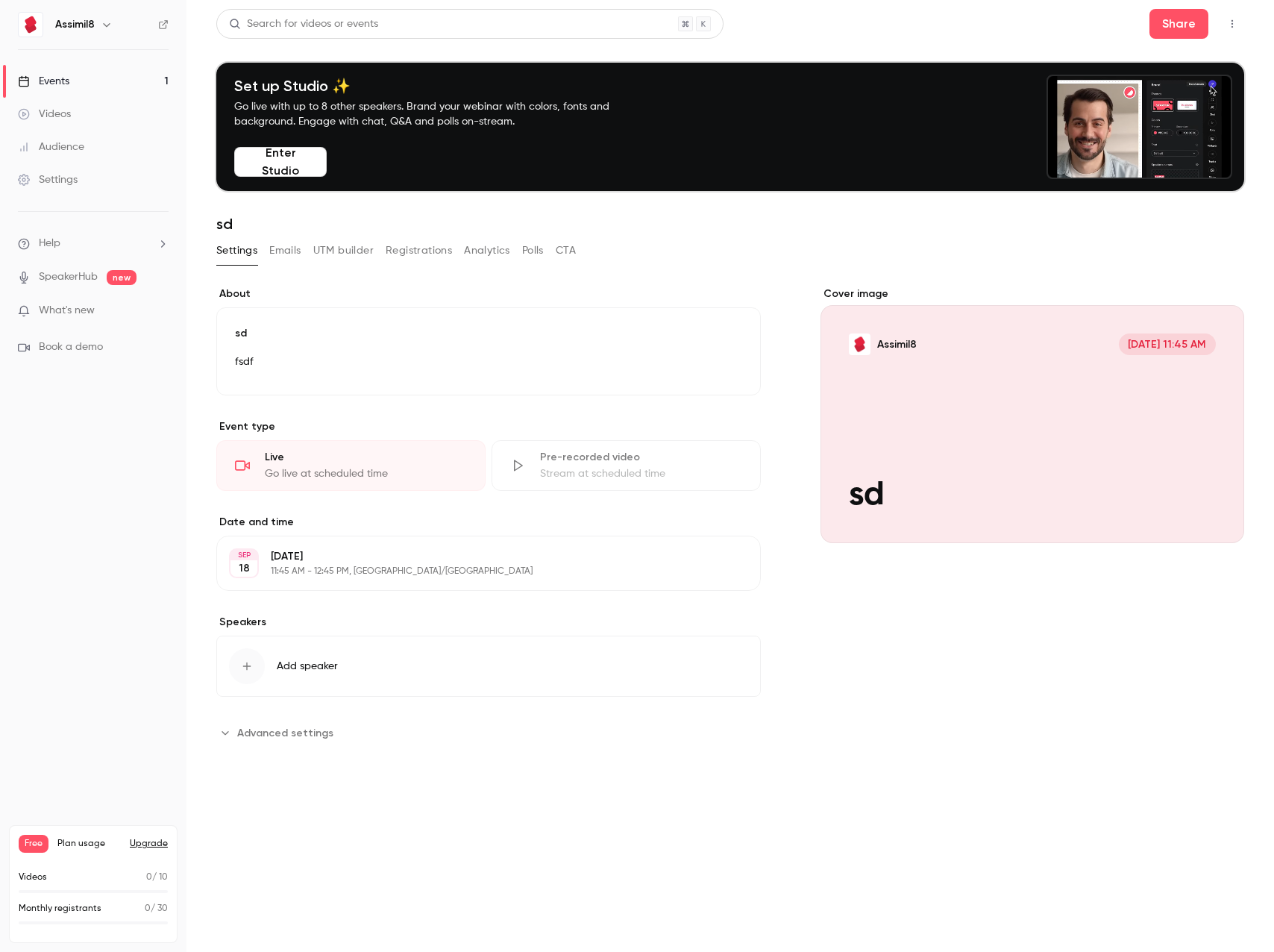
click at [128, 98] on link "Videos" at bounding box center [93, 114] width 186 height 33
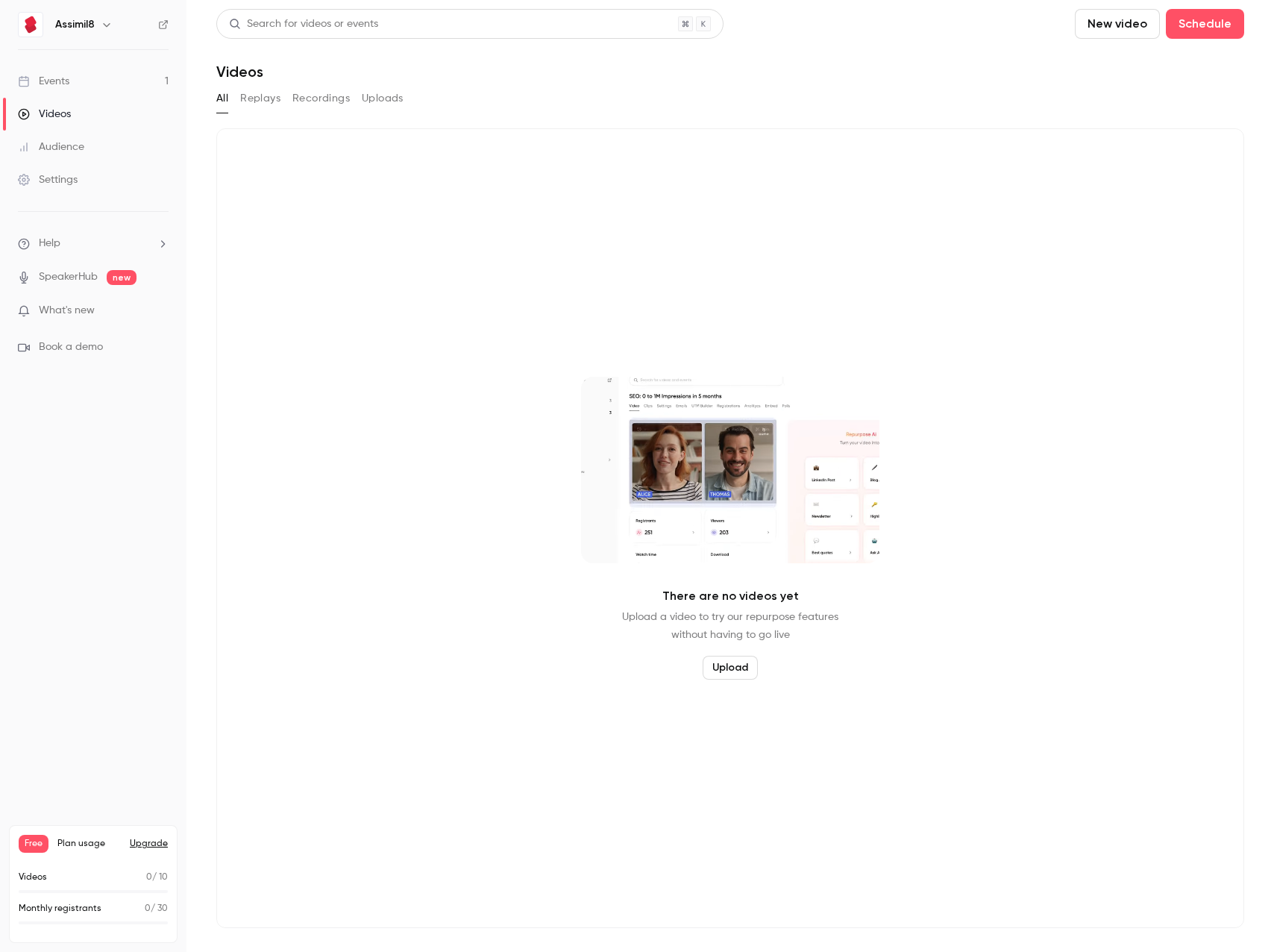
click at [184, 84] on link "Events 1" at bounding box center [93, 82] width 186 height 33
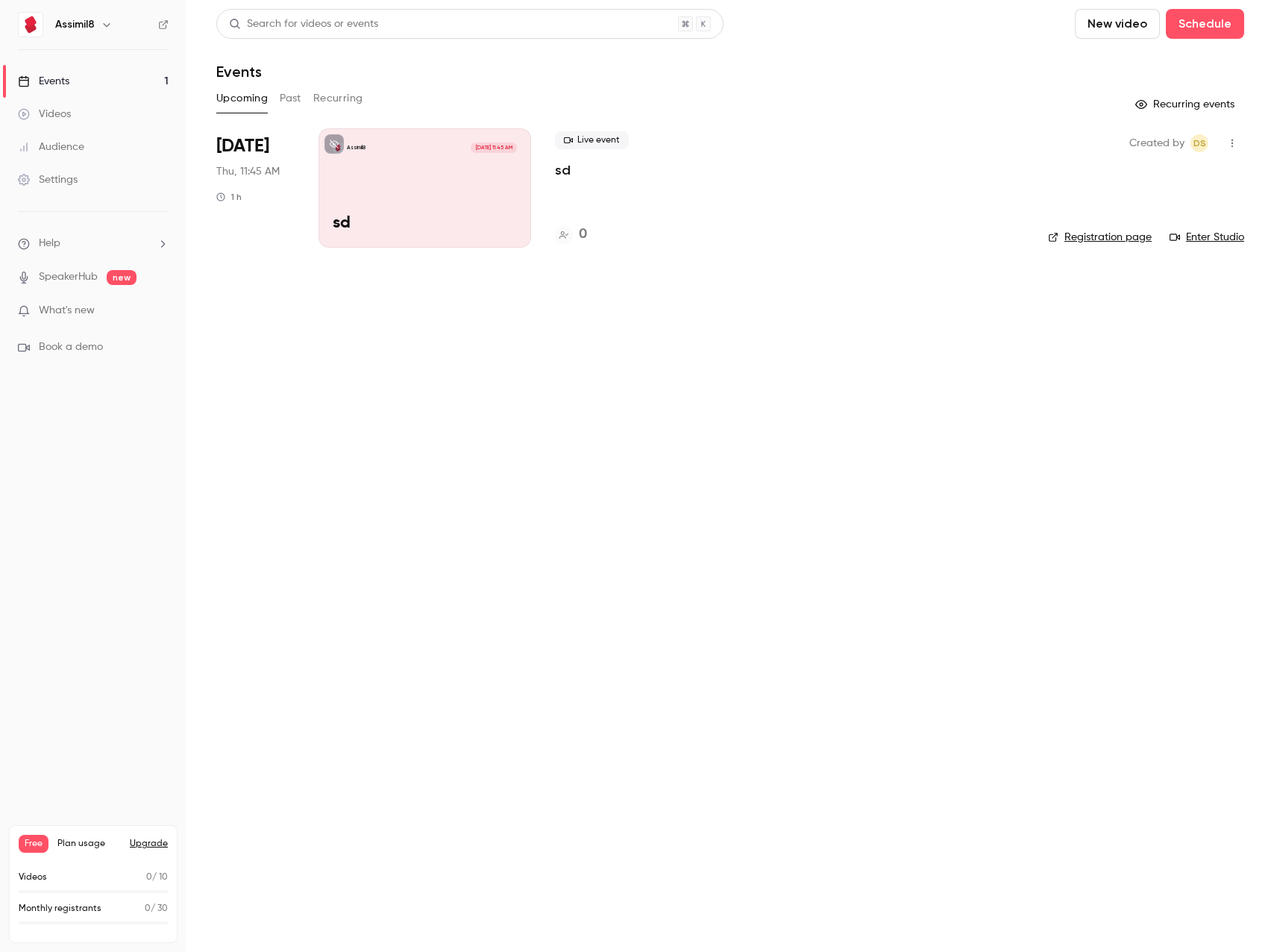
click at [617, 176] on div "Live event sd" at bounding box center [789, 156] width 469 height 48
click at [599, 142] on span "Live event" at bounding box center [592, 140] width 74 height 18
click at [578, 172] on div "Live event sd" at bounding box center [789, 156] width 469 height 48
click at [558, 166] on p "sd" at bounding box center [563, 170] width 15 height 18
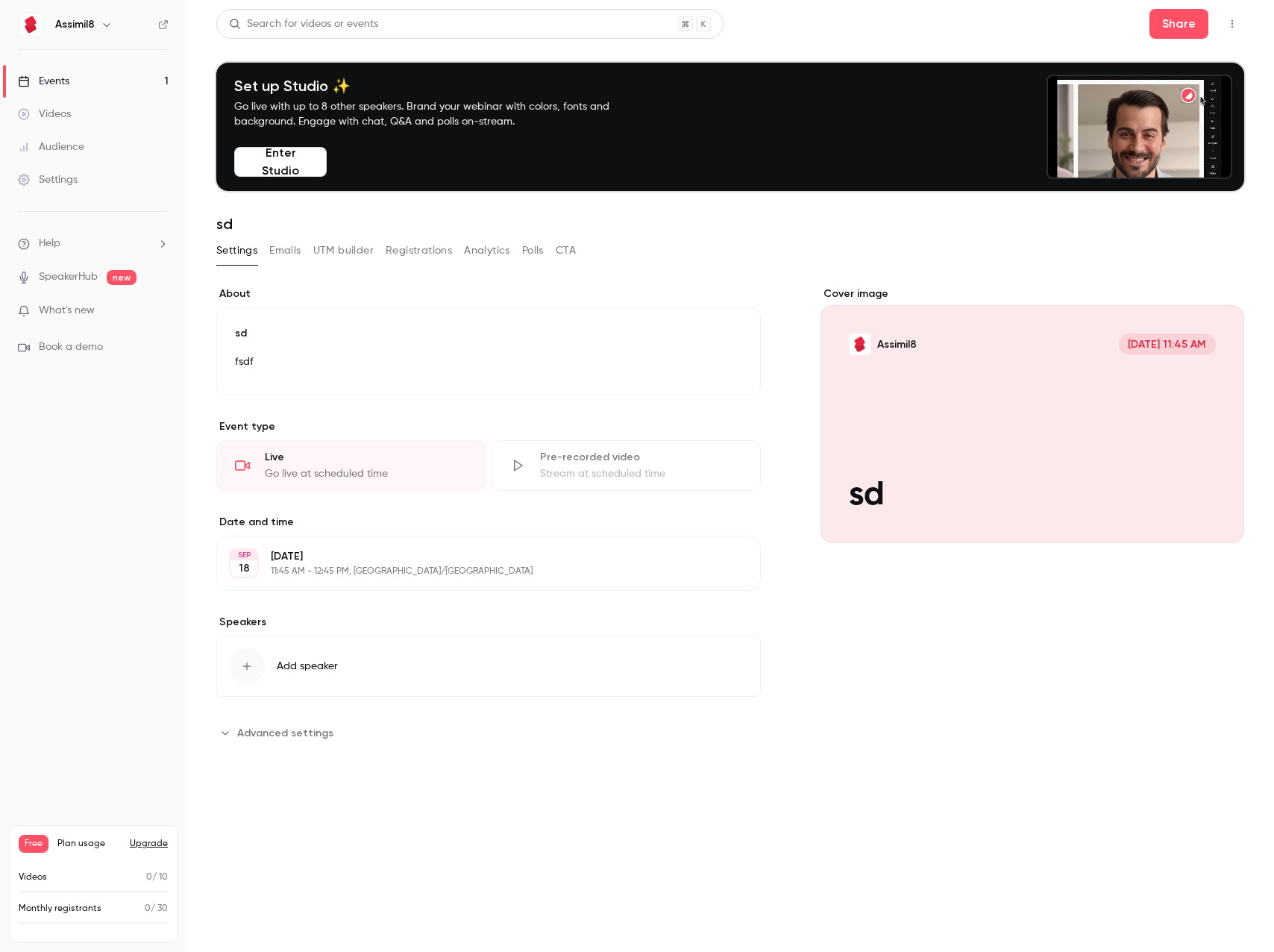
click at [1228, 44] on header "Search for videos or events Share Set up Studio ✨ Go live with up to 8 other sp…" at bounding box center [730, 120] width 1028 height 224
click at [1230, 34] on button "button" at bounding box center [1233, 24] width 24 height 24
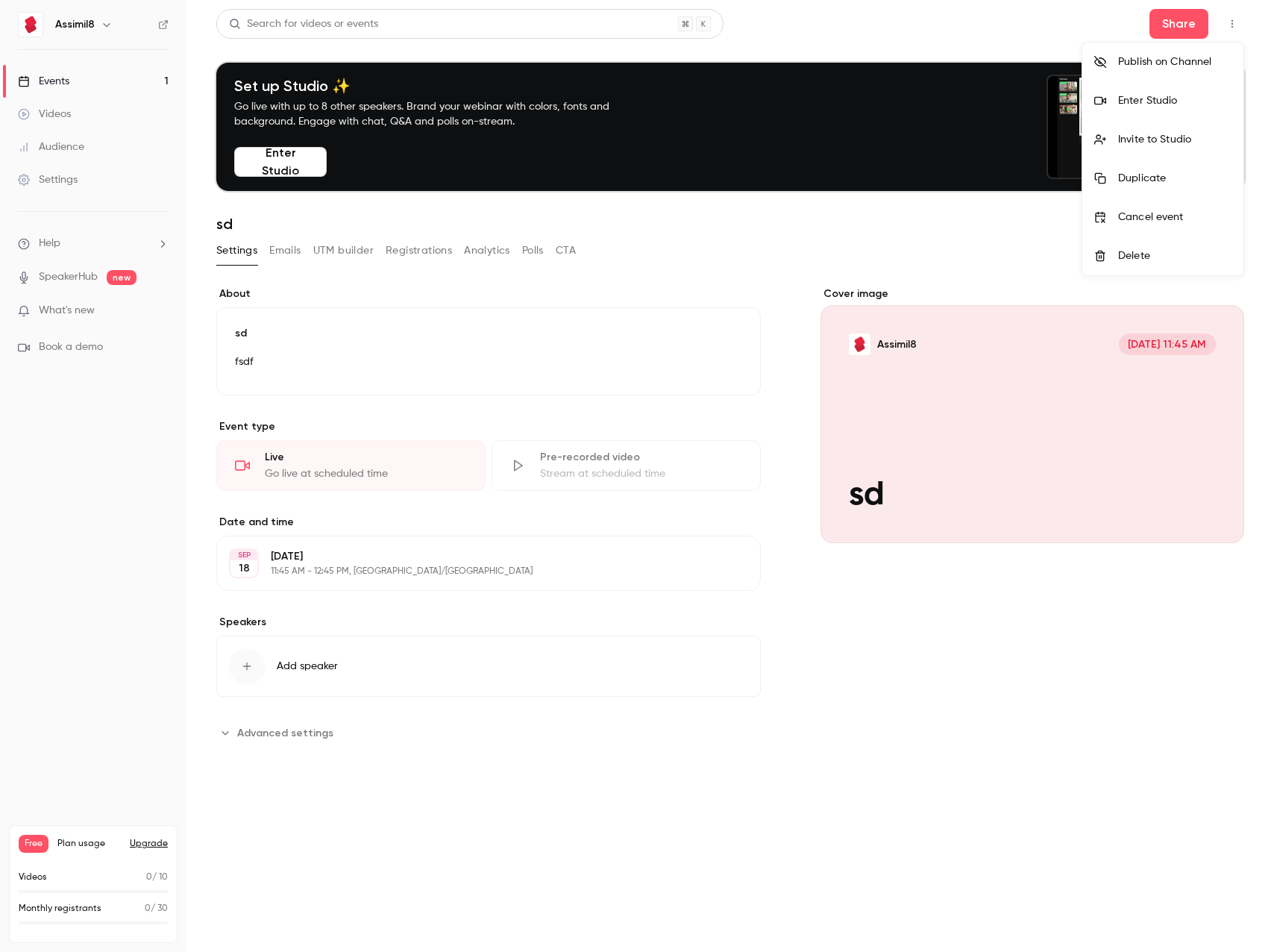
click at [1130, 231] on li "Cancel event" at bounding box center [1163, 217] width 162 height 39
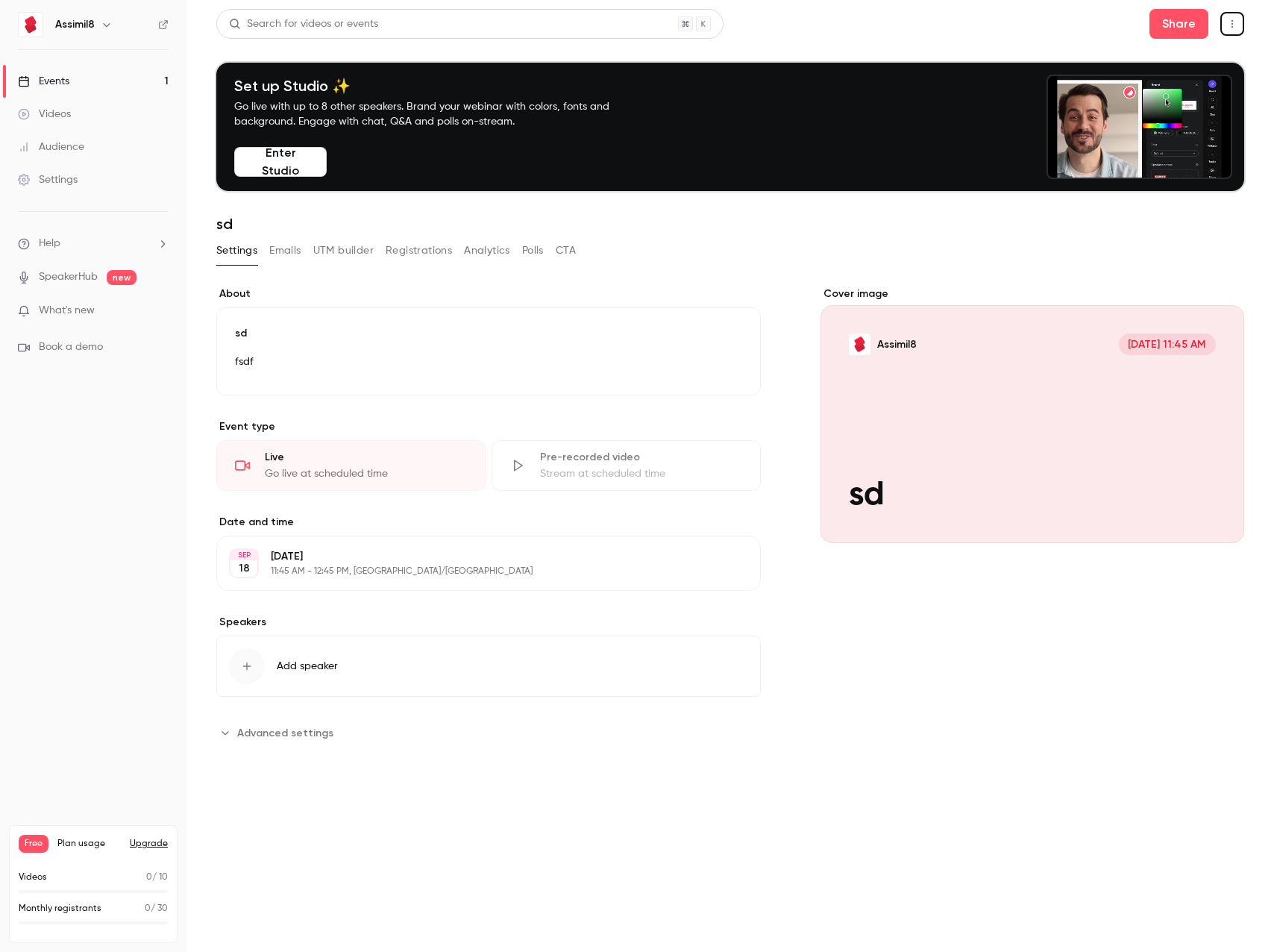
click at [1232, 26] on icon "button" at bounding box center [1233, 24] width 10 height 10
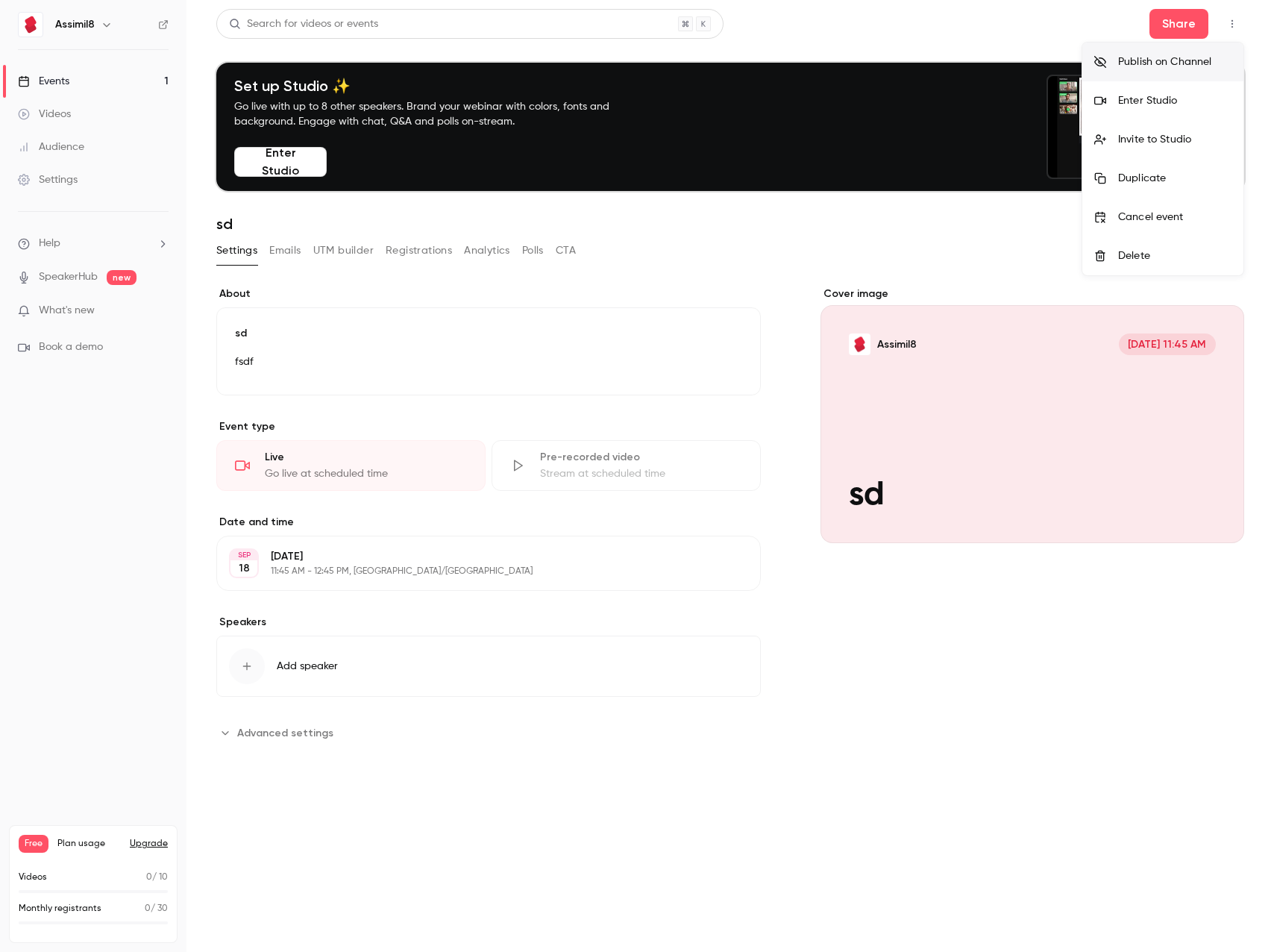
click at [1117, 241] on li "Delete" at bounding box center [1163, 255] width 162 height 39
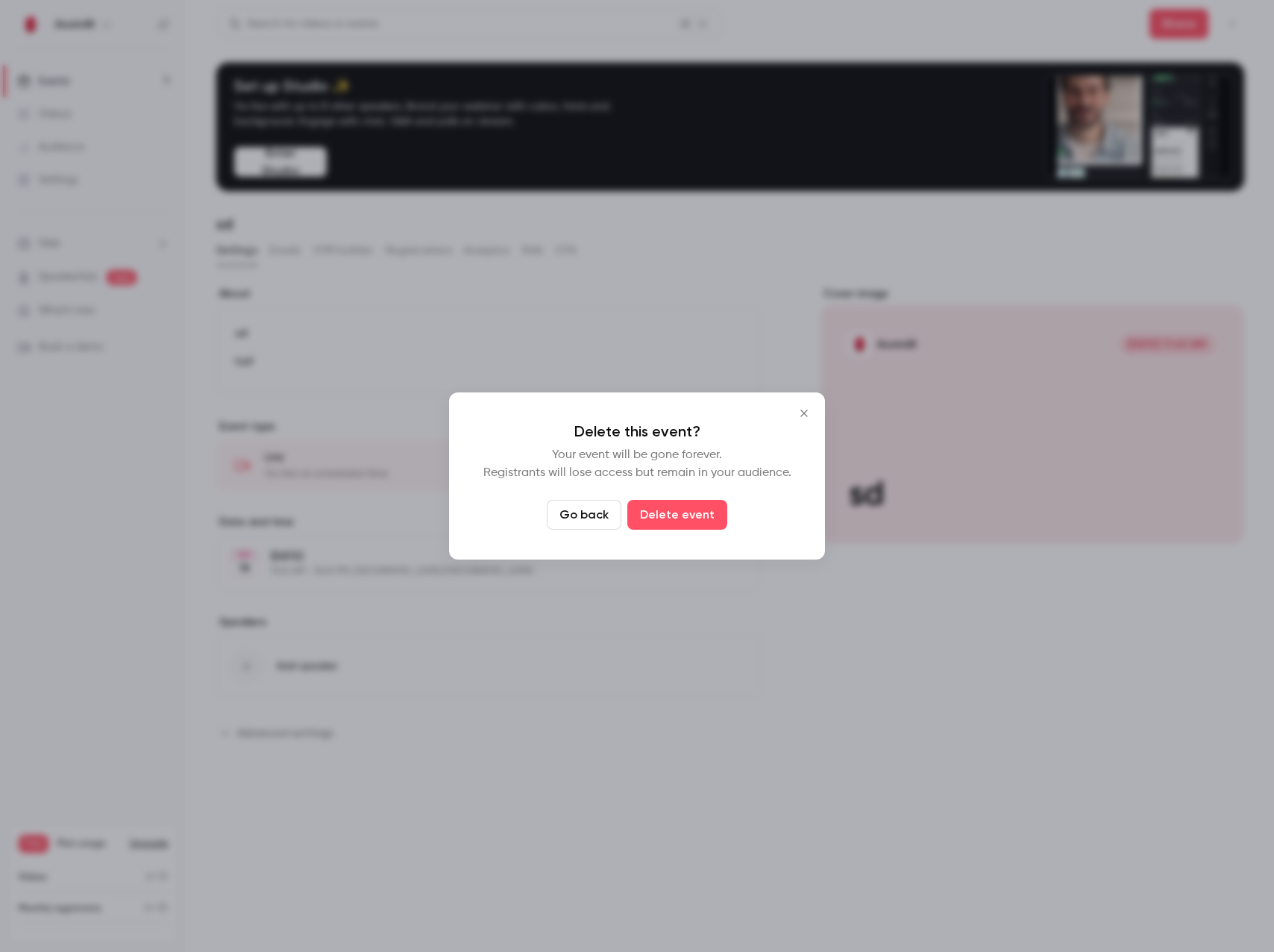
drag, startPoint x: 710, startPoint y: 501, endPoint x: 704, endPoint y: 508, distance: 9.2
click at [710, 502] on button "Delete event" at bounding box center [677, 515] width 100 height 30
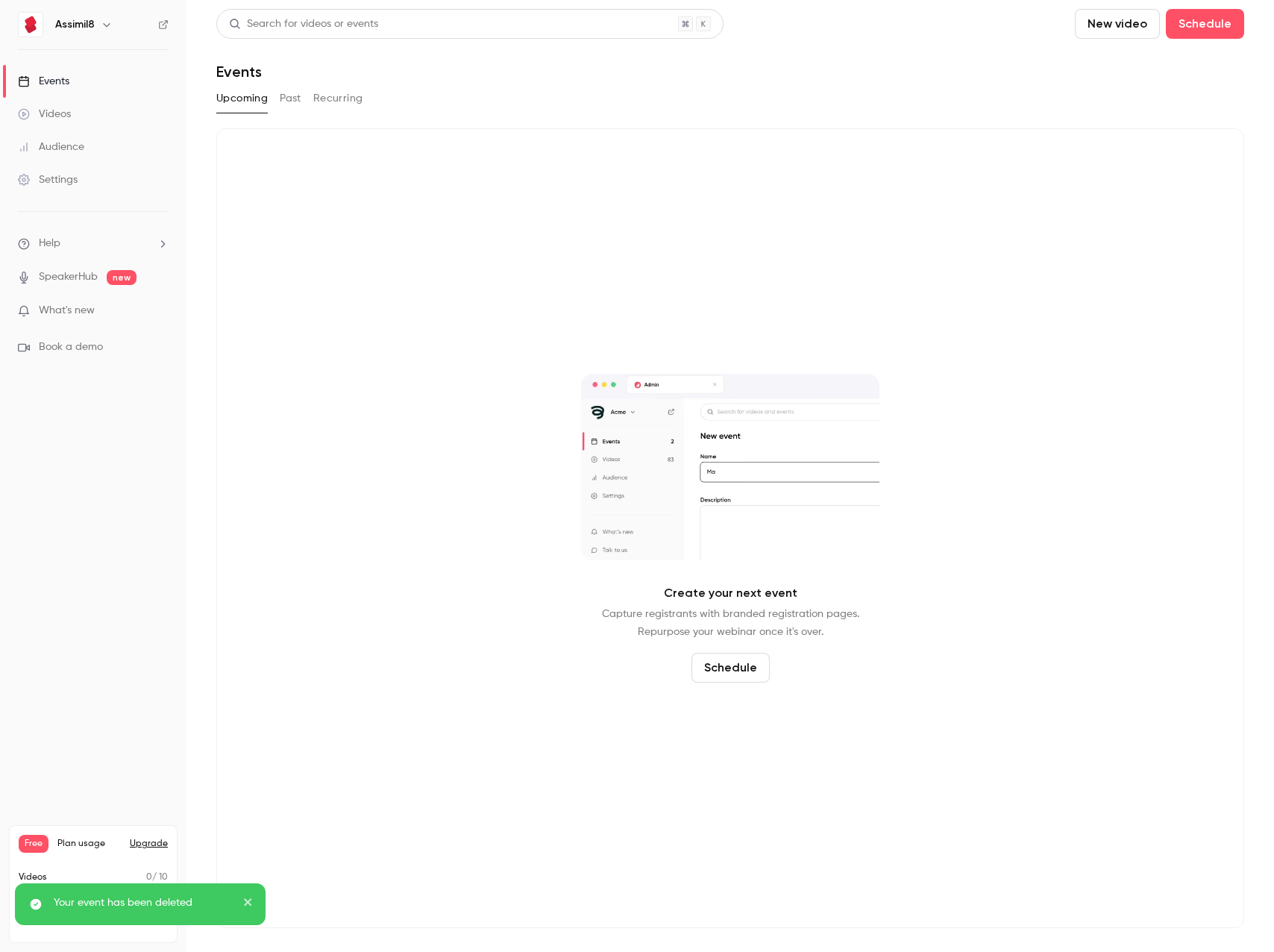
click at [64, 134] on link "Audience" at bounding box center [93, 147] width 186 height 33
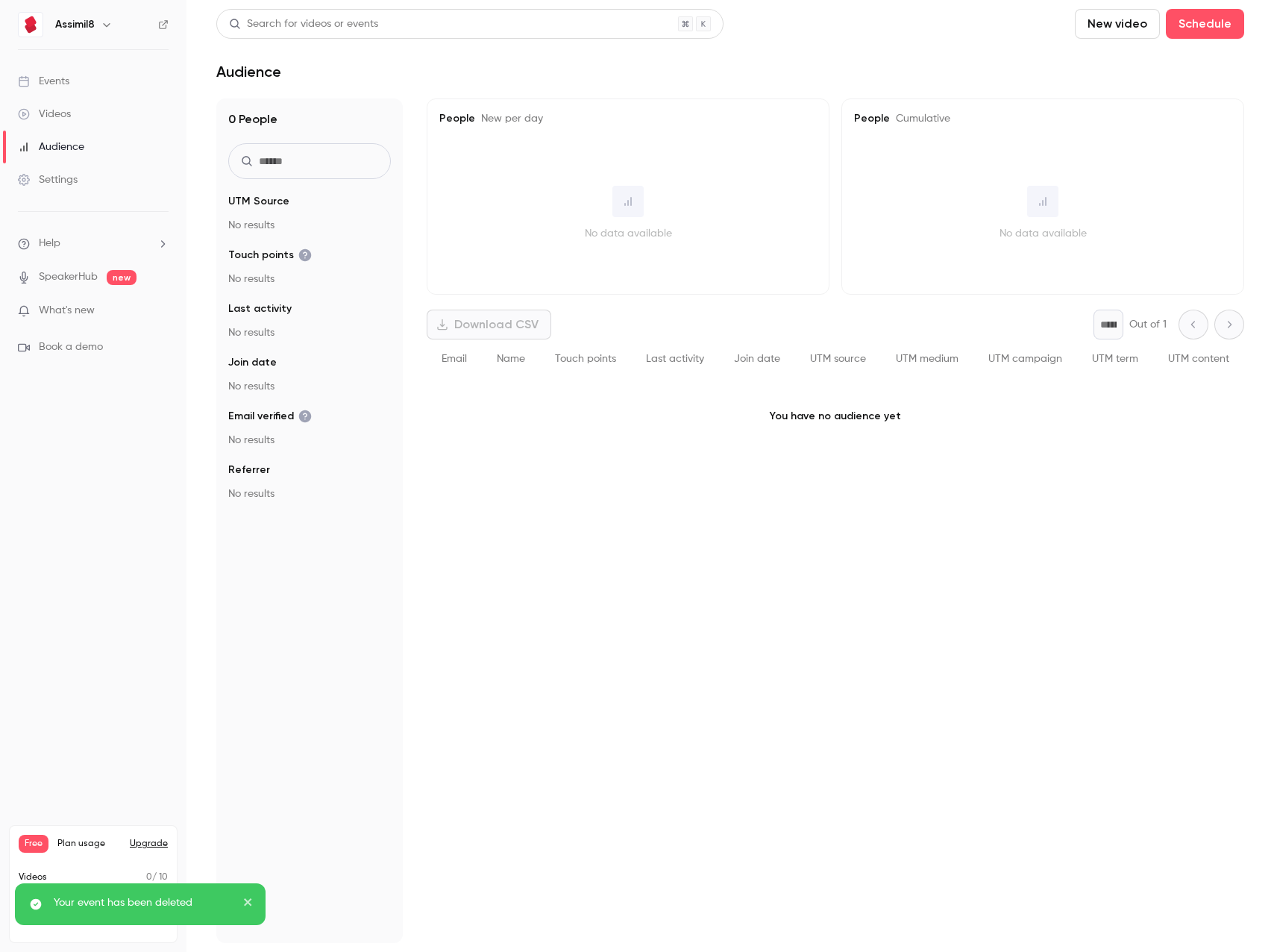
click at [81, 91] on link "Events" at bounding box center [93, 82] width 186 height 33
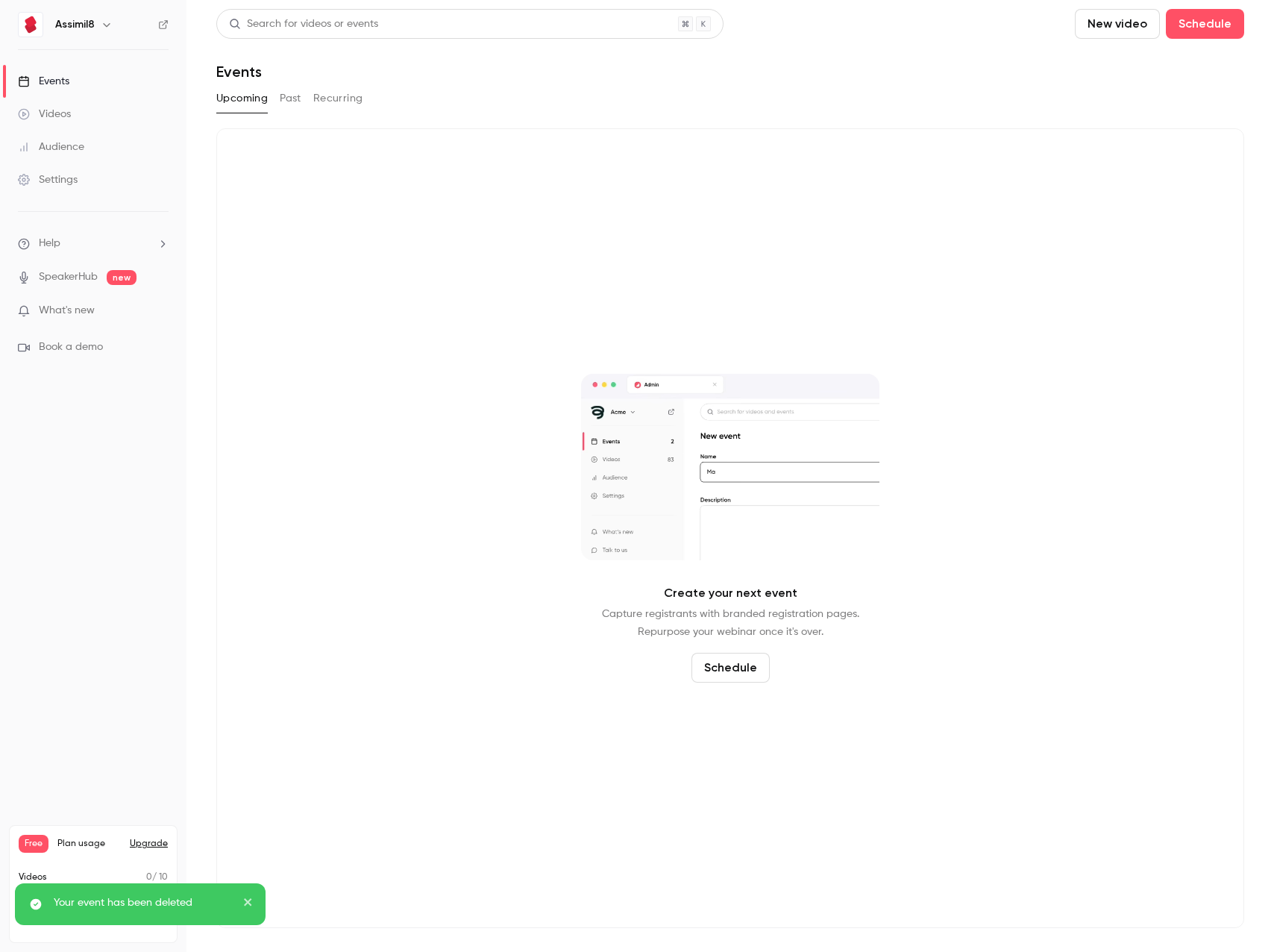
click at [281, 95] on button "Past" at bounding box center [290, 99] width 21 height 24
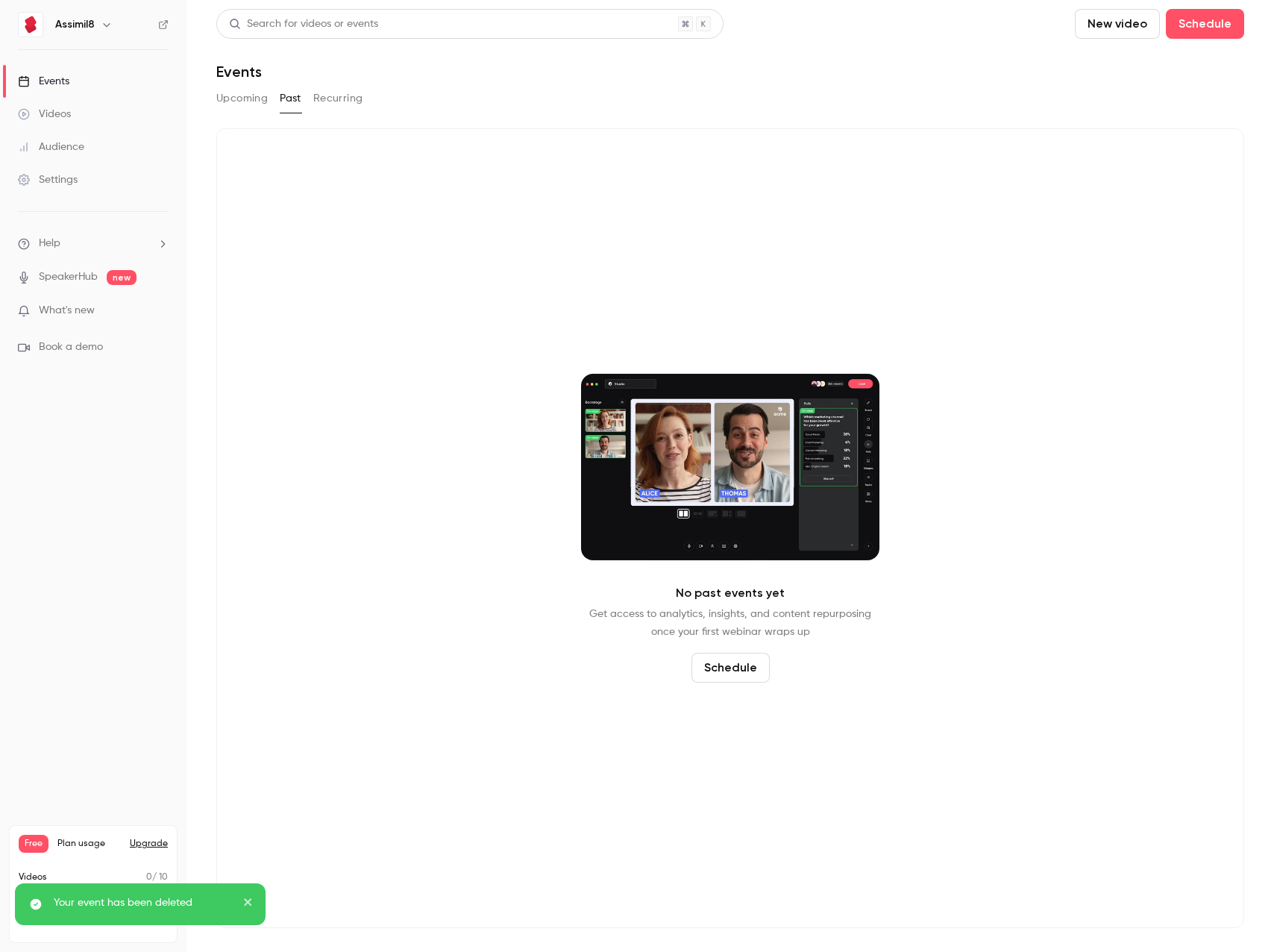
click at [326, 111] on div "Upcoming Past Recurring" at bounding box center [730, 101] width 1028 height 30
click at [253, 90] on button "Upcoming" at bounding box center [242, 99] width 52 height 24
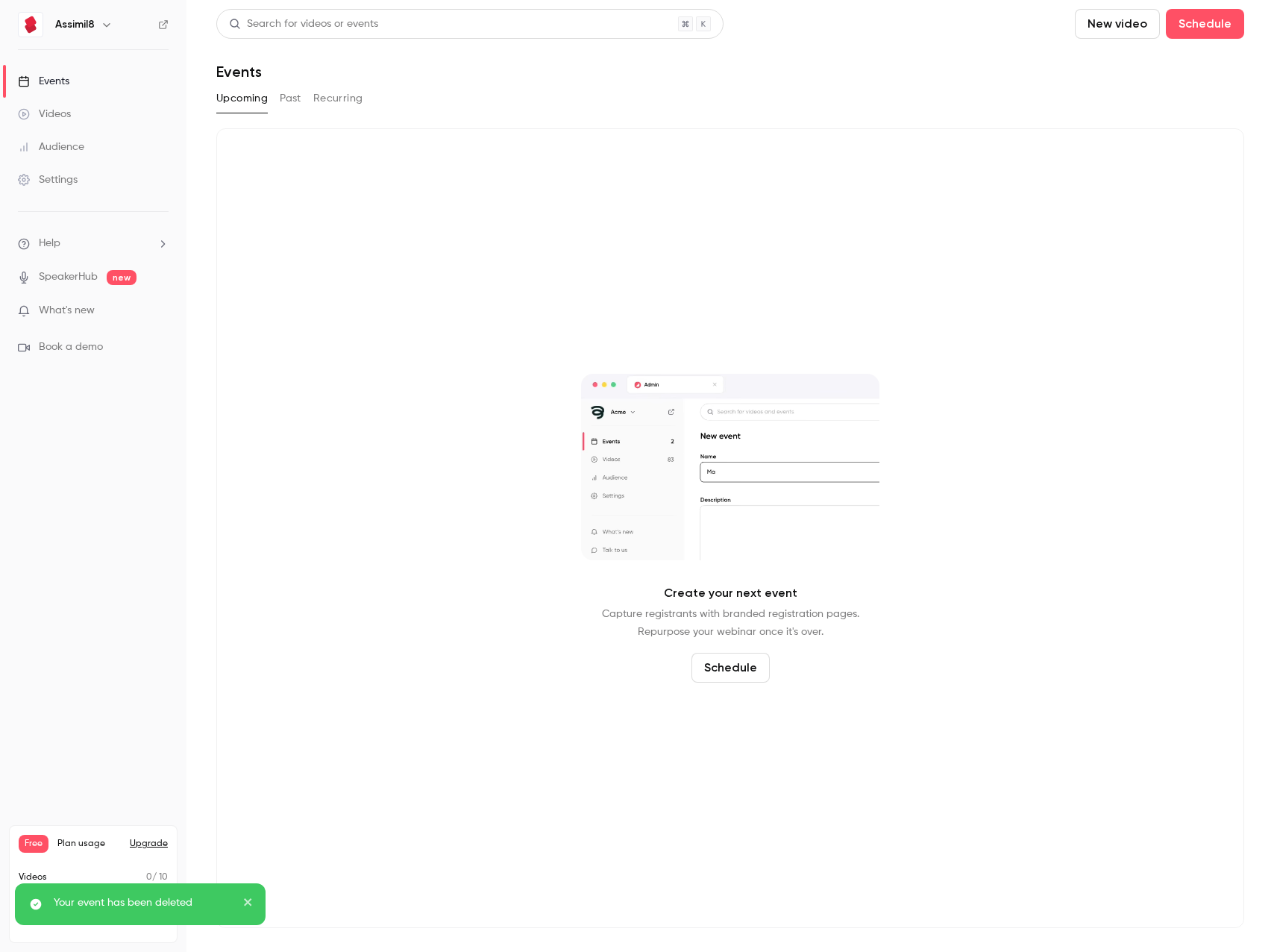
click at [354, 96] on button "Recurring" at bounding box center [338, 99] width 50 height 24
click at [258, 105] on button "Upcoming" at bounding box center [242, 99] width 52 height 24
click at [292, 100] on button "Past" at bounding box center [290, 99] width 21 height 24
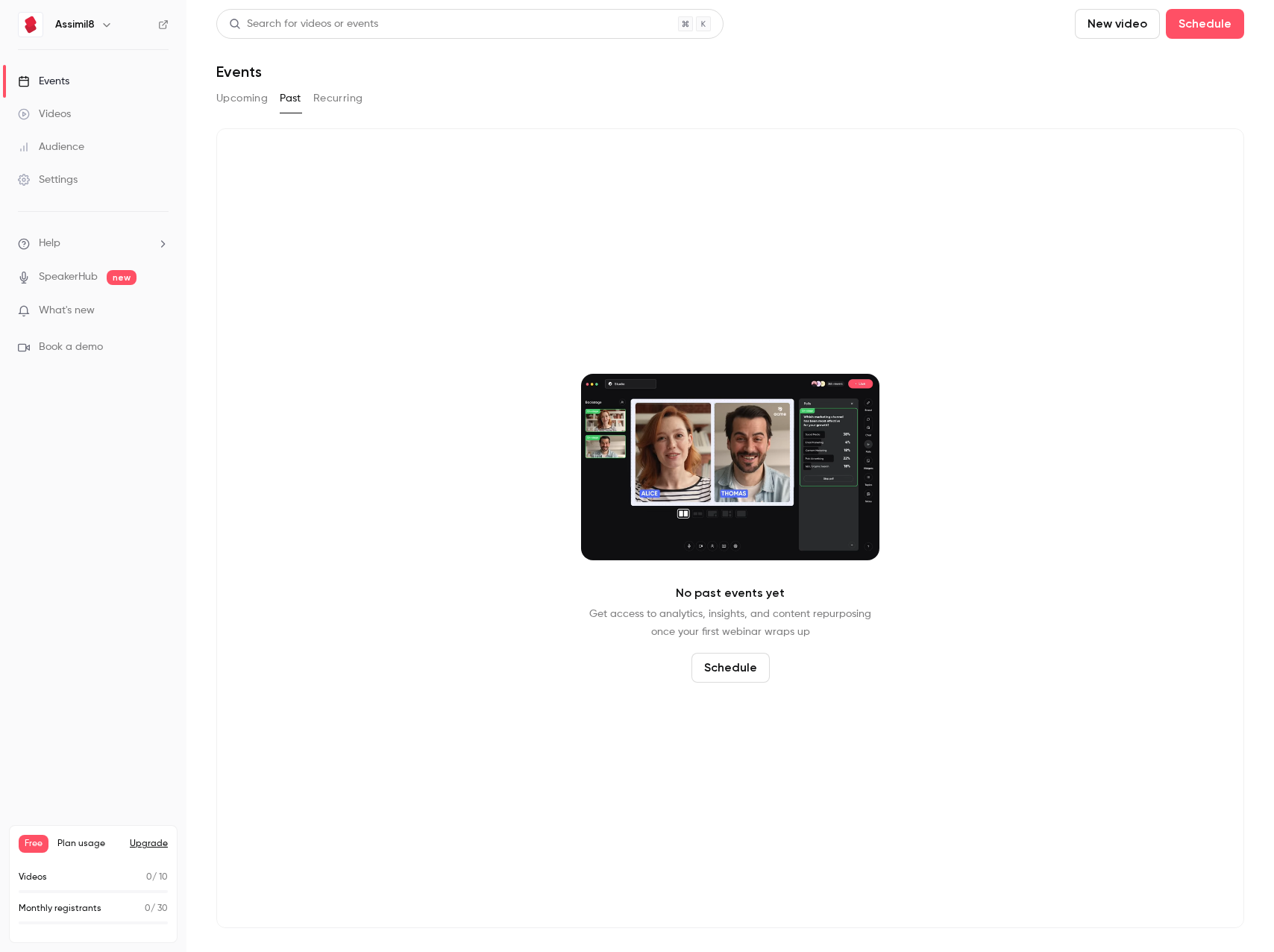
click at [252, 106] on button "Upcoming" at bounding box center [242, 99] width 52 height 24
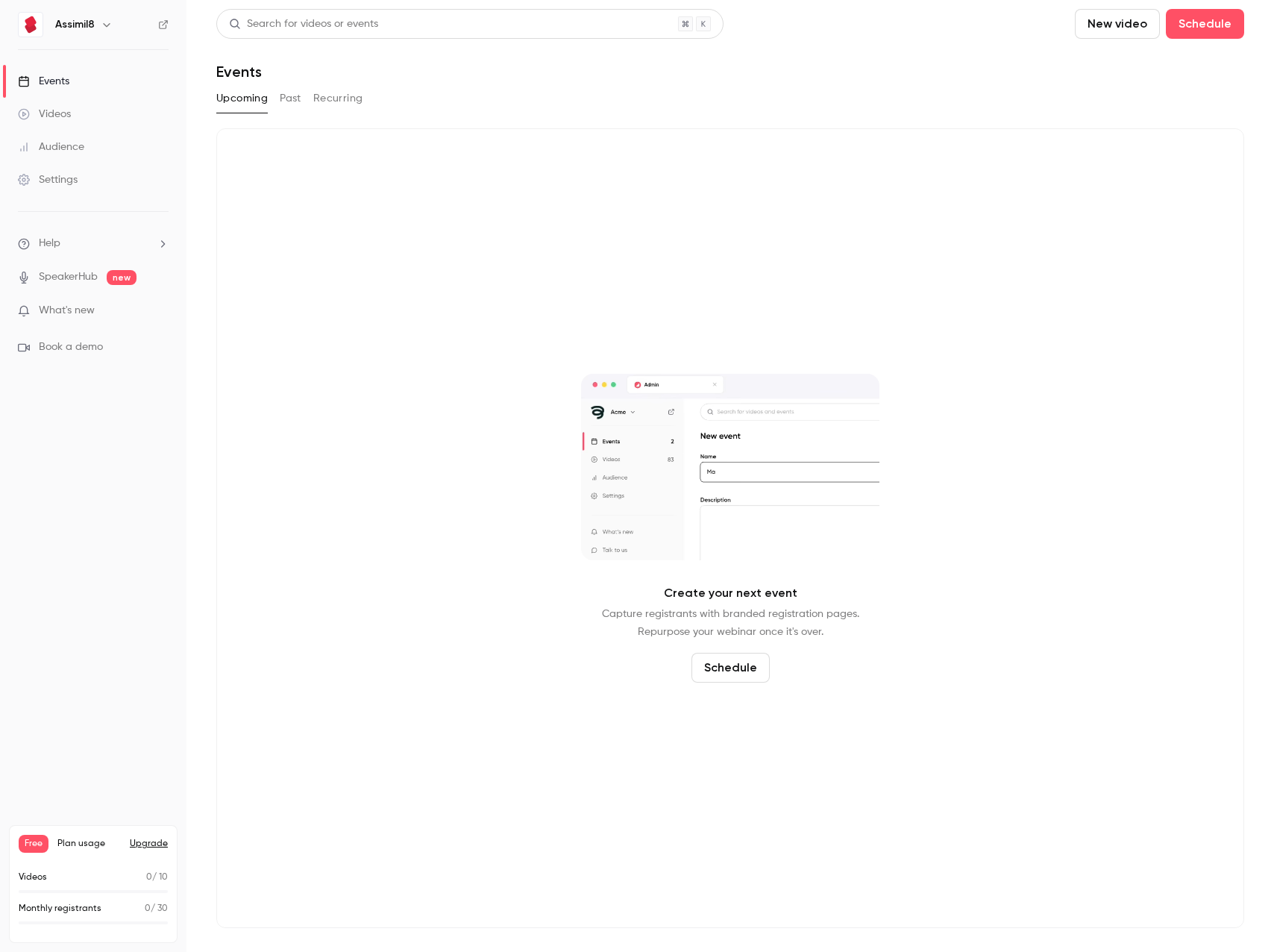
click at [80, 174] on link "Settings" at bounding box center [93, 180] width 186 height 33
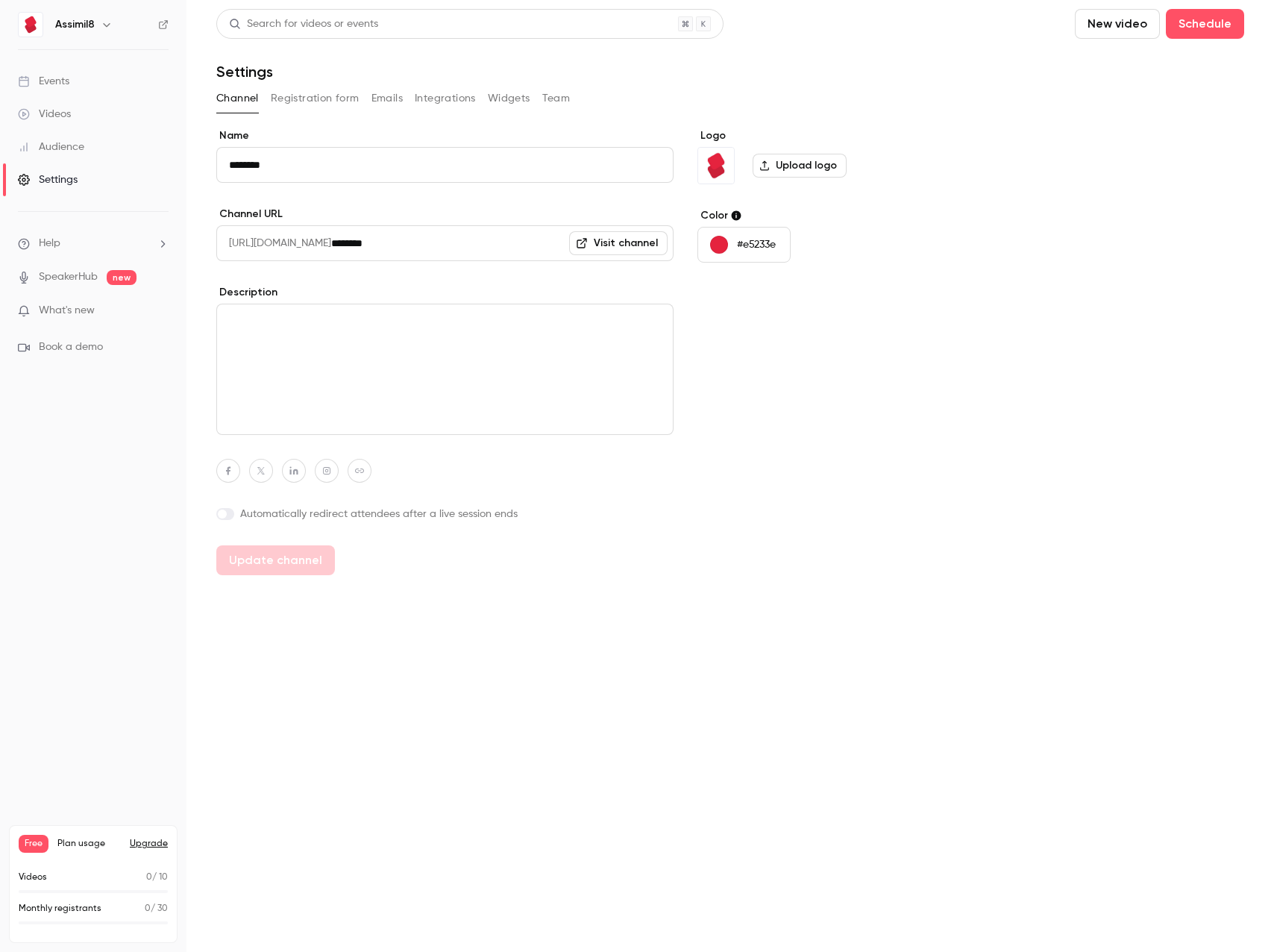
click at [151, 845] on button "Upgrade" at bounding box center [149, 844] width 38 height 12
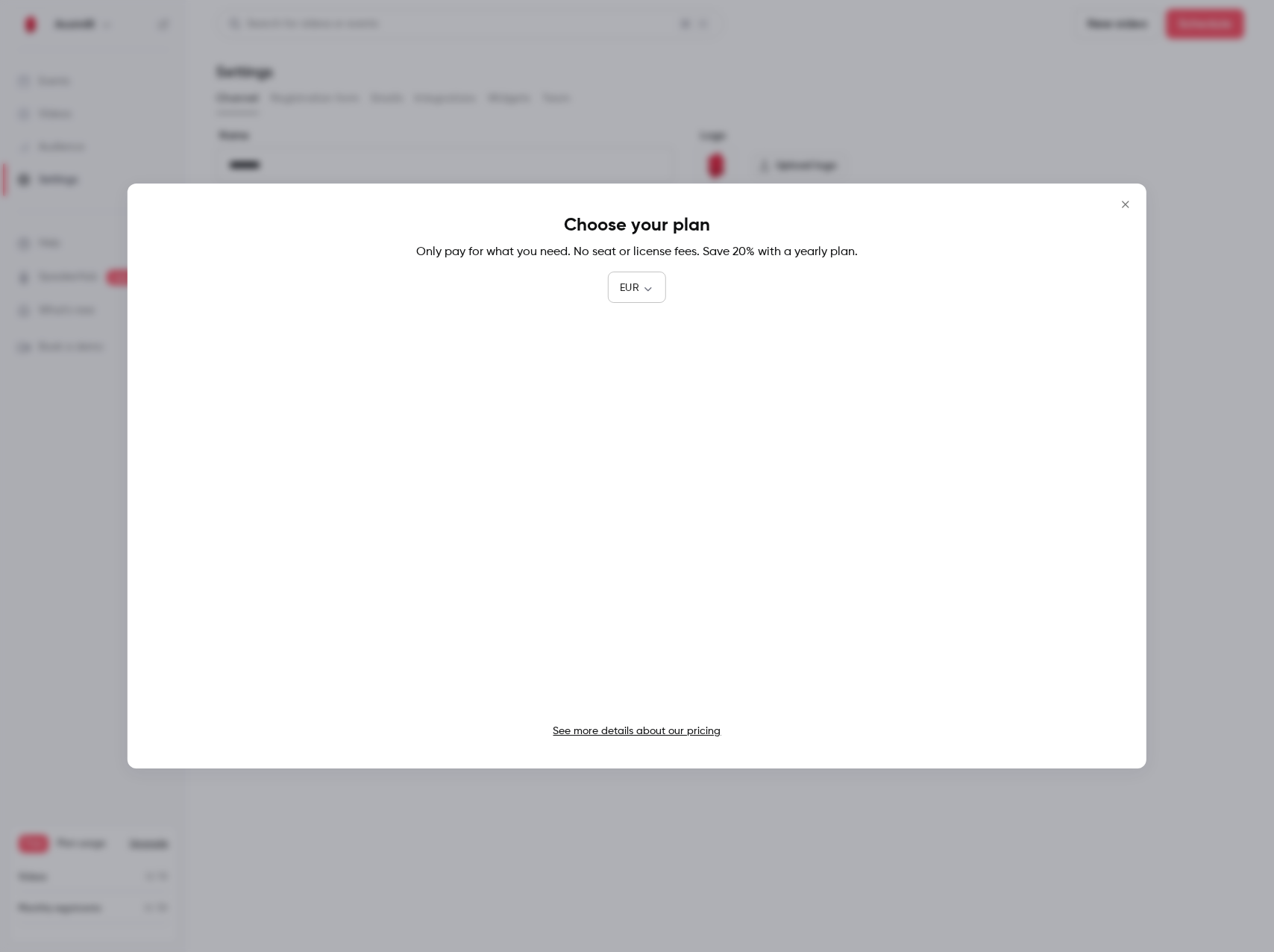
click at [635, 292] on body "Assimil8 Events Videos Audience Settings Help SpeakerHub new What's new Book a …" at bounding box center [637, 476] width 1274 height 952
click at [638, 457] on li "GBP" at bounding box center [637, 450] width 58 height 39
type input "***"
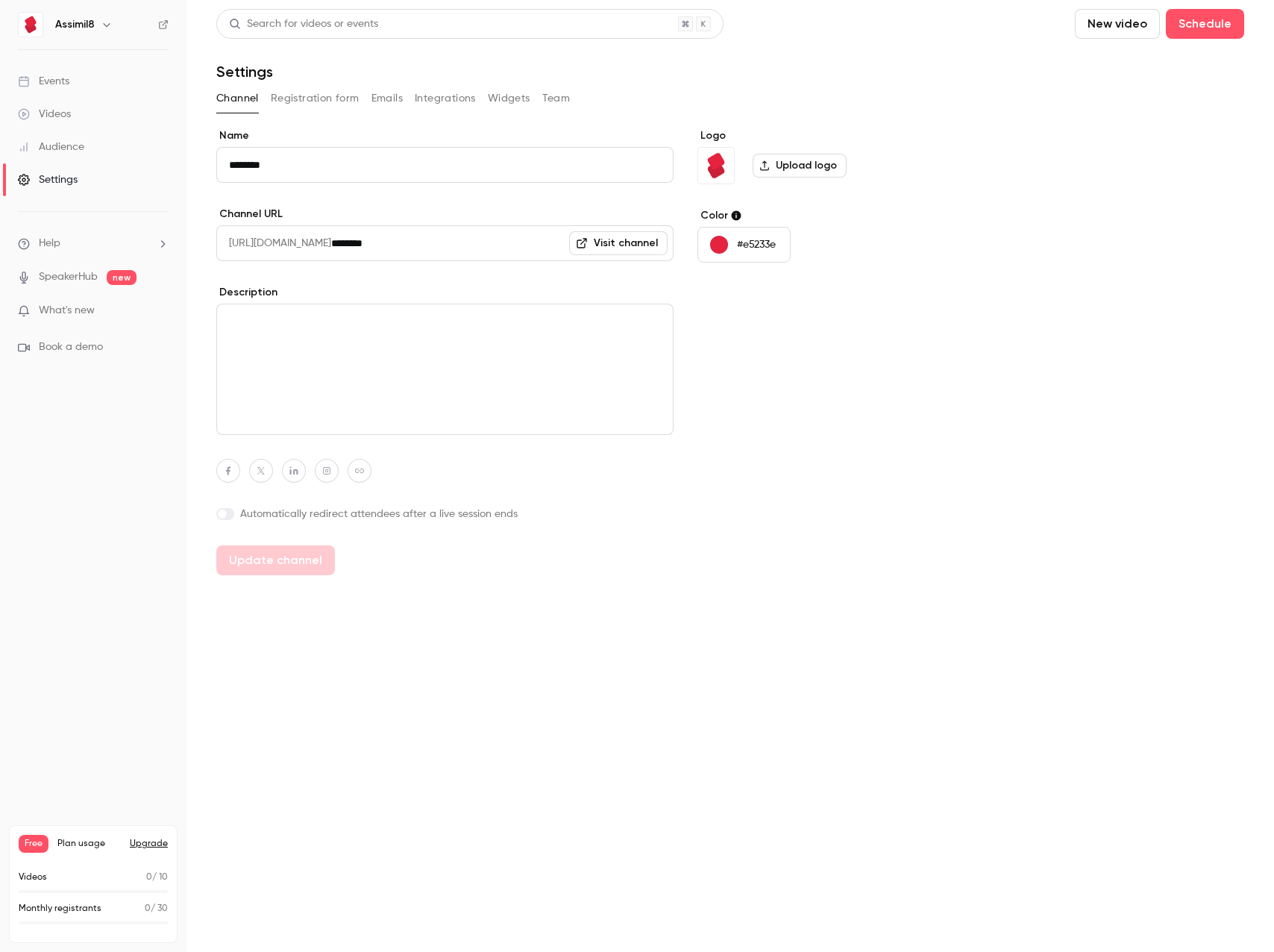
click at [640, 249] on link "Visit channel" at bounding box center [619, 243] width 99 height 24
click at [309, 92] on button "Registration form" at bounding box center [314, 99] width 88 height 24
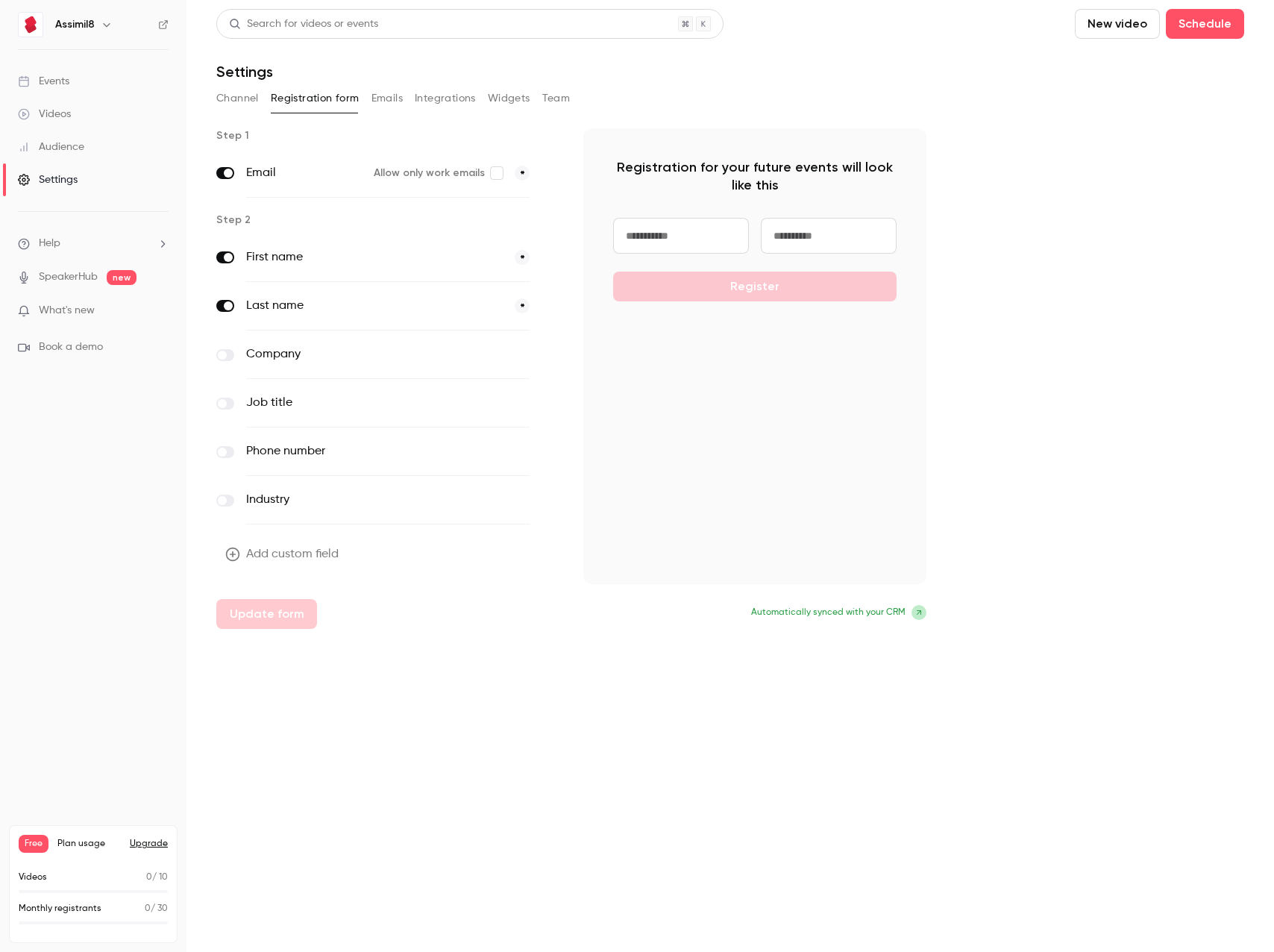
click at [662, 247] on input at bounding box center [681, 236] width 136 height 36
type input "*****"
click at [800, 220] on input at bounding box center [829, 236] width 136 height 36
type input "******"
click at [807, 292] on div "***** ****** Register" at bounding box center [755, 259] width 283 height 83
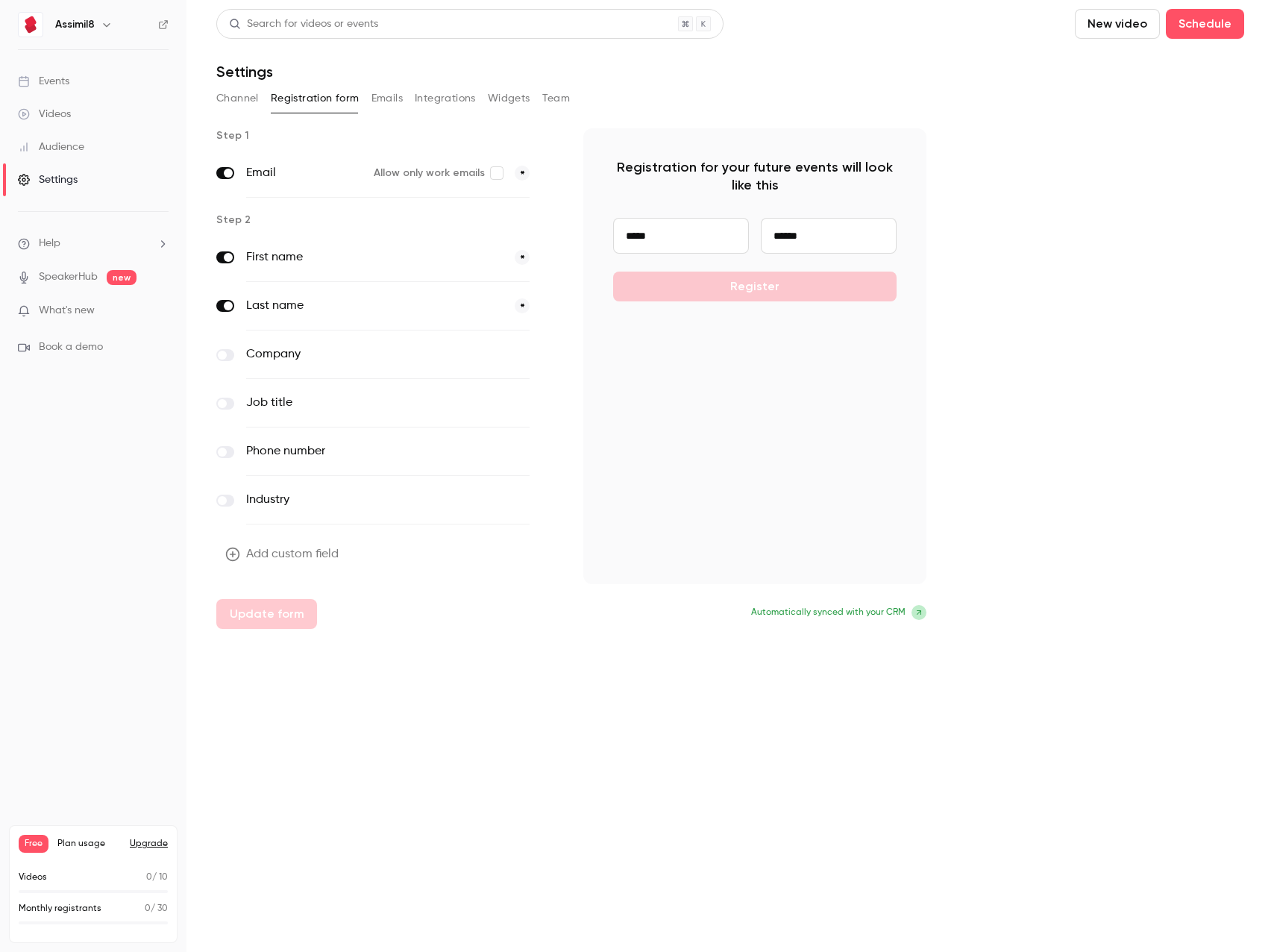
click at [879, 620] on div "Registration for your future events will look like this ***** ****** Register A…" at bounding box center [755, 378] width 344 height 501
click at [880, 615] on span "Automatically synced with your CRM" at bounding box center [829, 613] width 155 height 14
click at [936, 614] on div "Step 1 Email Allow only work emails * Step 2 First name * Last name * Company o…" at bounding box center [730, 378] width 1028 height 501
click at [923, 615] on span at bounding box center [918, 612] width 15 height 15
click at [922, 615] on icon at bounding box center [919, 613] width 9 height 9
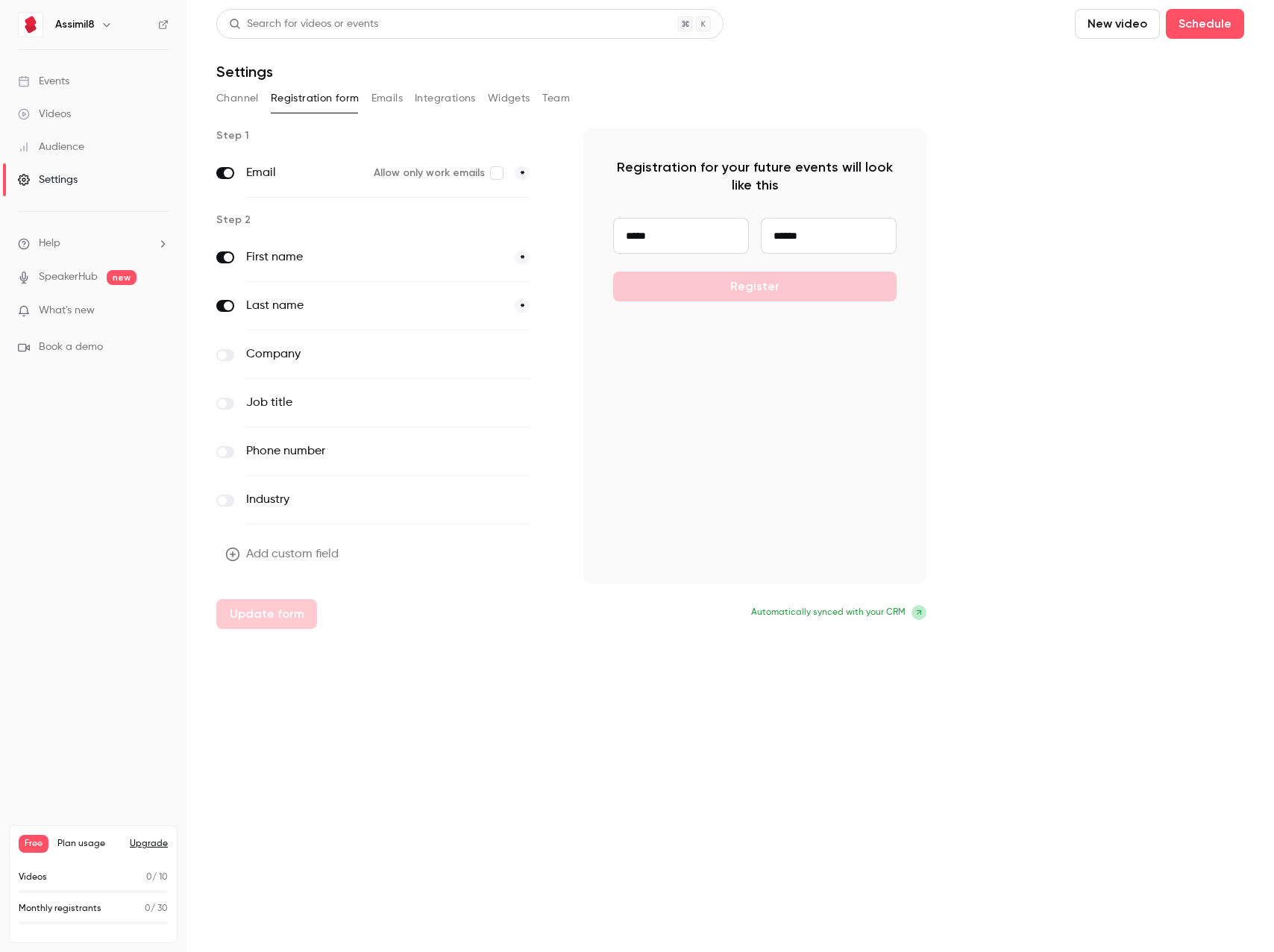
click at [921, 614] on icon at bounding box center [918, 612] width 4 height 4
click at [311, 551] on button "Add custom field" at bounding box center [283, 554] width 134 height 30
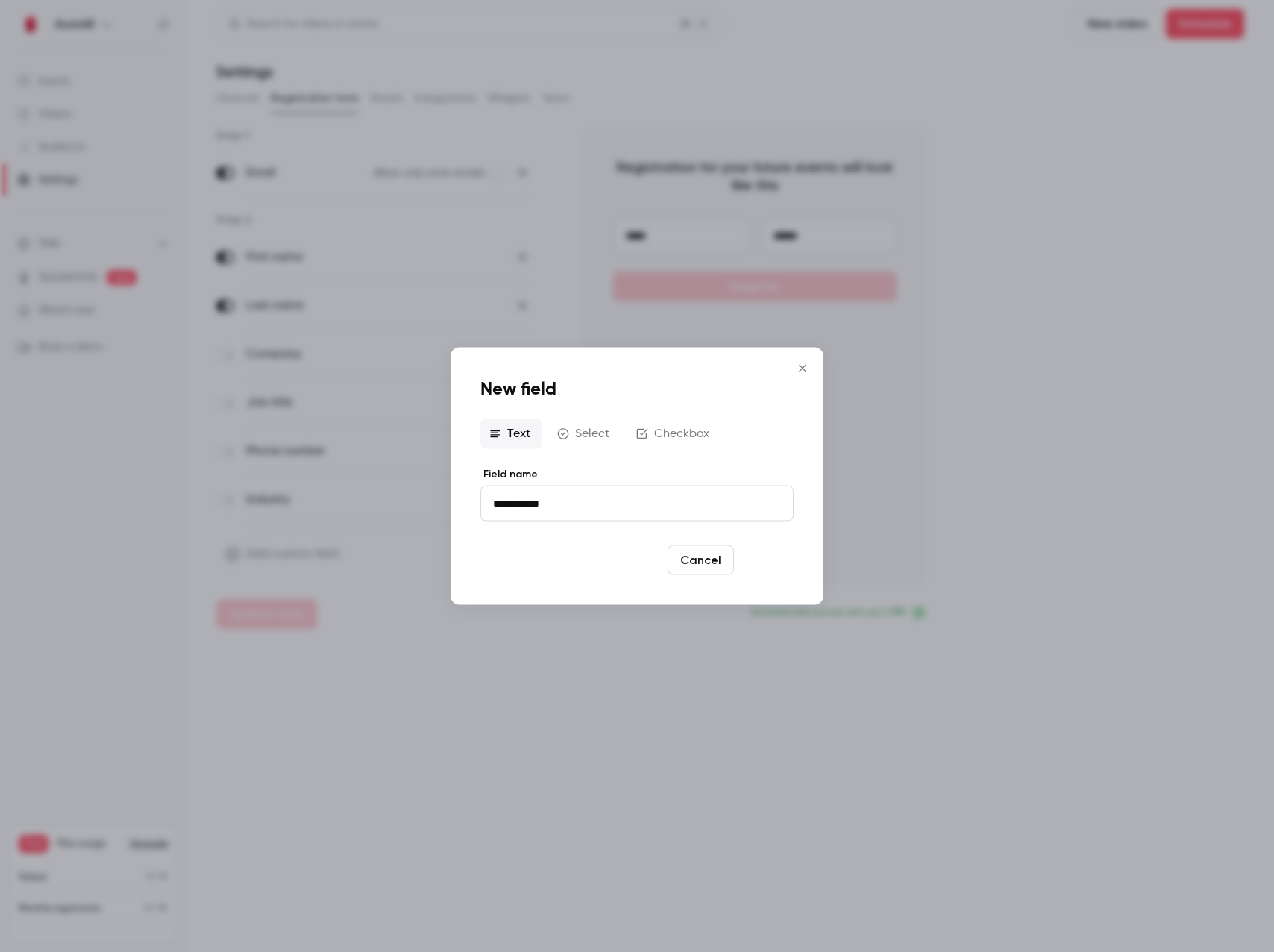
type input "**********"
click at [790, 569] on button "Save" at bounding box center [767, 560] width 54 height 30
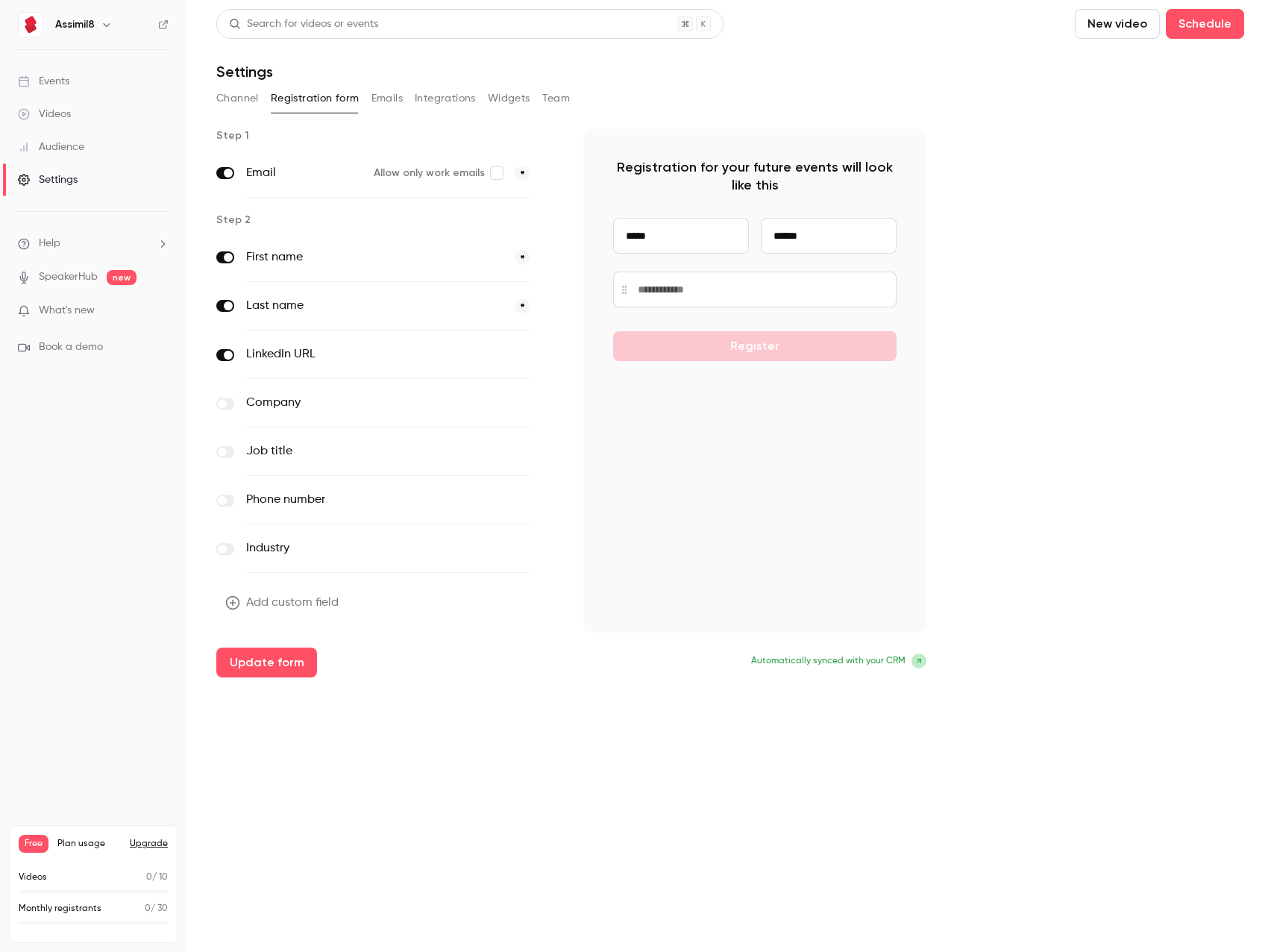
click at [543, 355] on button "button" at bounding box center [551, 355] width 18 height 18
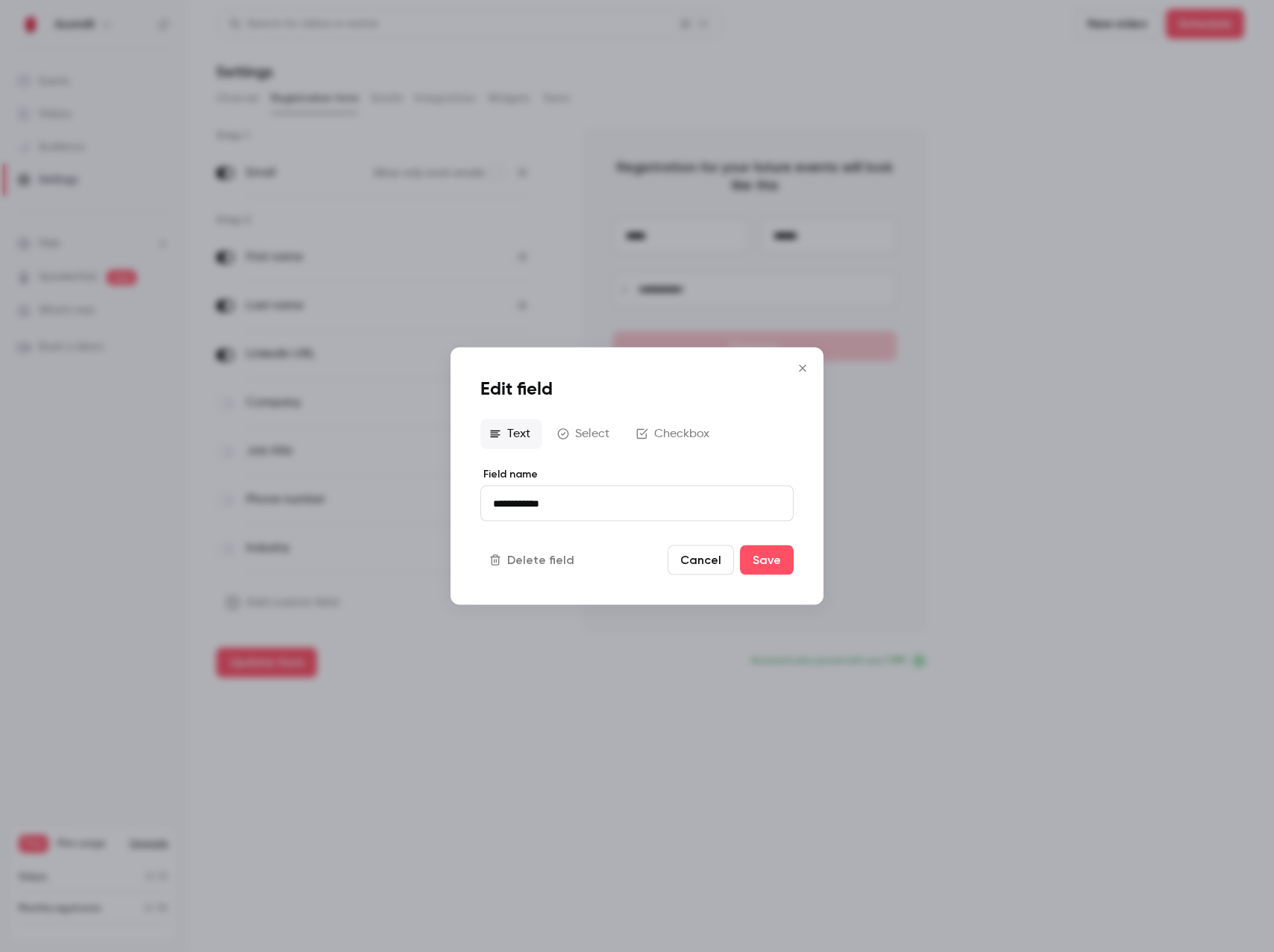
click at [682, 564] on button "Cancel" at bounding box center [700, 560] width 66 height 30
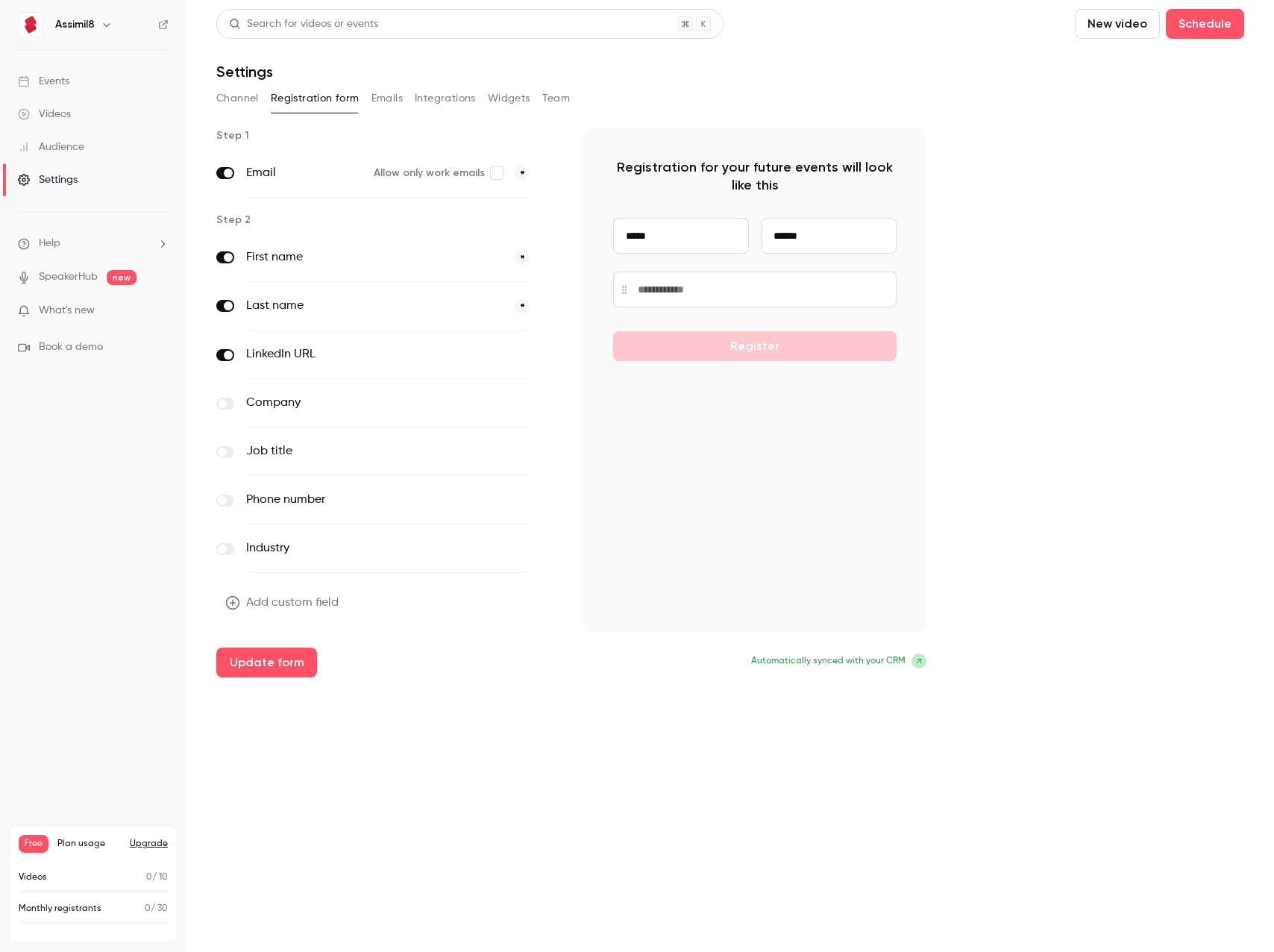
click at [512, 361] on button "optional" at bounding box center [504, 354] width 50 height 15
click at [290, 642] on div "Add custom field Update form" at bounding box center [388, 632] width 344 height 89
click at [292, 656] on button "Update form" at bounding box center [266, 662] width 101 height 30
click at [60, 82] on div "Events" at bounding box center [44, 81] width 52 height 15
